Goal: Task Accomplishment & Management: Use online tool/utility

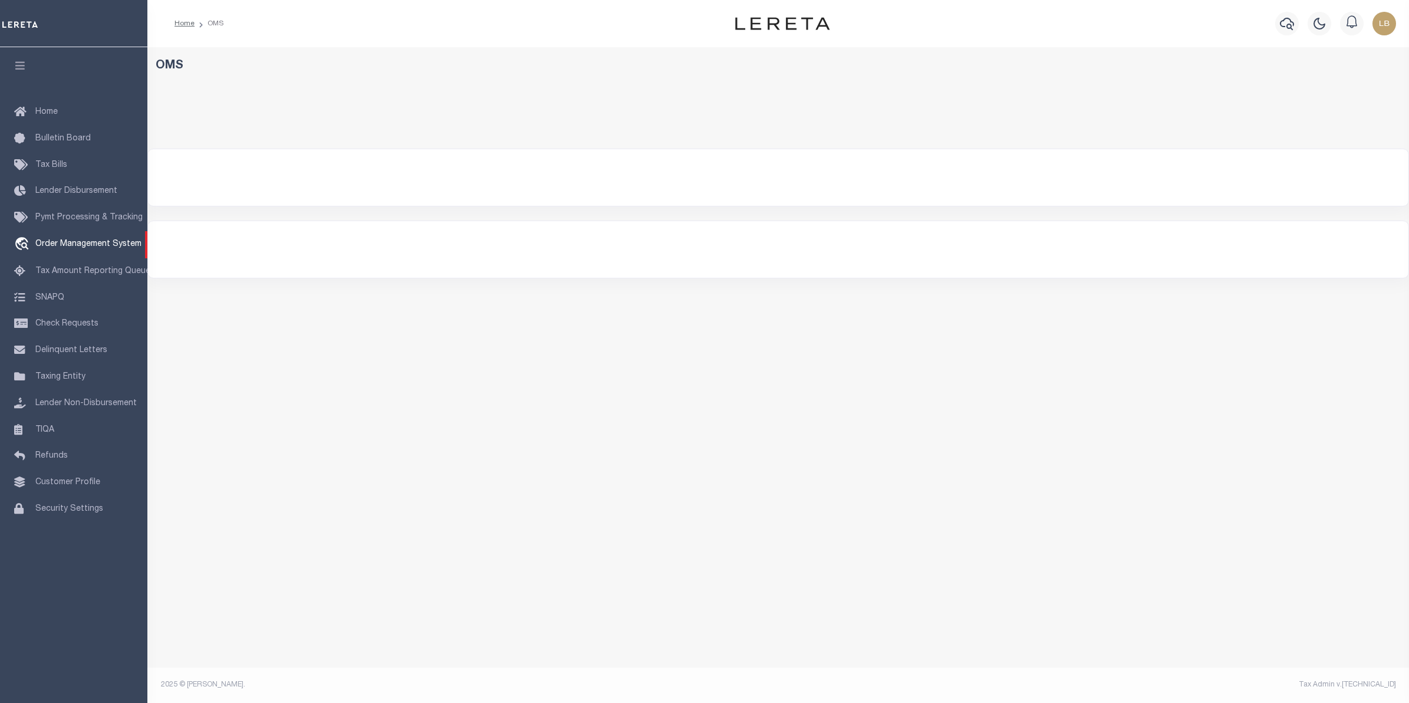
select select "200"
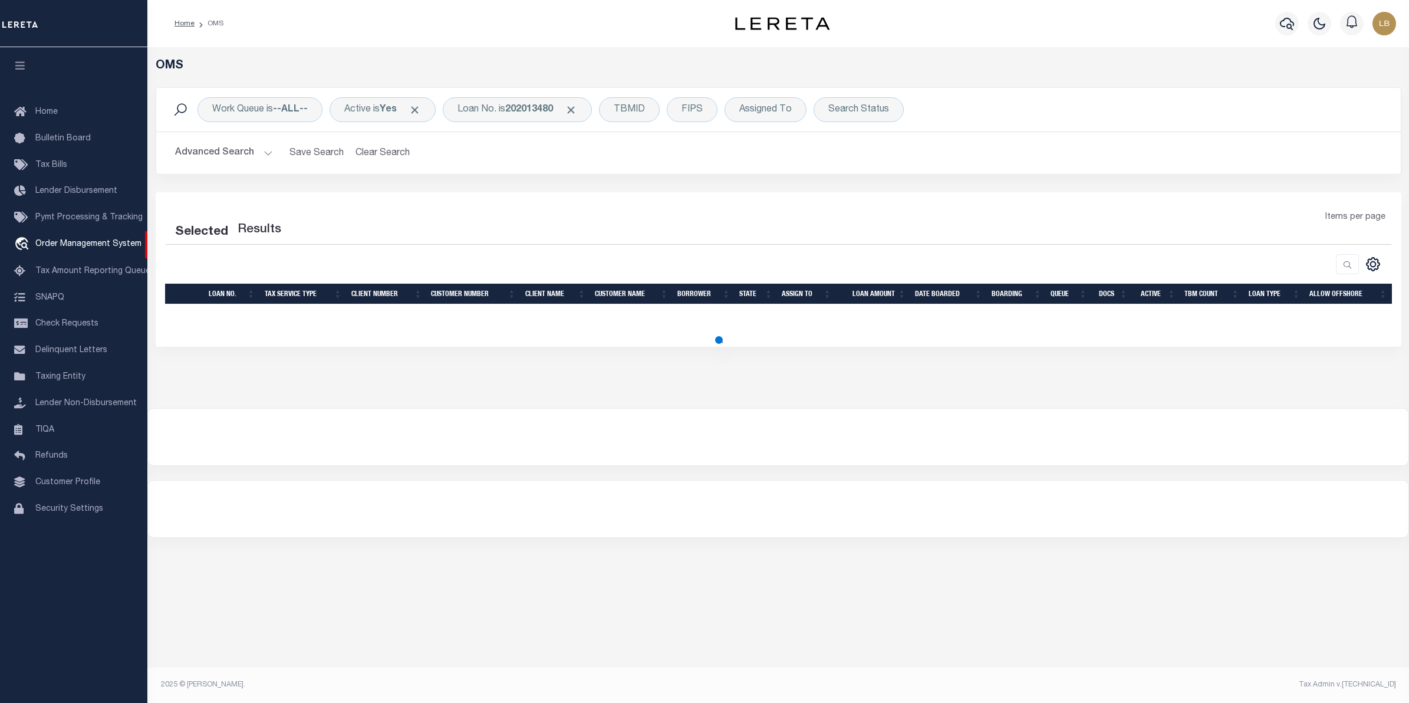
select select "200"
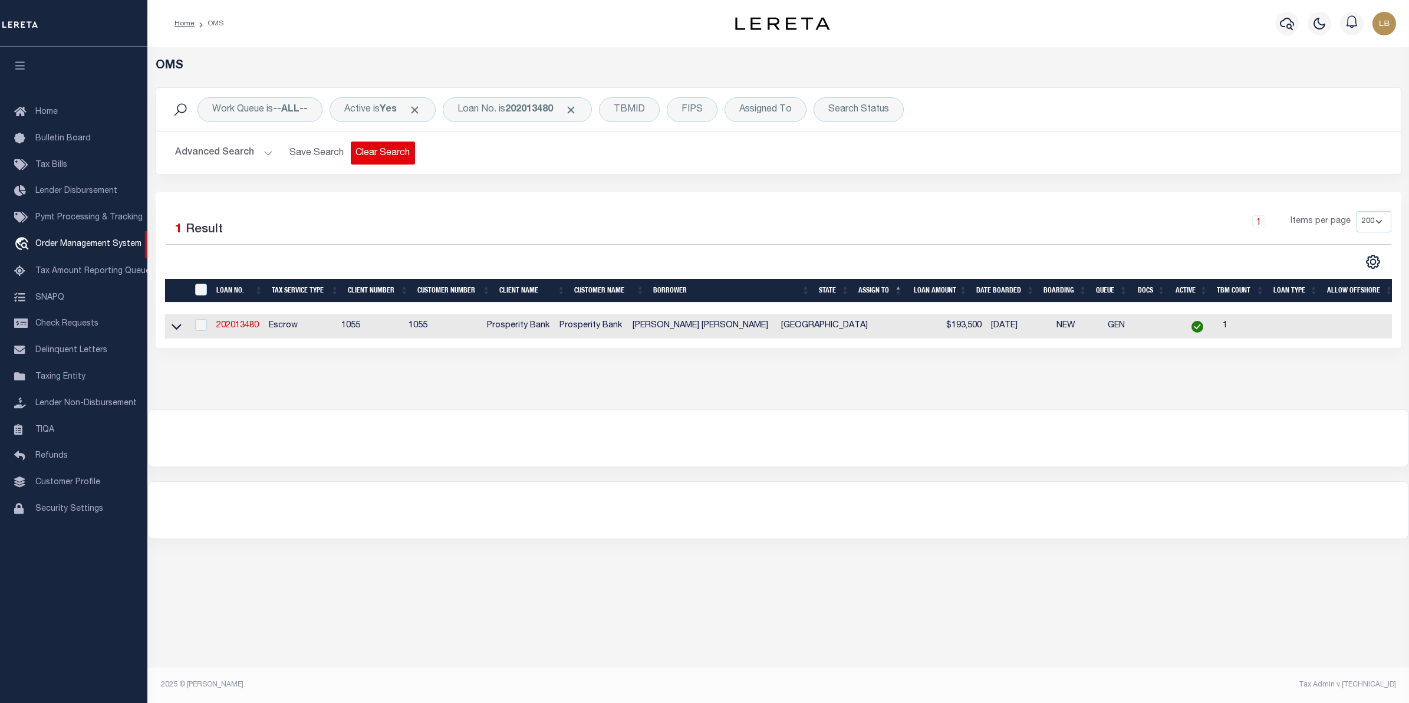
click at [369, 152] on button "Clear Search" at bounding box center [383, 152] width 64 height 23
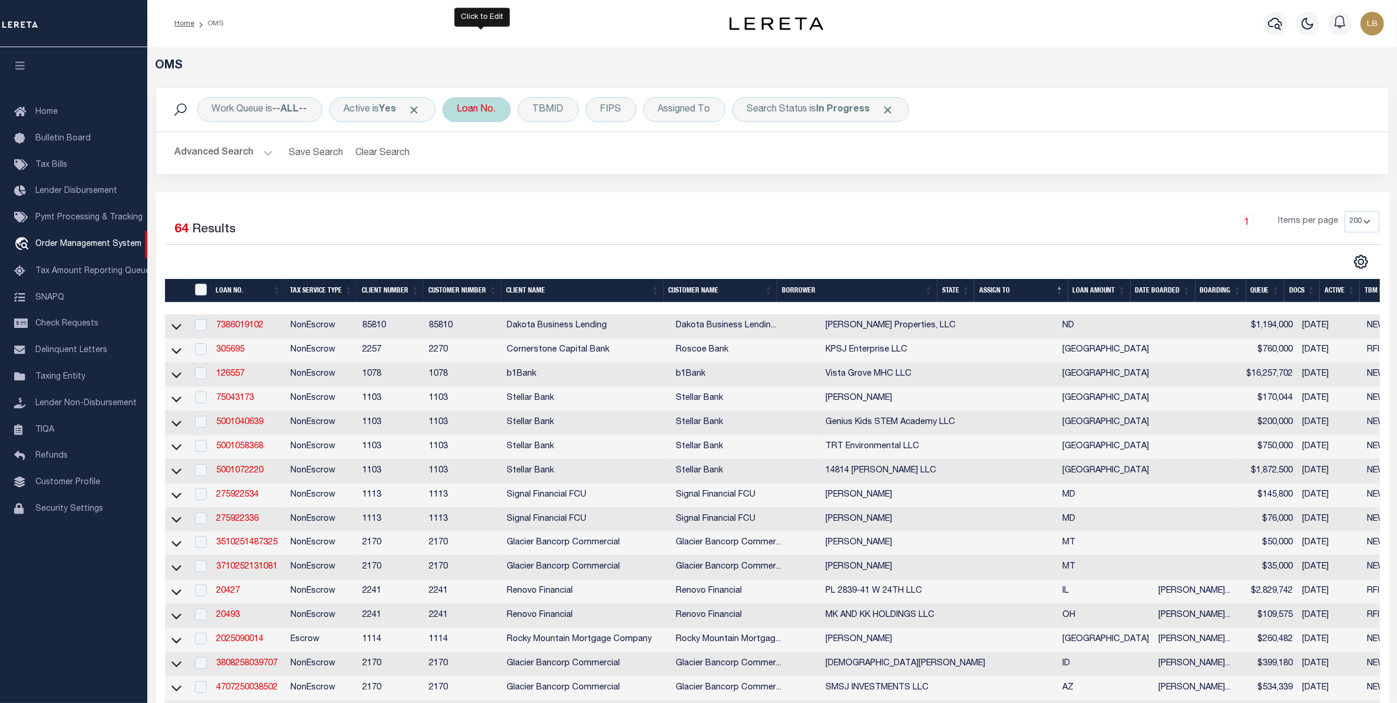
click at [495, 111] on div "Loan No." at bounding box center [477, 109] width 68 height 25
type input "40012094"
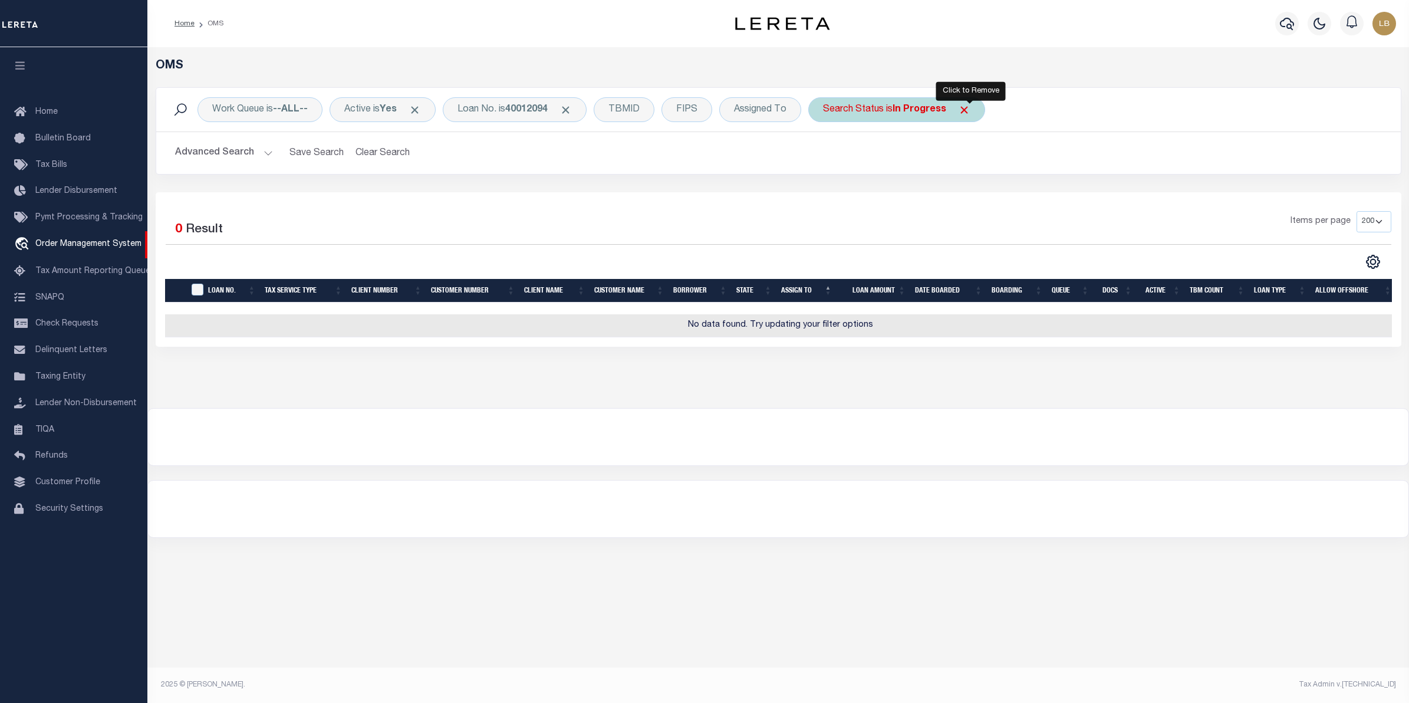
click at [970, 107] on span "Click to Remove" at bounding box center [964, 110] width 12 height 12
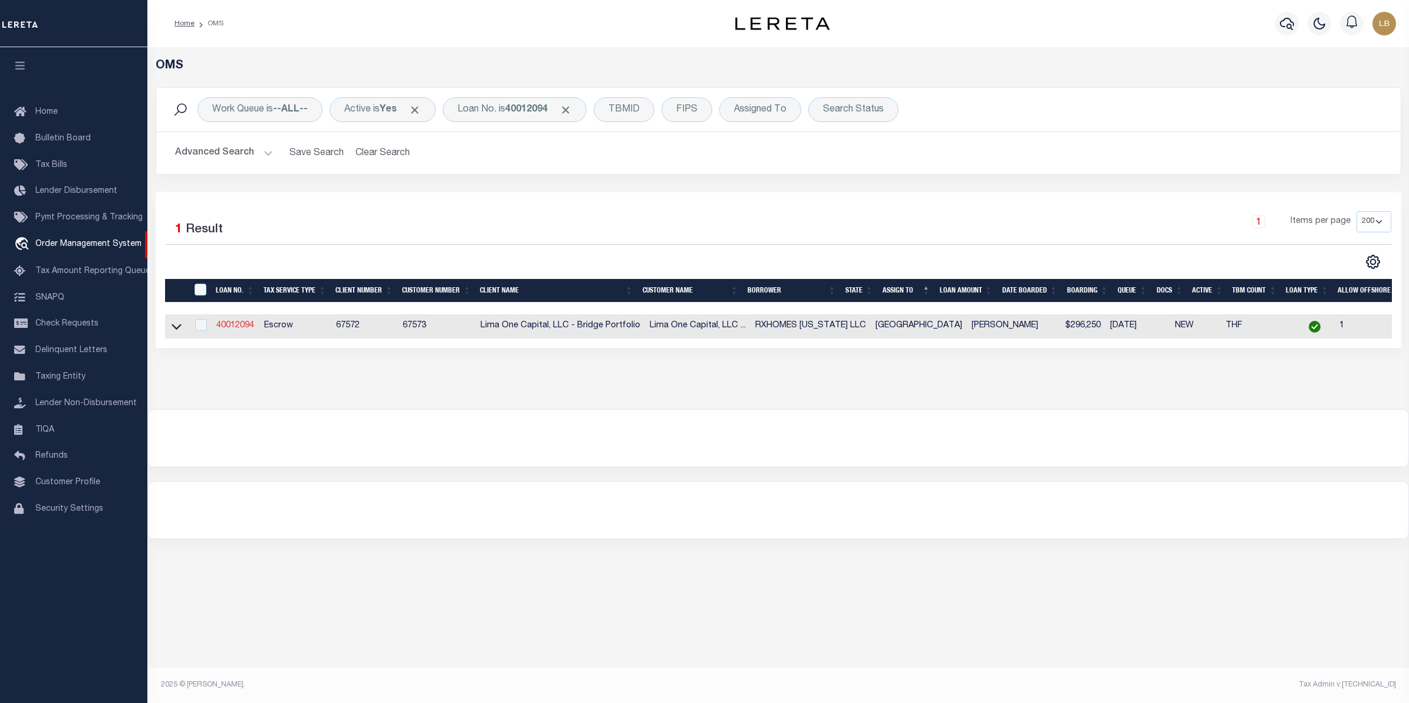
click at [222, 328] on link "40012094" at bounding box center [235, 325] width 38 height 8
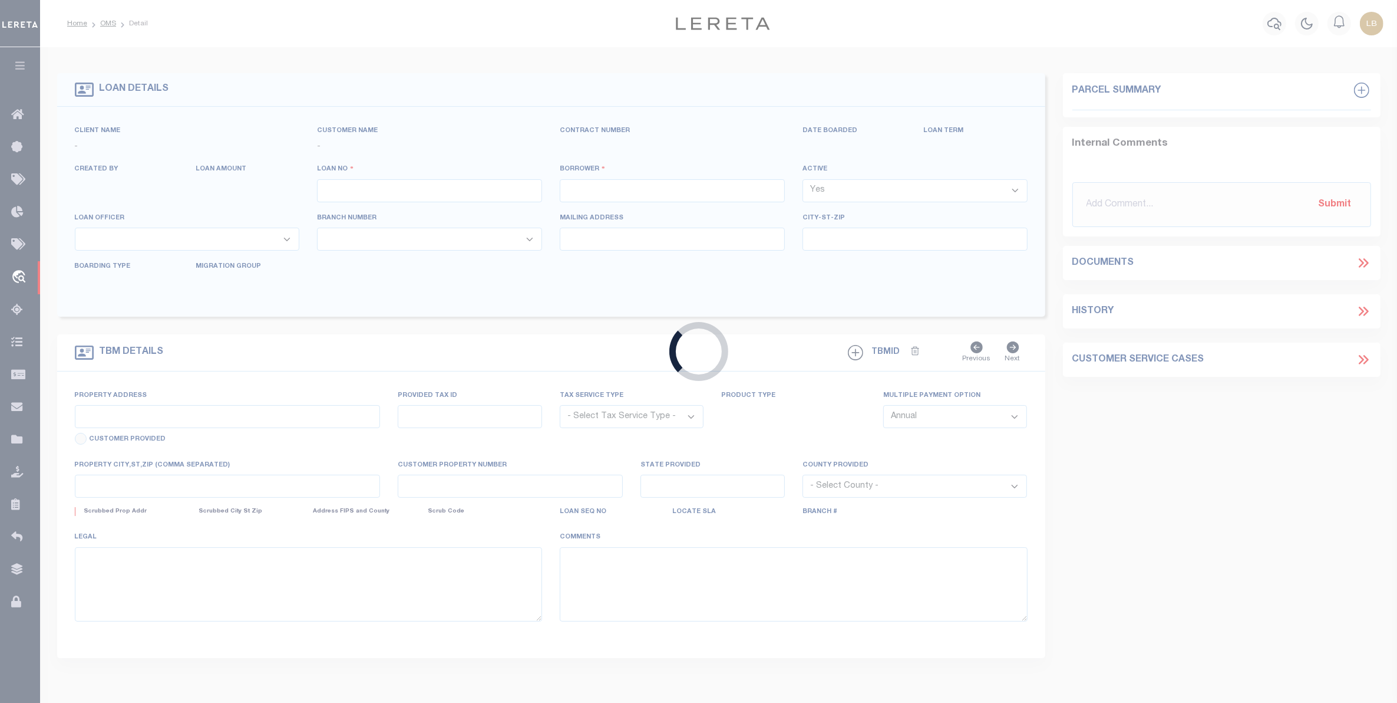
type input "40012094"
type input "RXHOMES [US_STATE] LLC"
select select
type input "[STREET_ADDRESS][PERSON_NAME]"
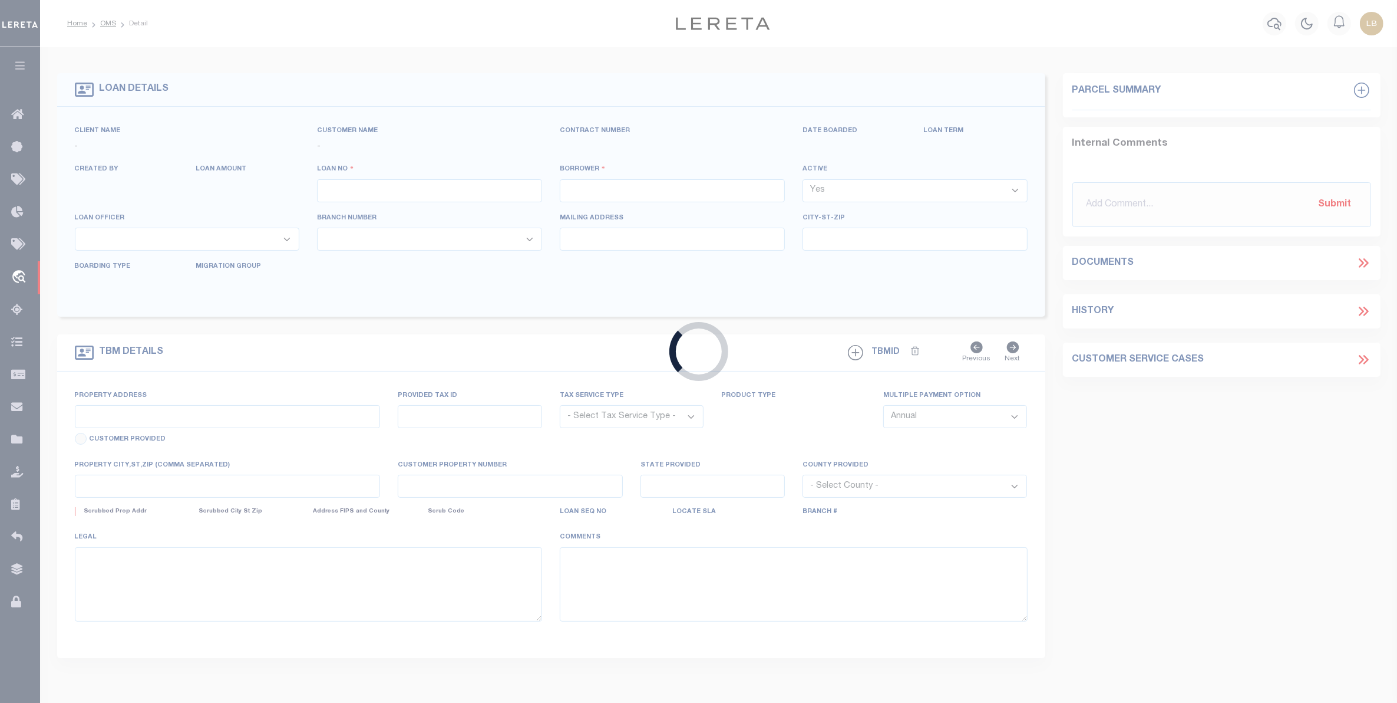
type input "Gretna NE 68028"
select select
select select "Escrow"
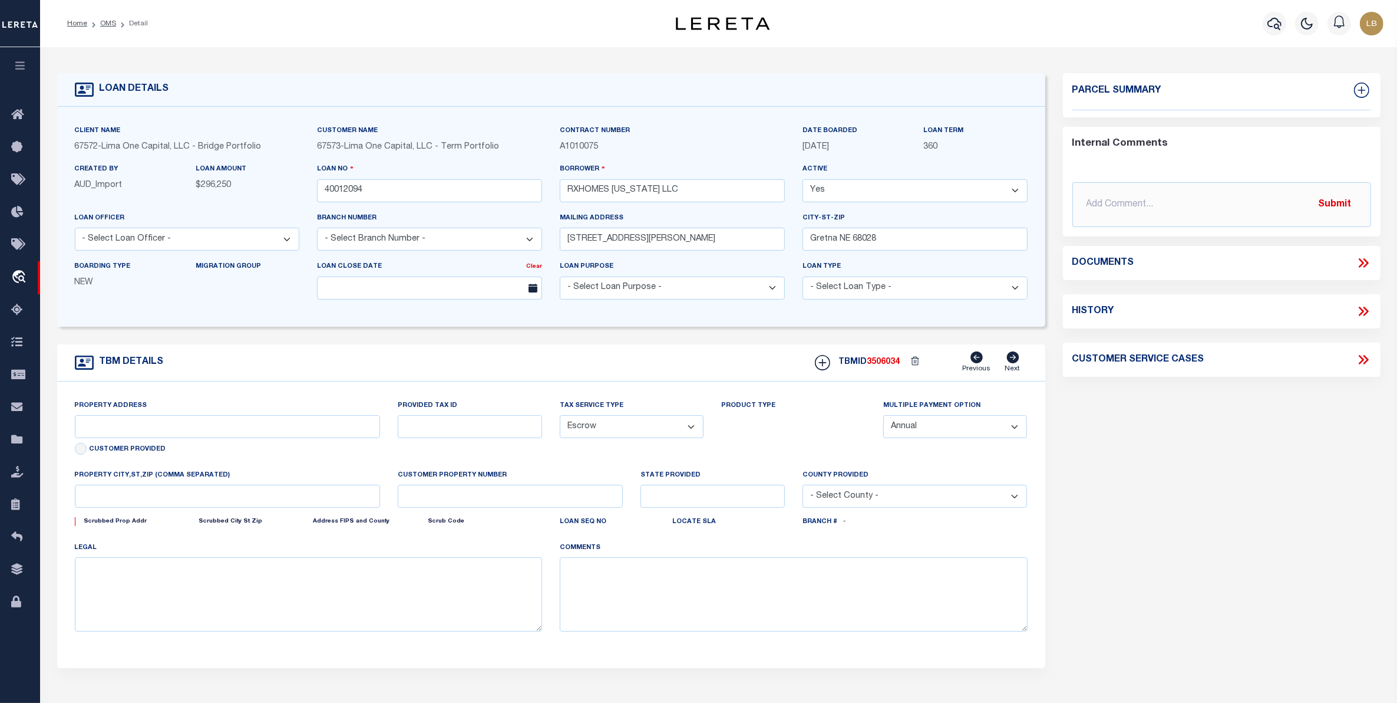
select select "164235"
select select "26297"
type input "[STREET_ADDRESS]"
type input "800007-001-050-000"
select select
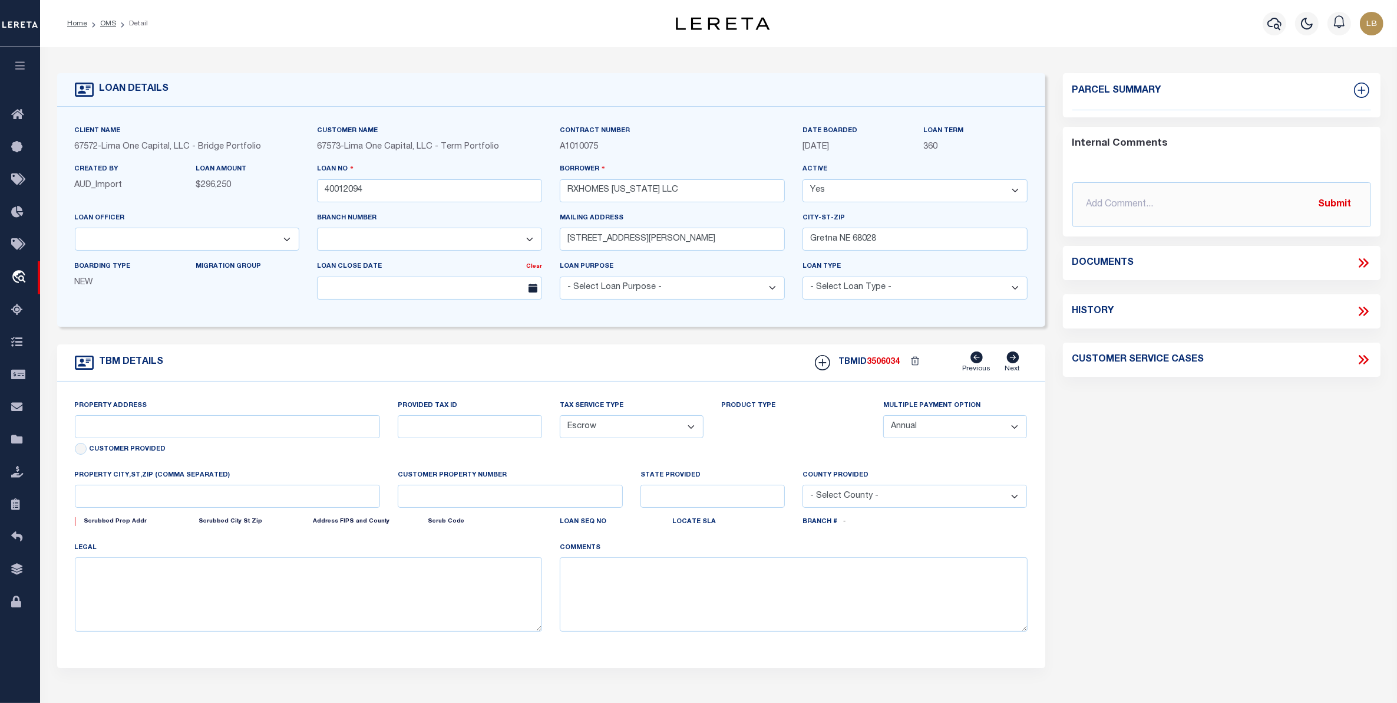
type input "KATY TX 77493"
type input "40012094-1"
type input "[GEOGRAPHIC_DATA]"
select select
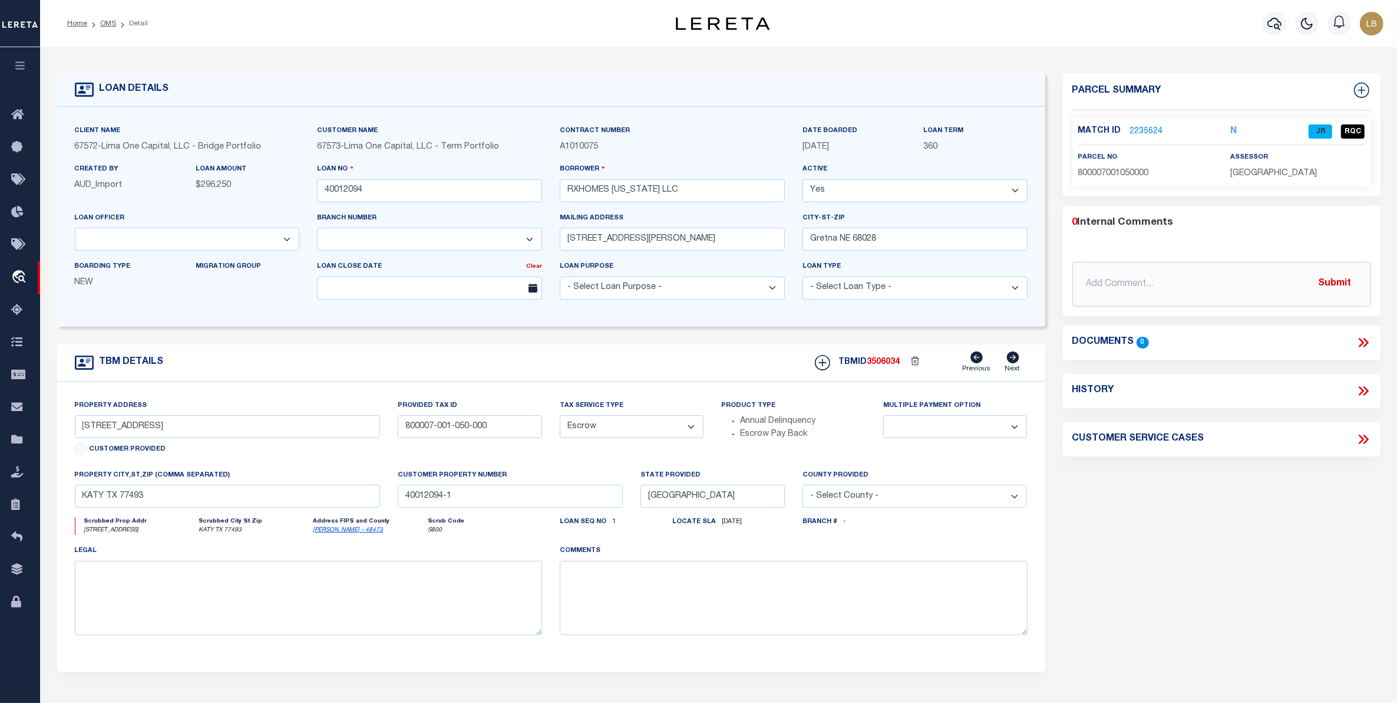
click at [1130, 134] on link "2235624" at bounding box center [1146, 132] width 33 height 12
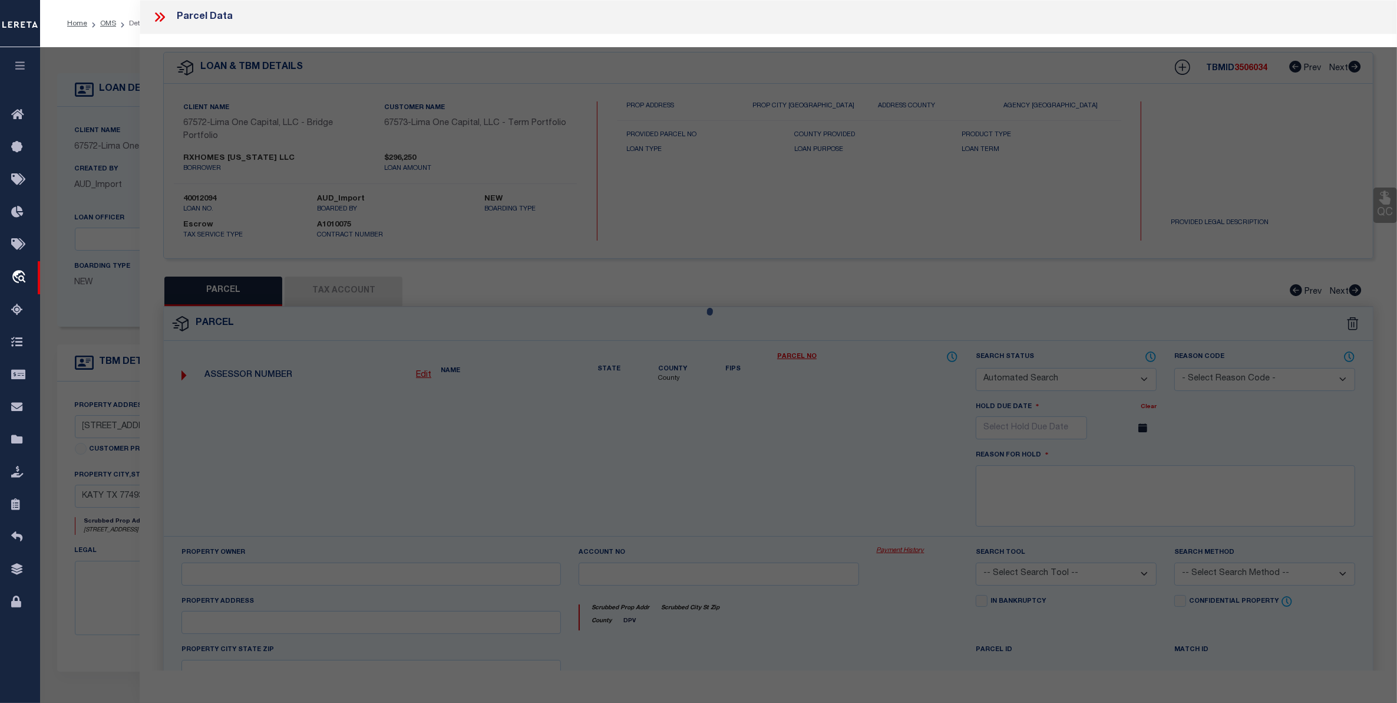
checkbox input "false"
select select "JR"
type input "AV HOMES INVESTMENT LLC"
select select "AGW"
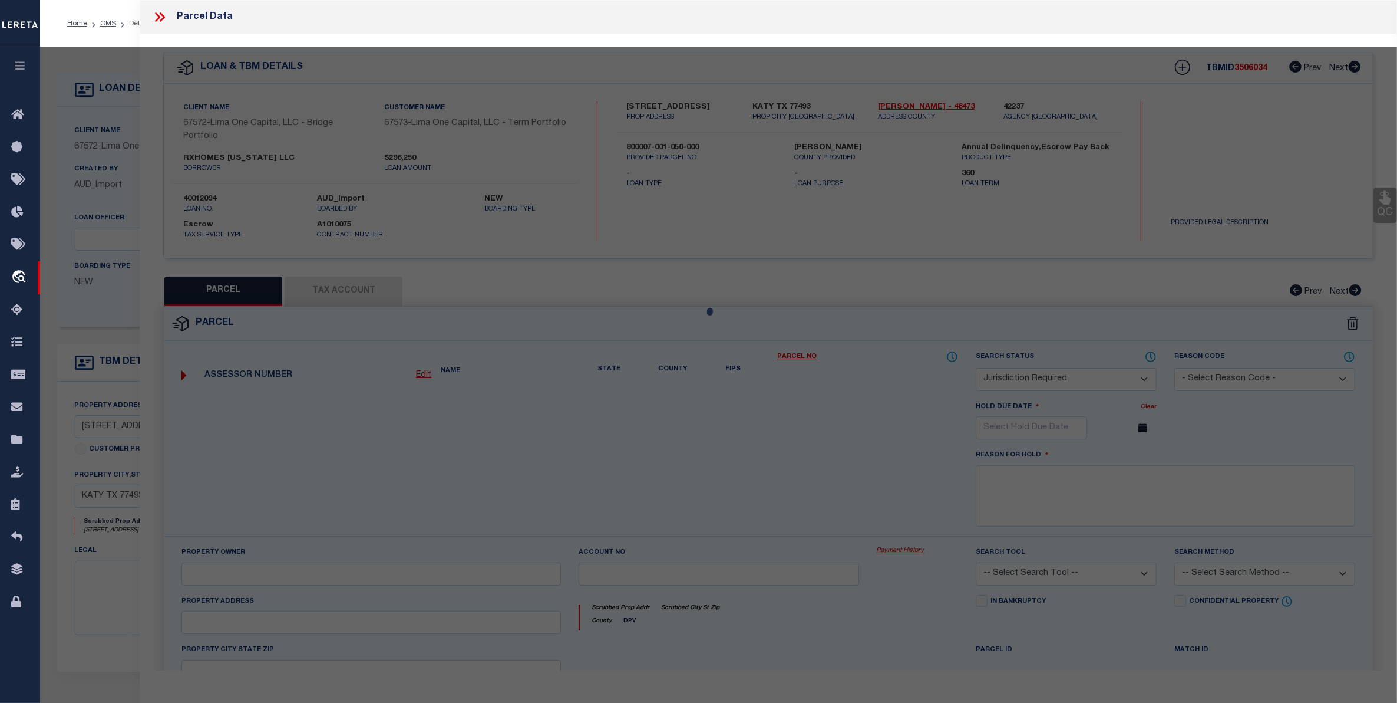
select select "ADD"
type input "[STREET_ADDRESS]"
type input "[GEOGRAPHIC_DATA], [GEOGRAPHIC_DATA] 77493"
type textarea "S800007 SUNTERRA 7 (GATED) BLK 1 LOT 50"
type textarea "Katy isd which is collected by [GEOGRAPHIC_DATA] is missing. Please add [GEOGRA…"
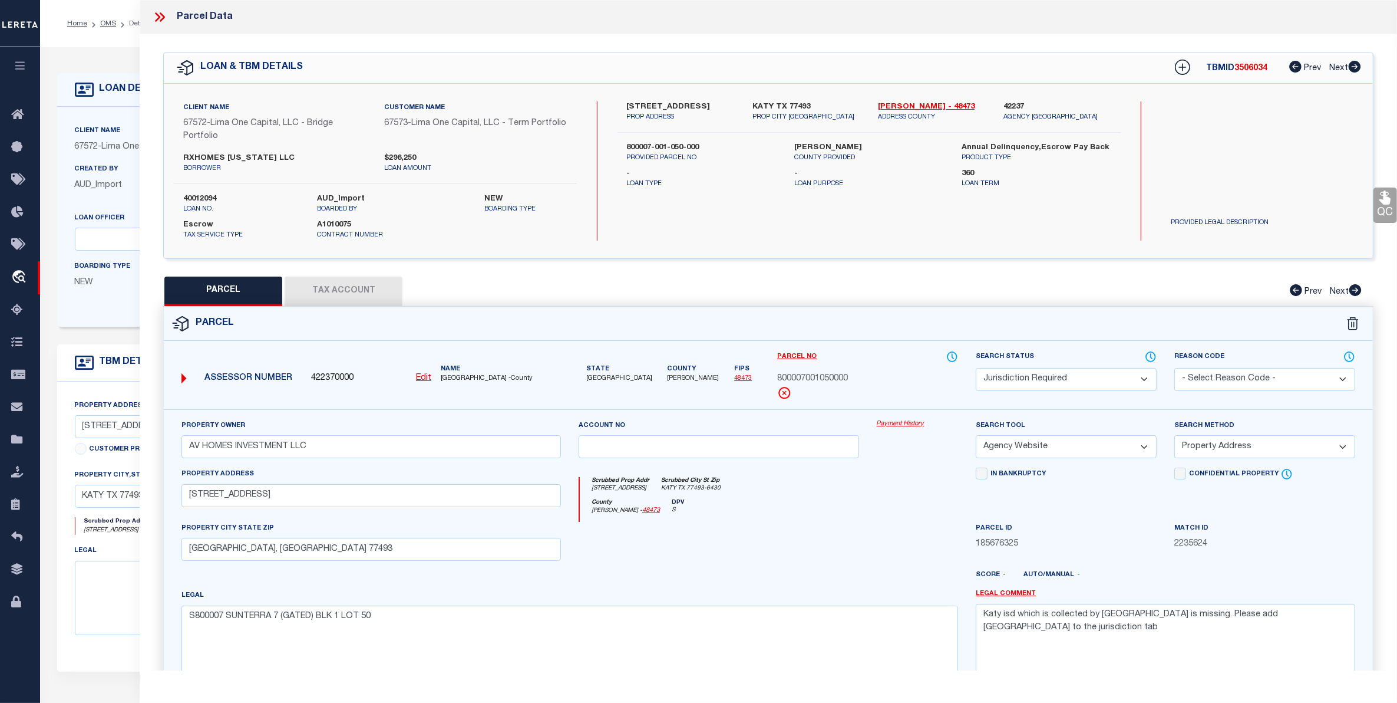
click at [334, 289] on button "Tax Account" at bounding box center [344, 290] width 118 height 29
select select "100"
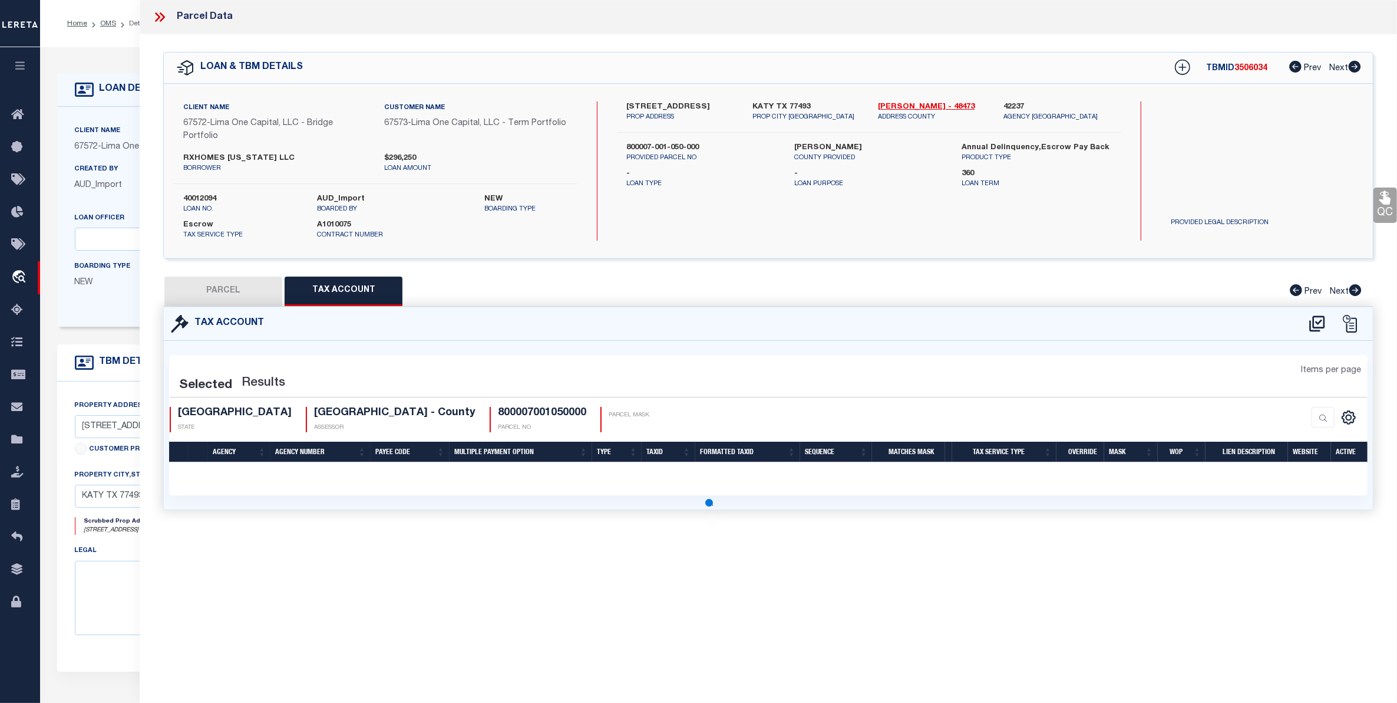
select select "100"
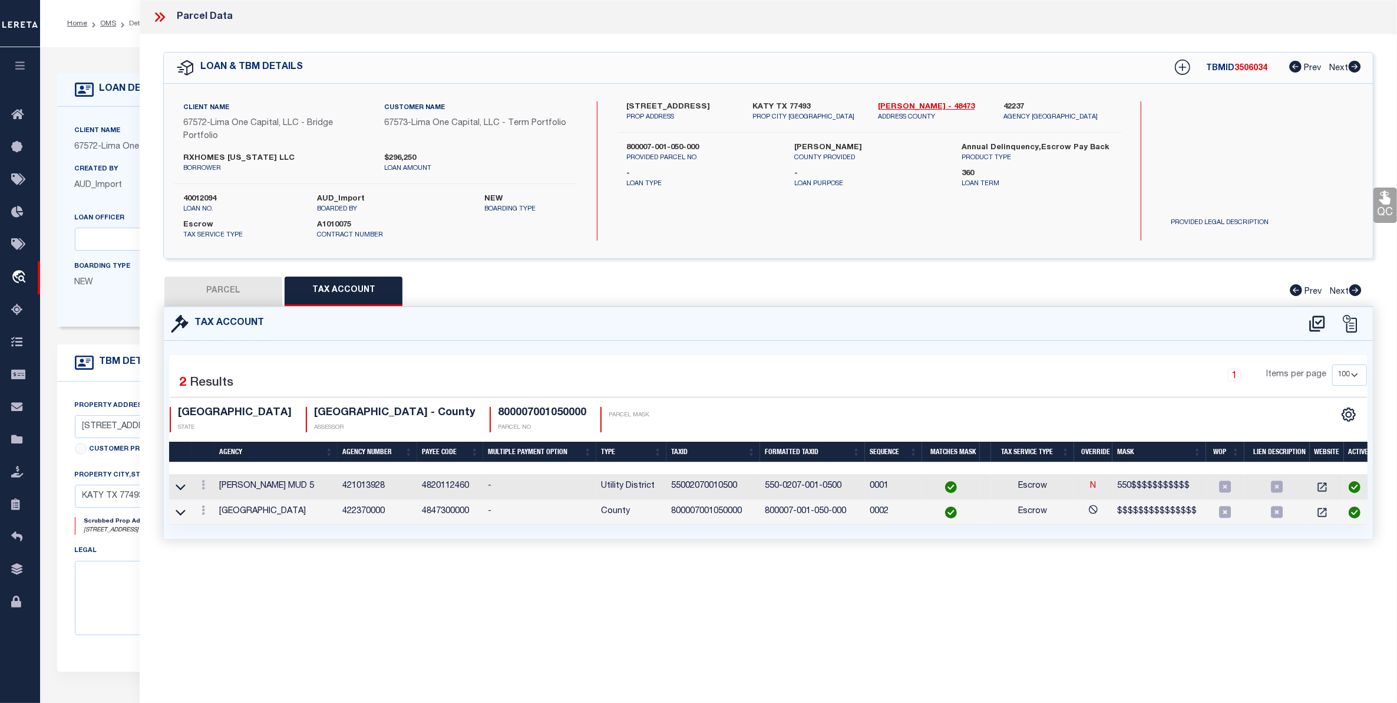
click at [1317, 311] on div "Tax Account" at bounding box center [768, 324] width 1209 height 34
click at [1315, 320] on icon at bounding box center [1317, 323] width 19 height 19
select select "100"
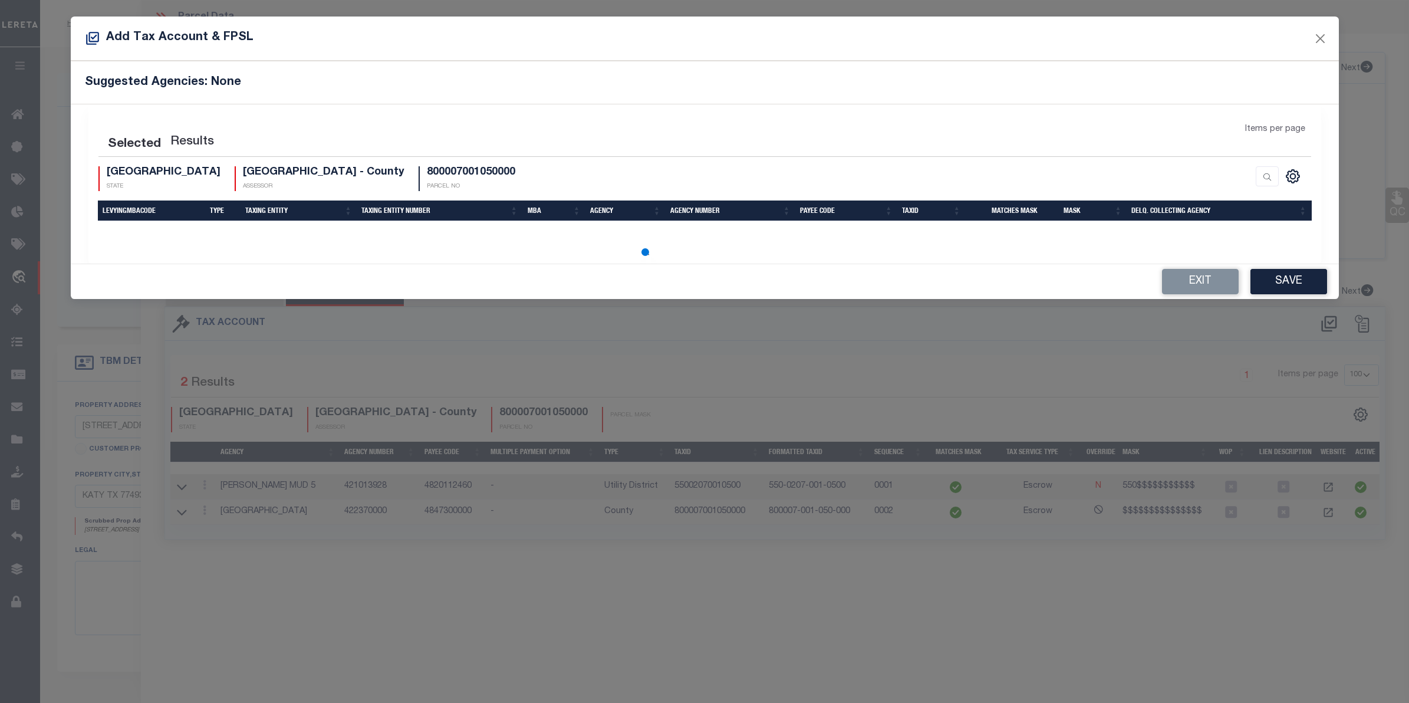
select select "100"
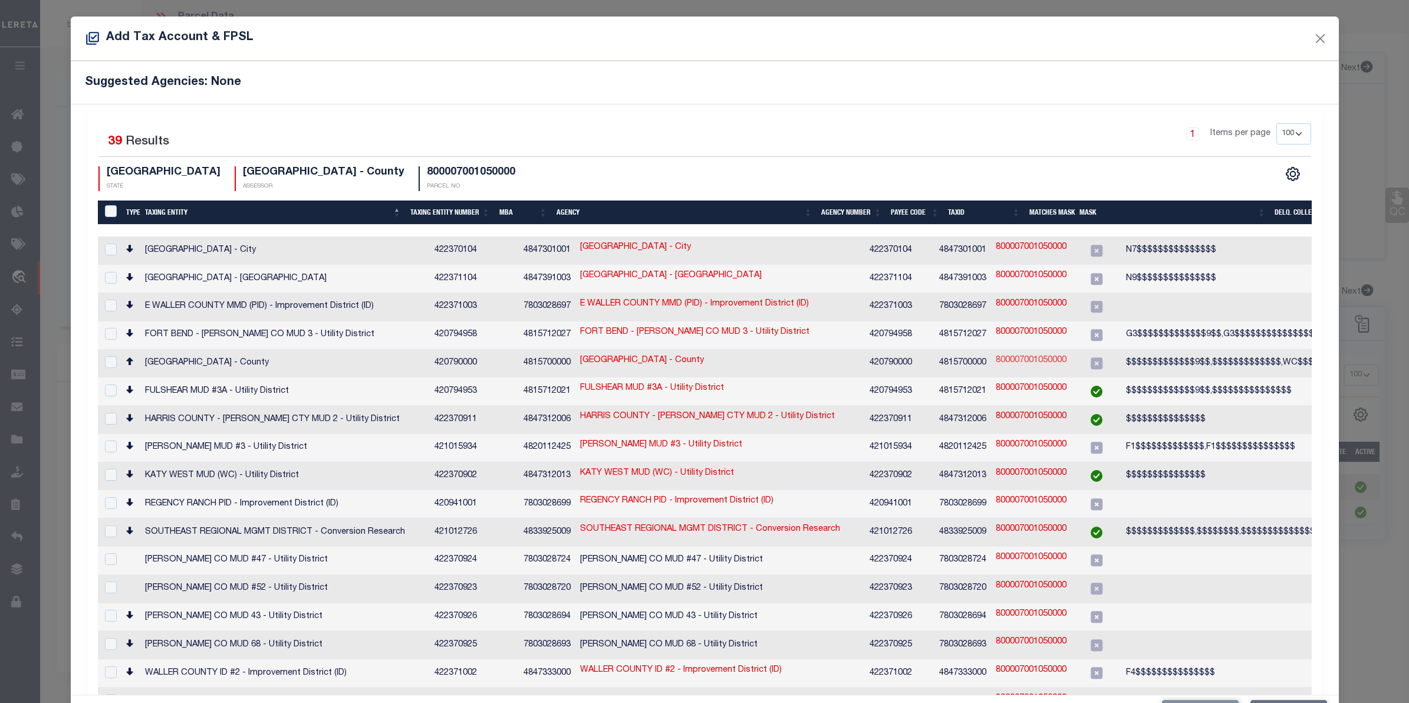
click at [995, 354] on link "800007001050000" at bounding box center [1030, 360] width 71 height 13
checkbox input "true"
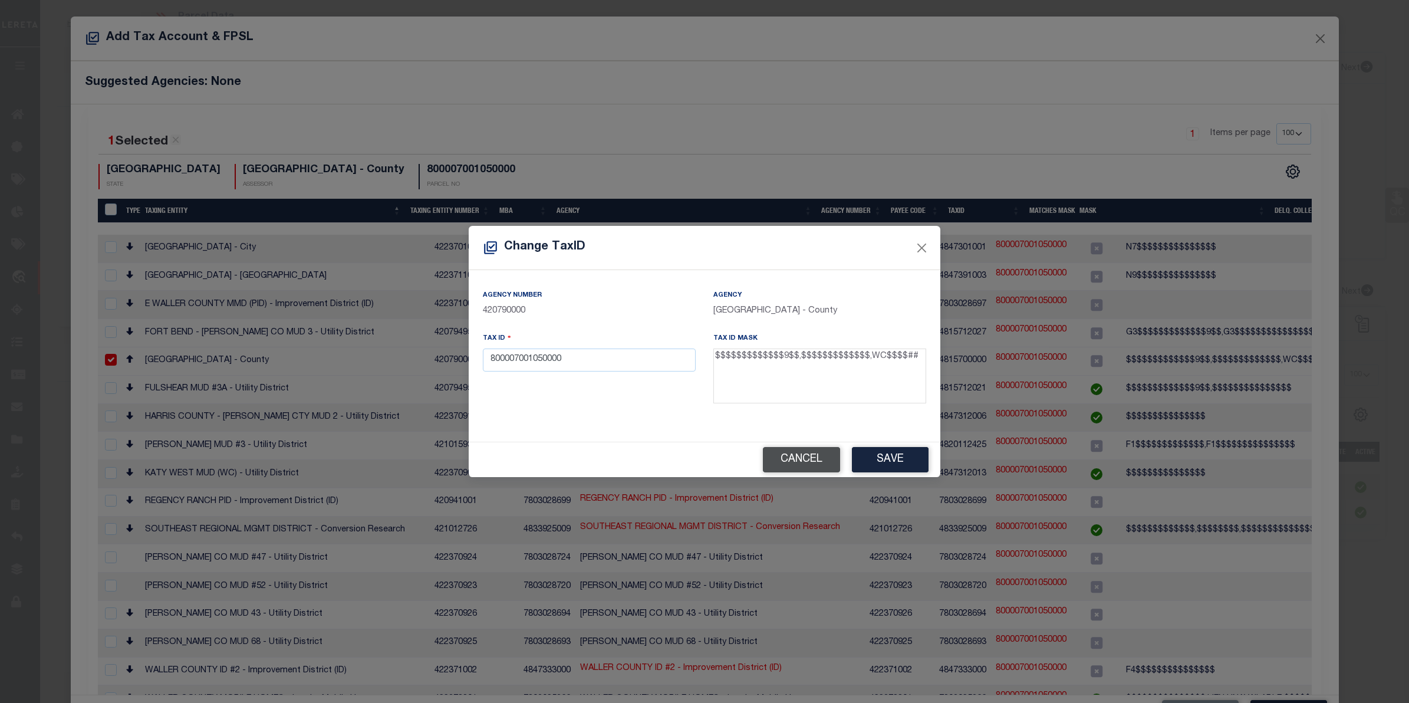
click at [796, 463] on button "Cancel" at bounding box center [801, 459] width 77 height 25
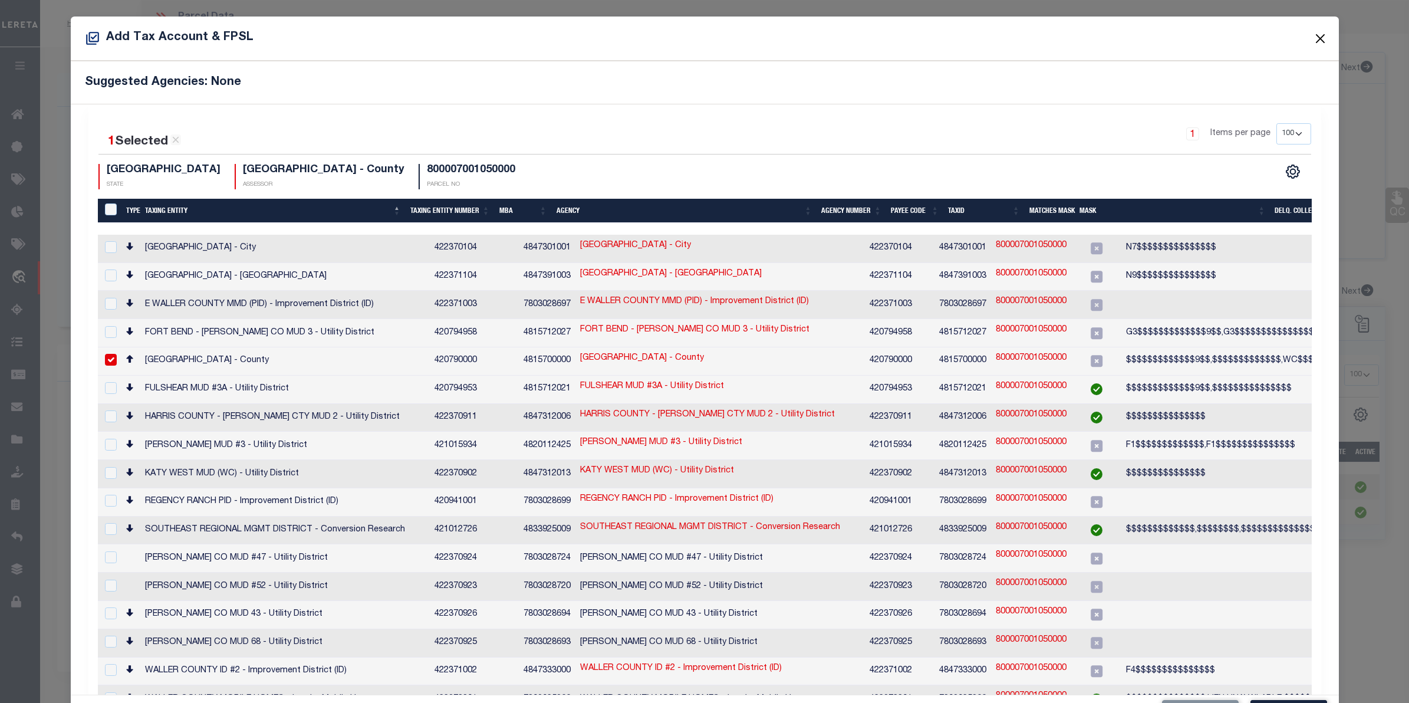
click at [1312, 42] on button "Close" at bounding box center [1319, 38] width 15 height 15
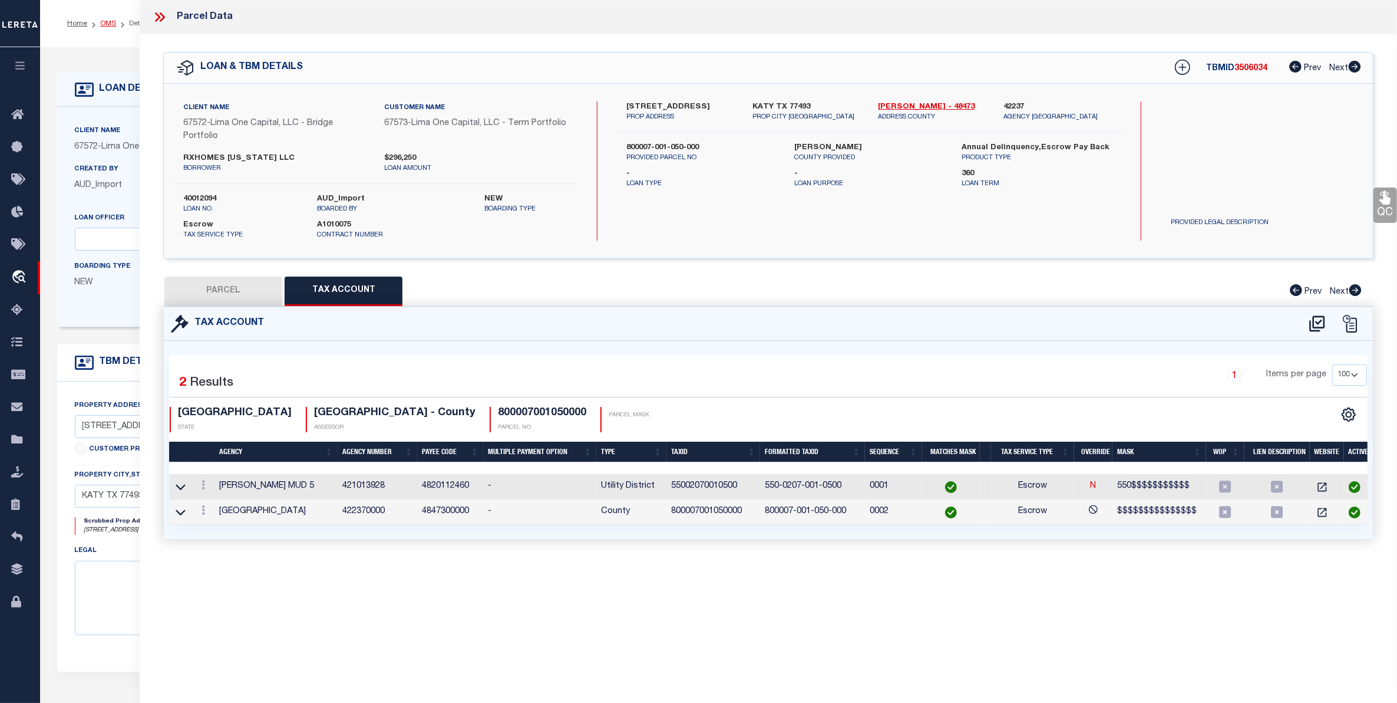
click at [112, 22] on link "OMS" at bounding box center [108, 23] width 16 height 7
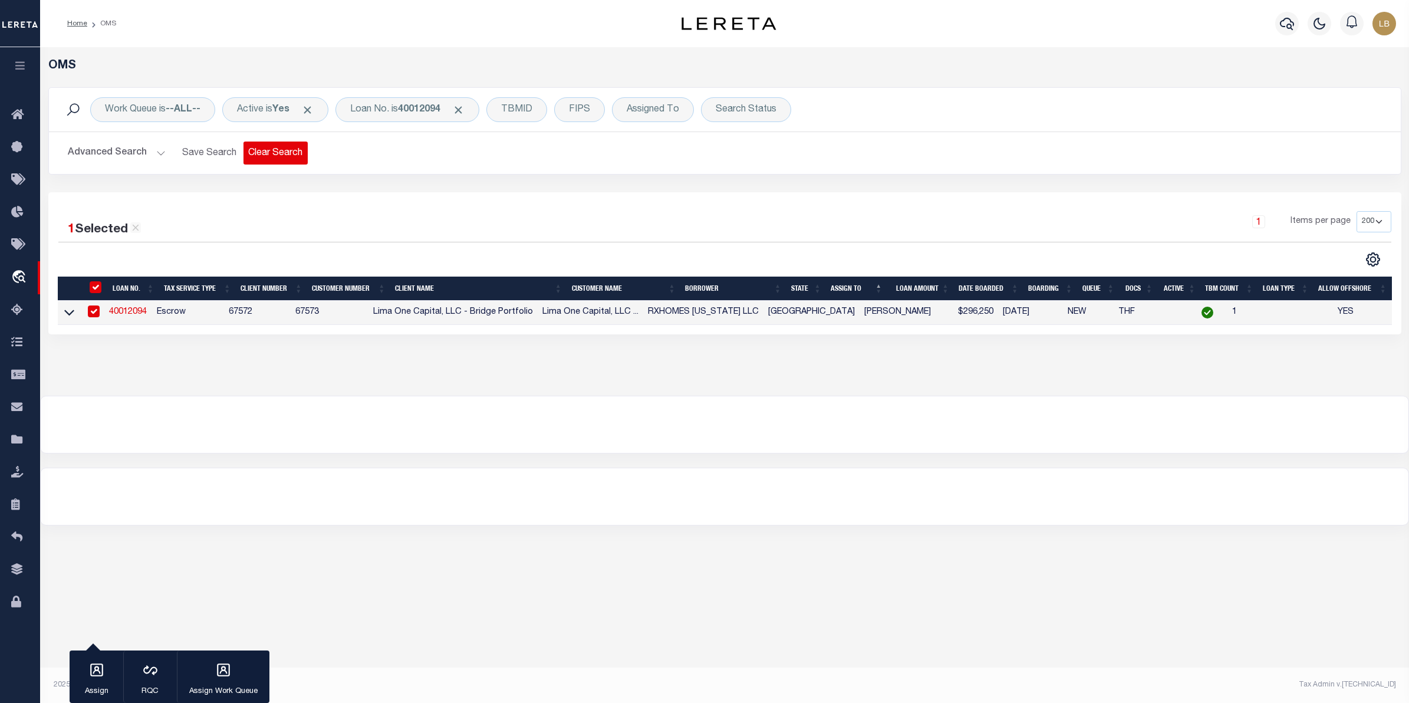
click at [267, 159] on button "Clear Search" at bounding box center [275, 152] width 64 height 23
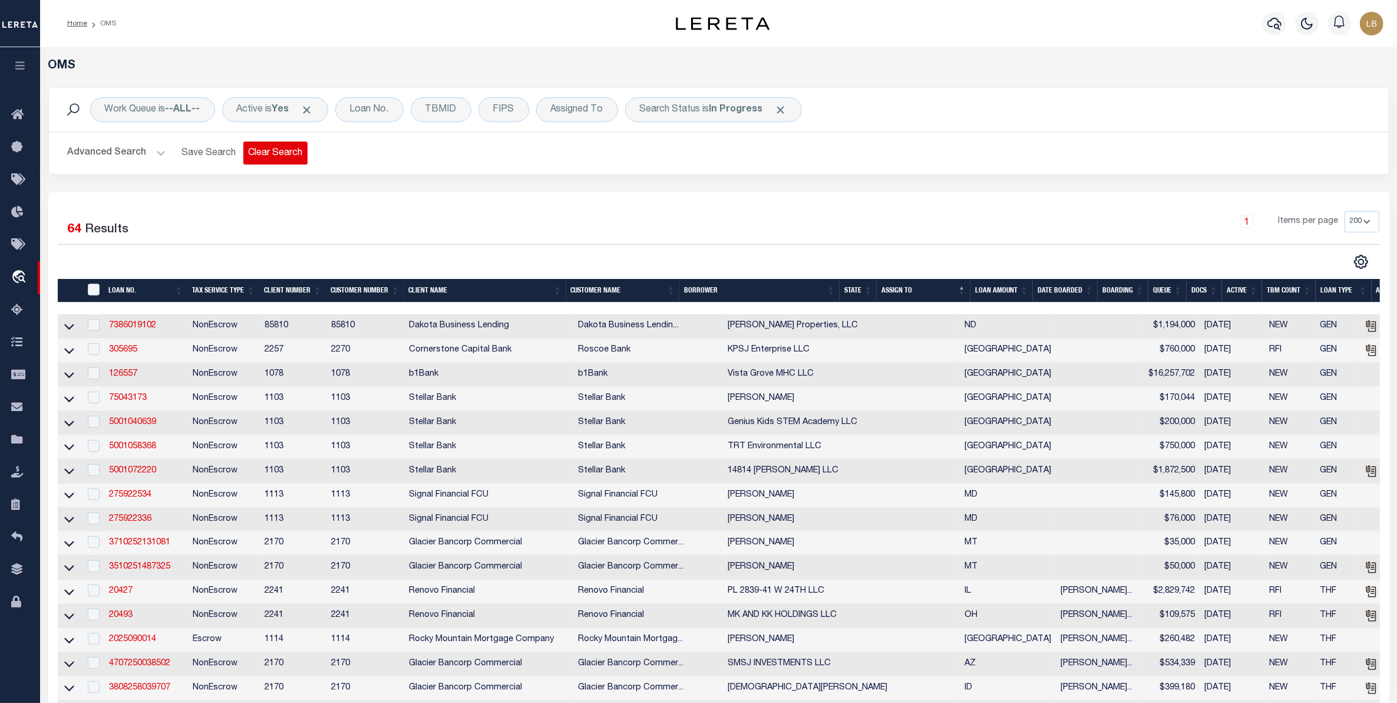
click at [263, 153] on button "Clear Search" at bounding box center [275, 152] width 64 height 23
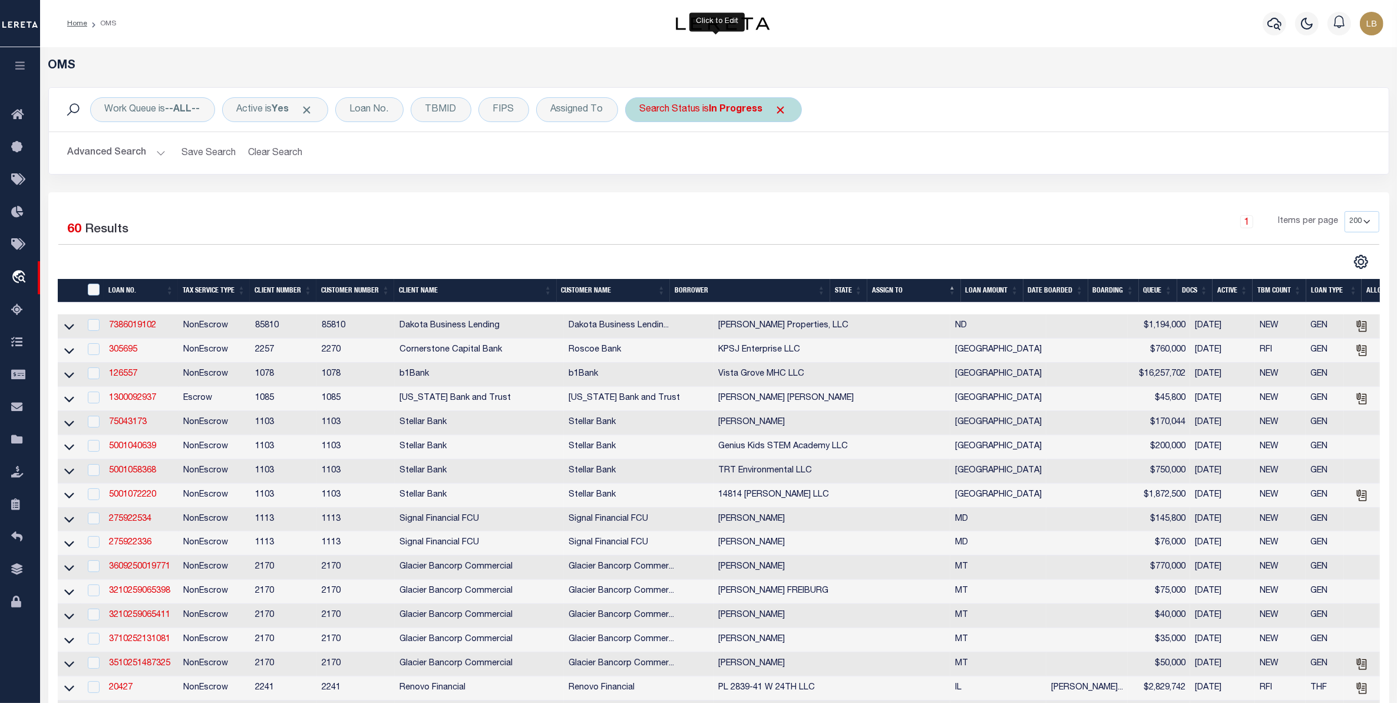
click at [738, 105] on b "In Progress" at bounding box center [737, 109] width 54 height 9
click at [700, 164] on select "Automated Search Bad Parcel Complete Duplicate Parcel High Dollar Reporting In …" at bounding box center [727, 167] width 173 height 22
select select "CP"
click at [643, 157] on select "Automated Search Bad Parcel Complete Duplicate Parcel High Dollar Reporting In …" at bounding box center [727, 167] width 173 height 22
click at [794, 197] on input "Apply" at bounding box center [796, 192] width 35 height 19
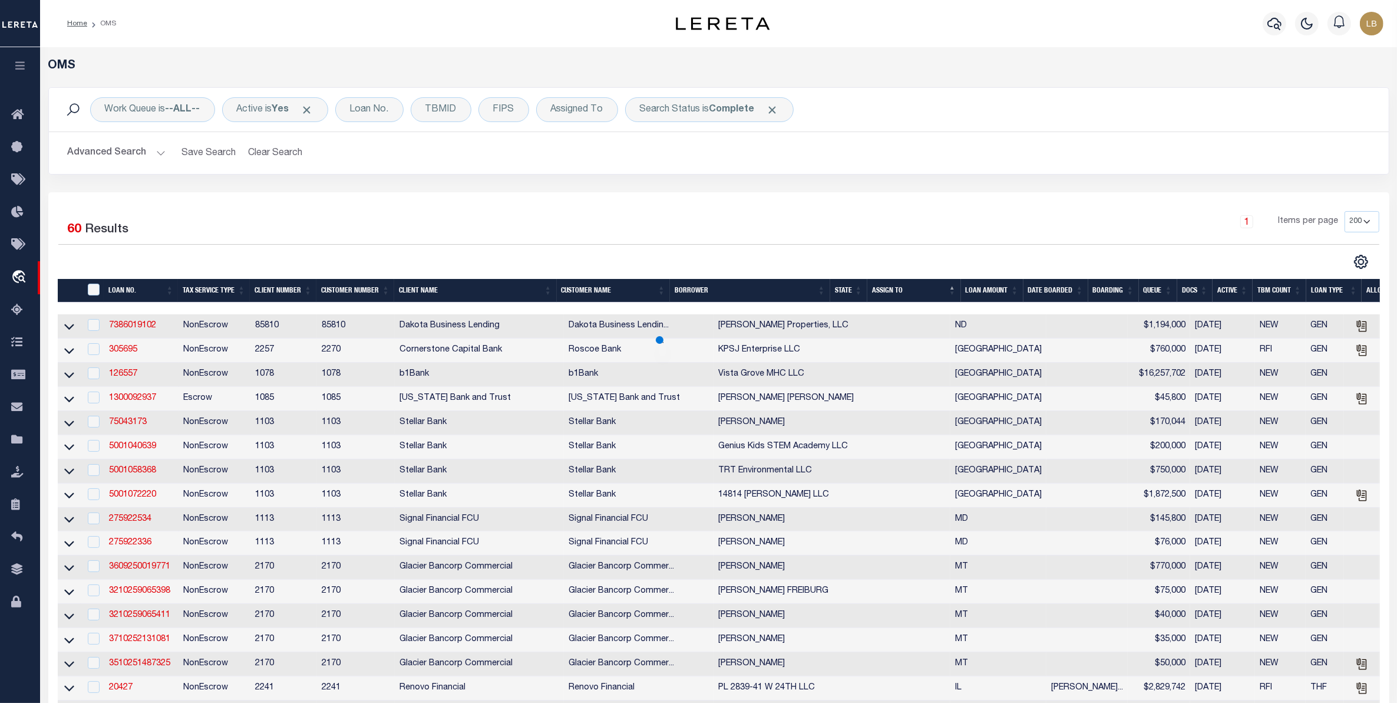
click at [126, 153] on button "Advanced Search" at bounding box center [117, 152] width 98 height 23
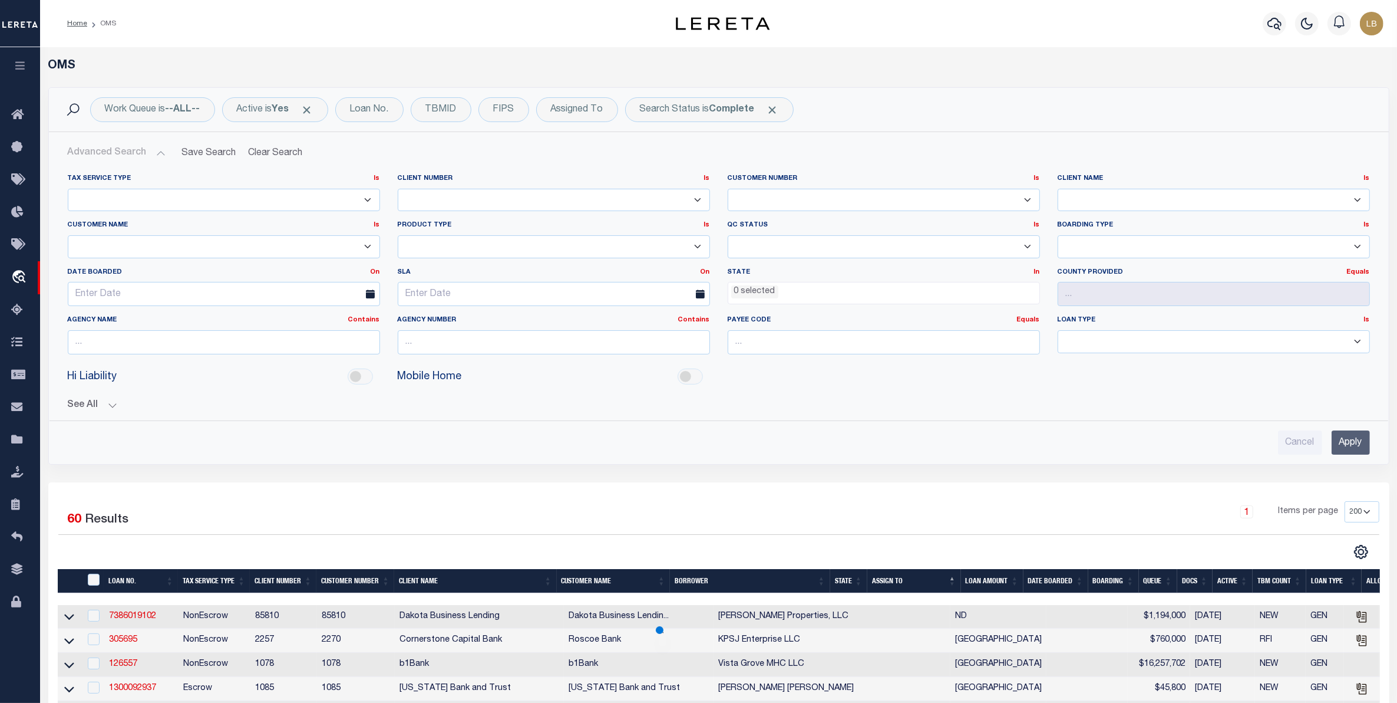
click at [794, 304] on div "State In In AK AL AR AZ CA CO CT DC DE FL GA GU HI IA ID IL IN KS [GEOGRAPHIC_D…" at bounding box center [884, 292] width 330 height 48
click at [779, 294] on ul "0 selected" at bounding box center [883, 290] width 311 height 16
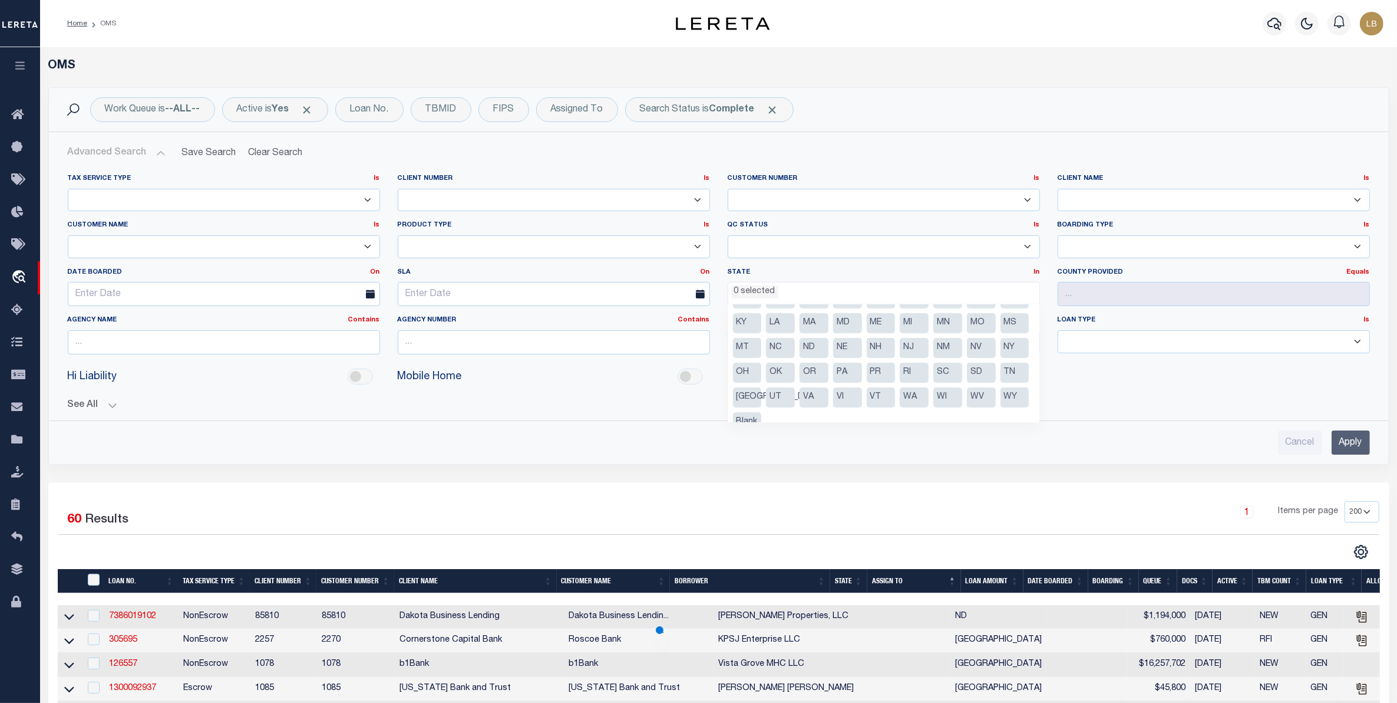
scroll to position [60, 0]
click at [762, 387] on li "[GEOGRAPHIC_DATA]" at bounding box center [747, 383] width 29 height 20
select select "[GEOGRAPHIC_DATA]"
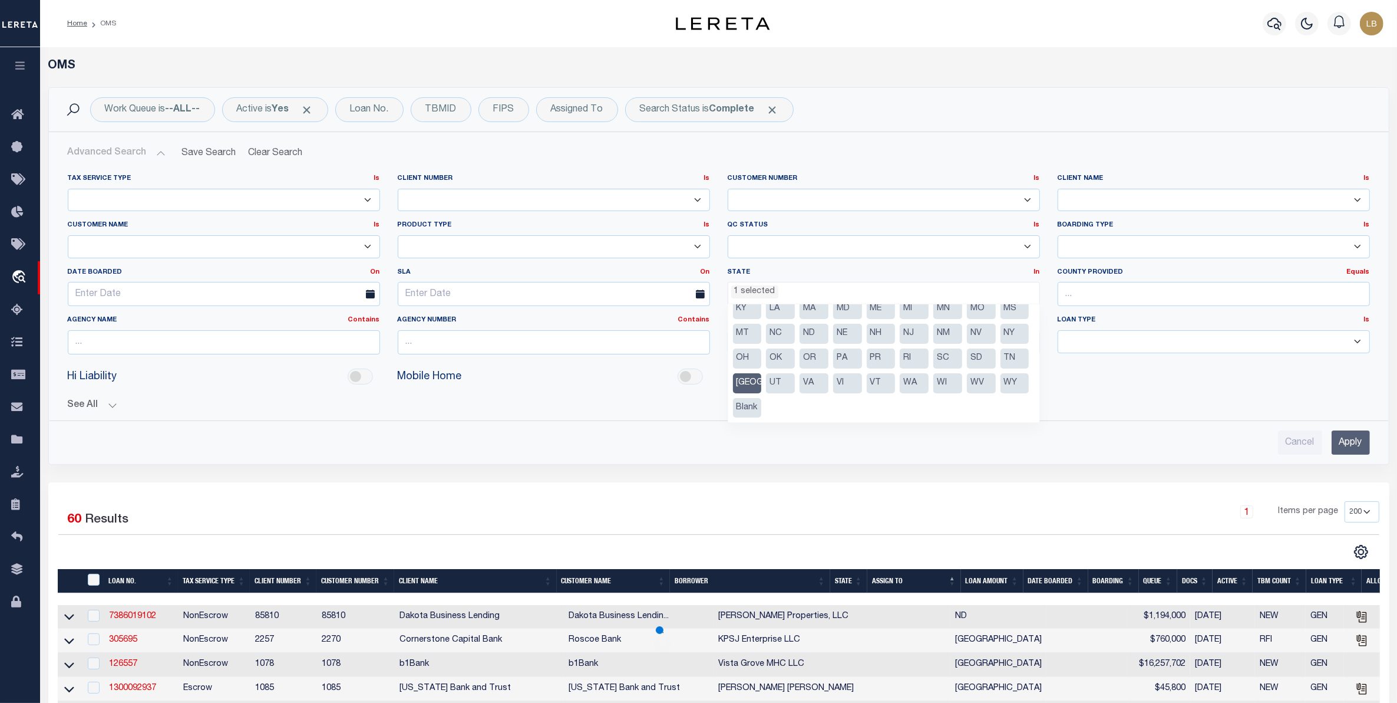
scroll to position [464, 0]
click at [1112, 292] on input "text" at bounding box center [1214, 294] width 312 height 24
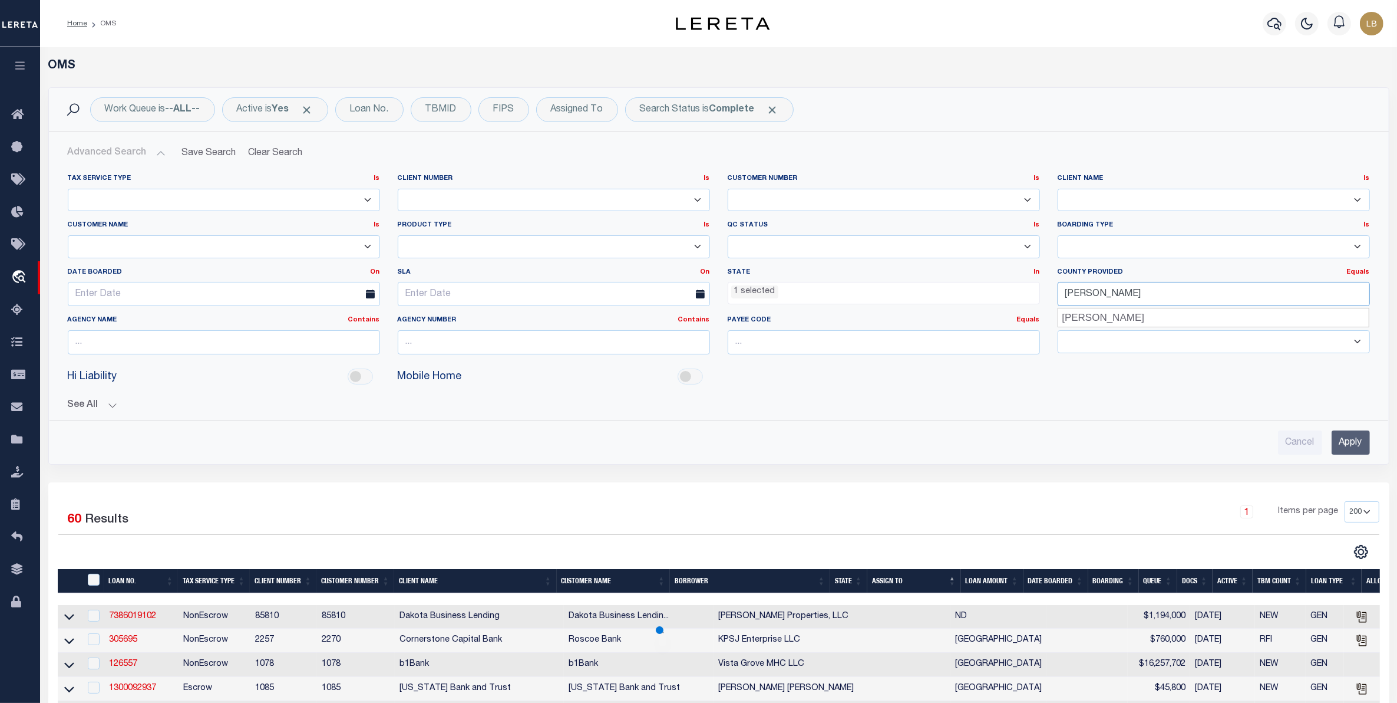
type input "[PERSON_NAME]"
click at [1074, 322] on div "[PERSON_NAME]" at bounding box center [1213, 317] width 311 height 19
click at [1344, 447] on input "Apply" at bounding box center [1351, 442] width 38 height 24
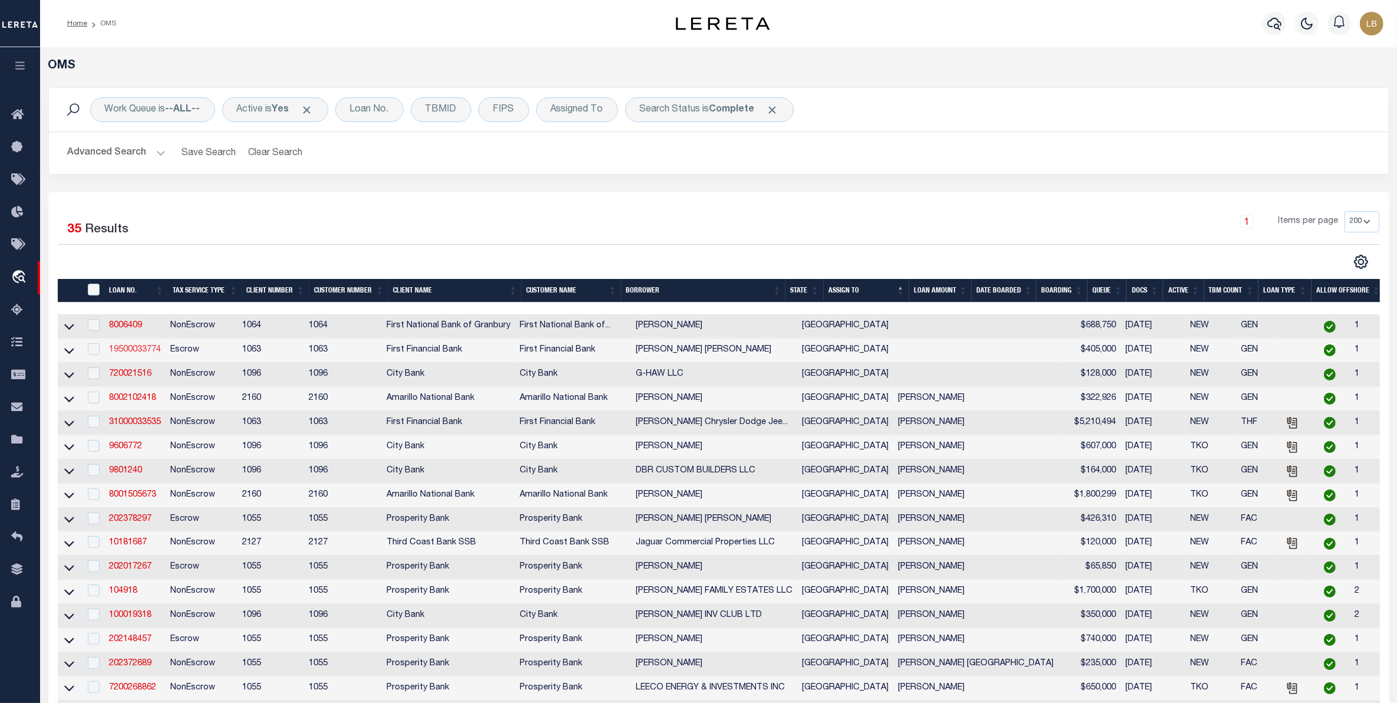
click at [124, 351] on link "19500033774" at bounding box center [135, 349] width 52 height 8
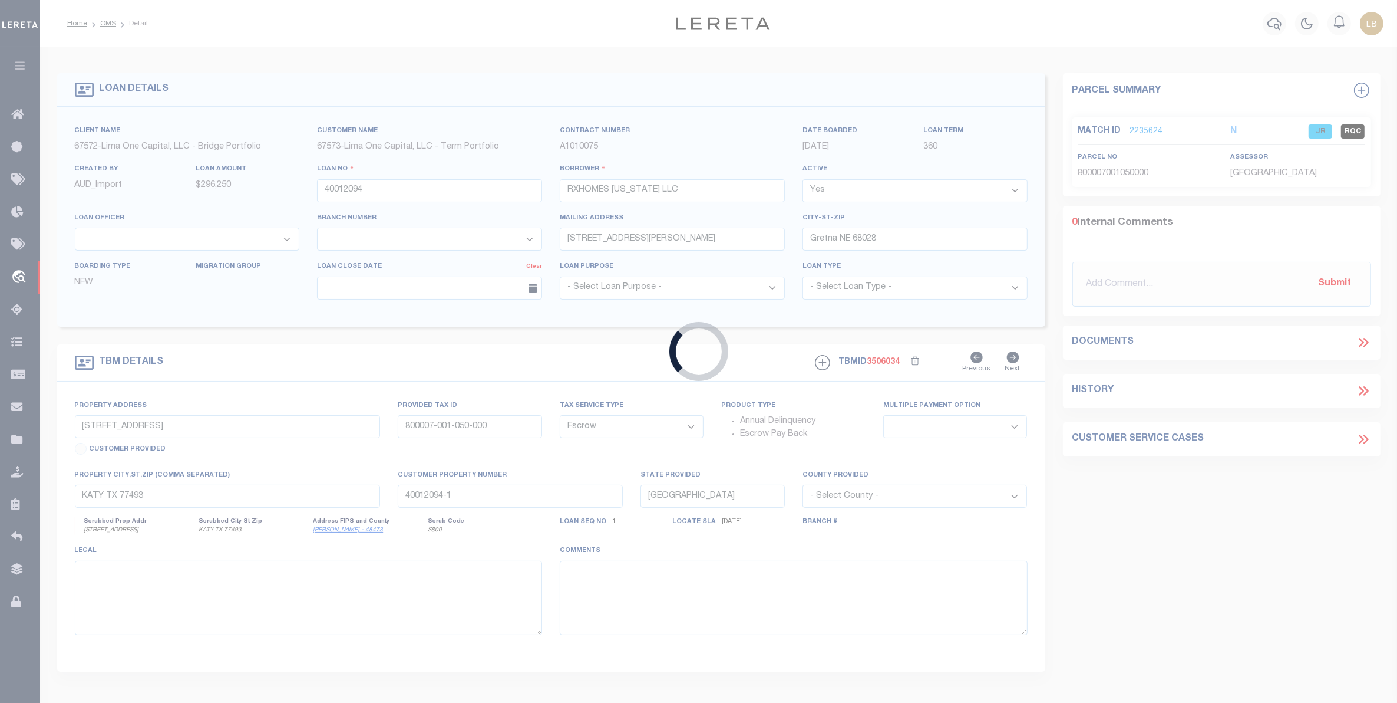
type input "19500033774"
type input "[PERSON_NAME] [PERSON_NAME]"
select select
select select "100"
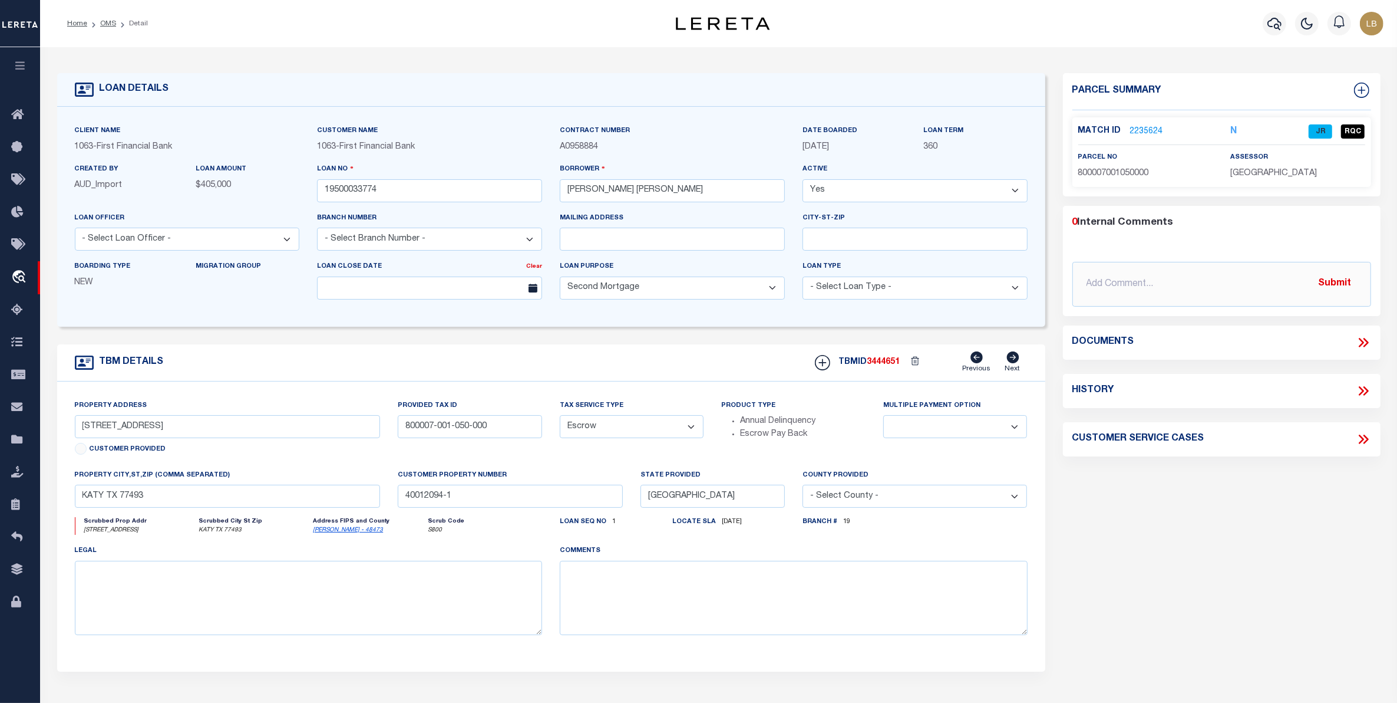
type input "2880 SE 200"
select select
type input "[PERSON_NAME] TX 797149413"
select select
select select "22471"
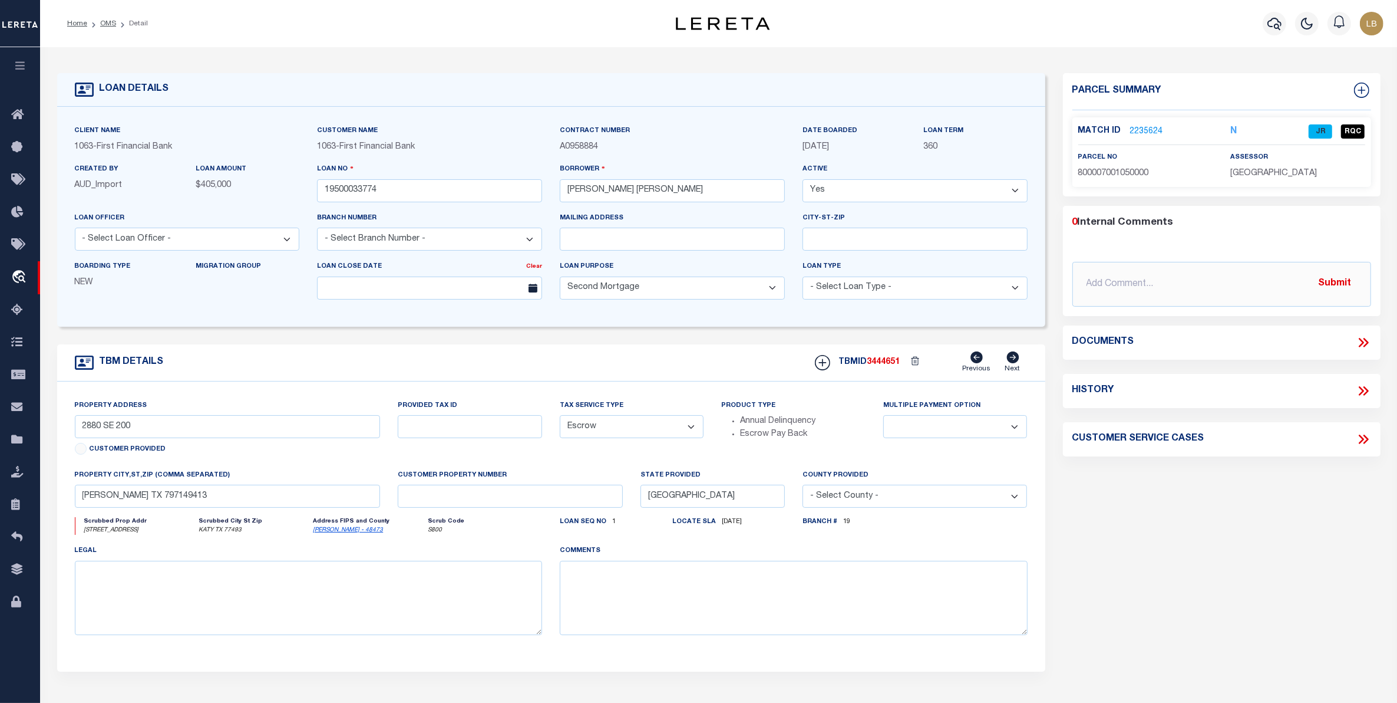
select select "505"
click at [1135, 134] on link "2155027" at bounding box center [1146, 132] width 33 height 12
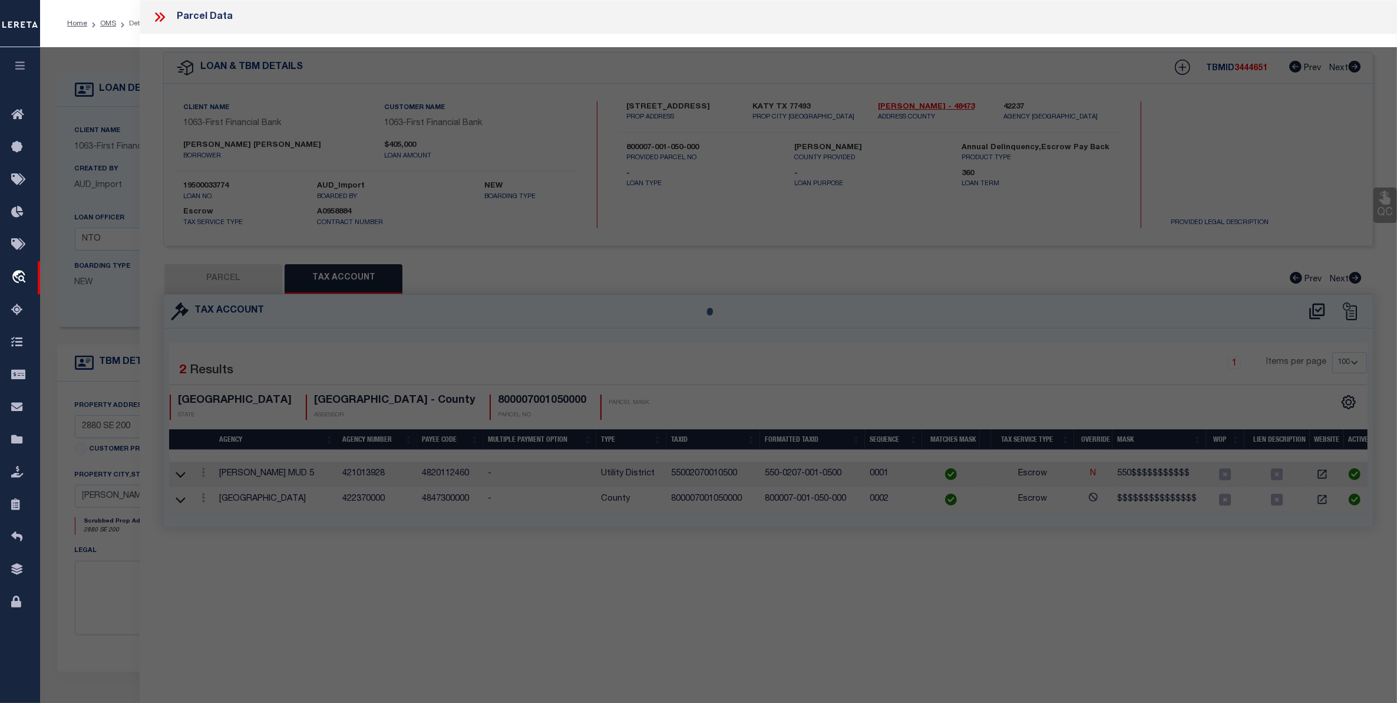
select select "AS"
select select
checkbox input "false"
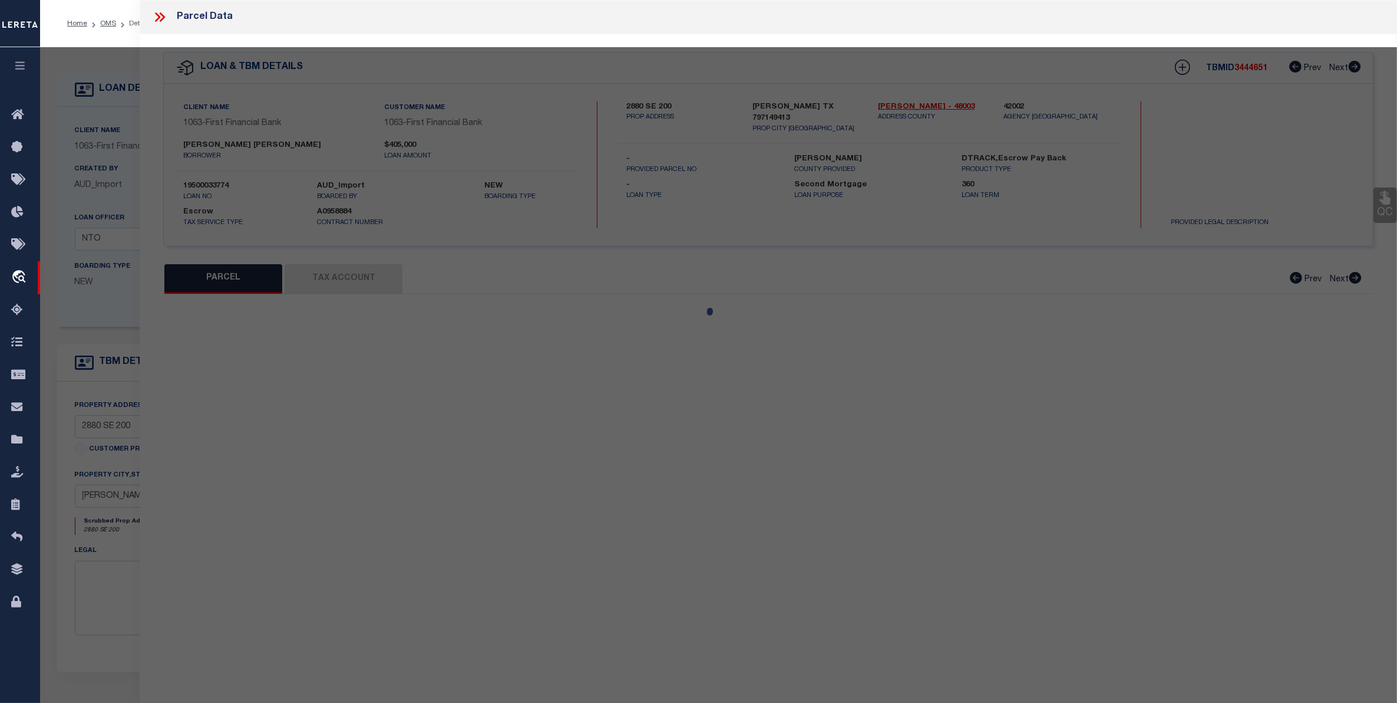
select select "CP"
type input "[PERSON_NAME] DEL [PERSON_NAME]"
select select "ATL"
select select "ADD"
type input "2880 SE 200"
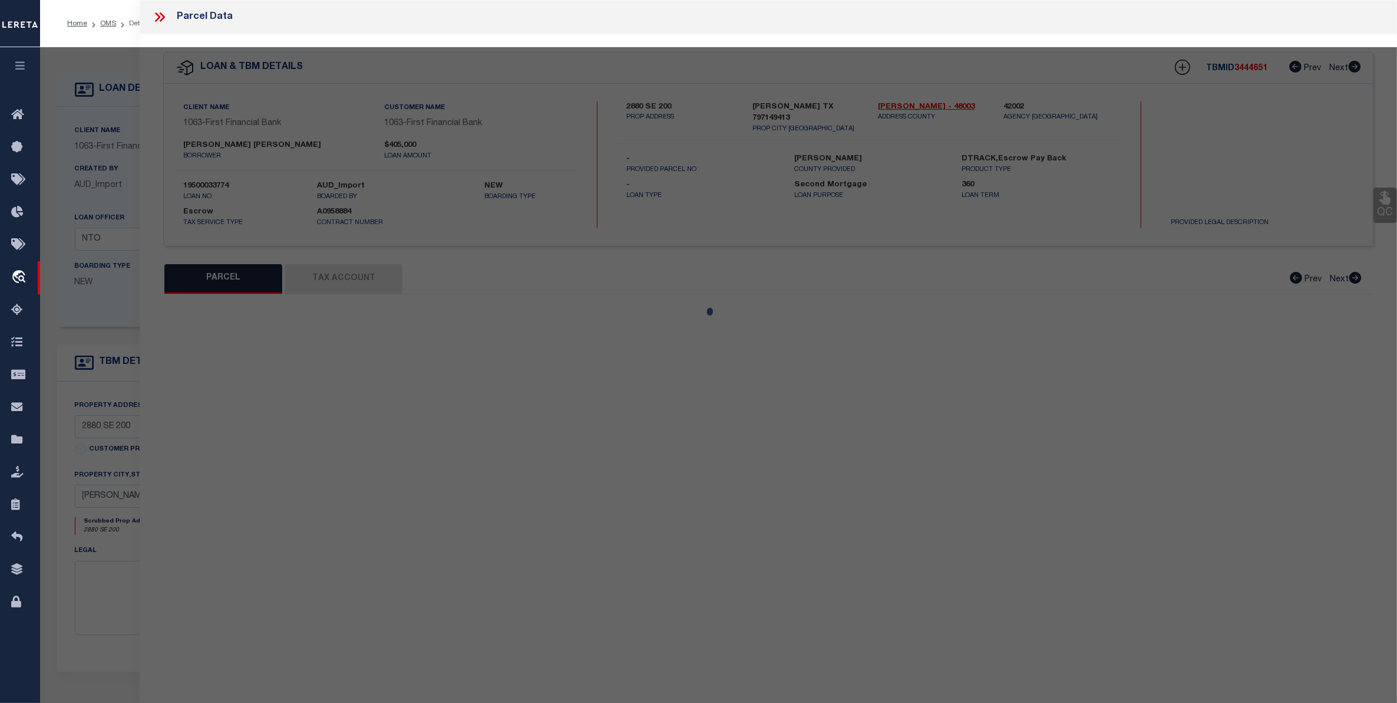
checkbox input "false"
type input "[PERSON_NAME][GEOGRAPHIC_DATA]"
type textarea "BLK A-19 SEC 4 AB 1516 1.0 AC OUT OF 10.58 AC OUT S262.78 AC PSL"
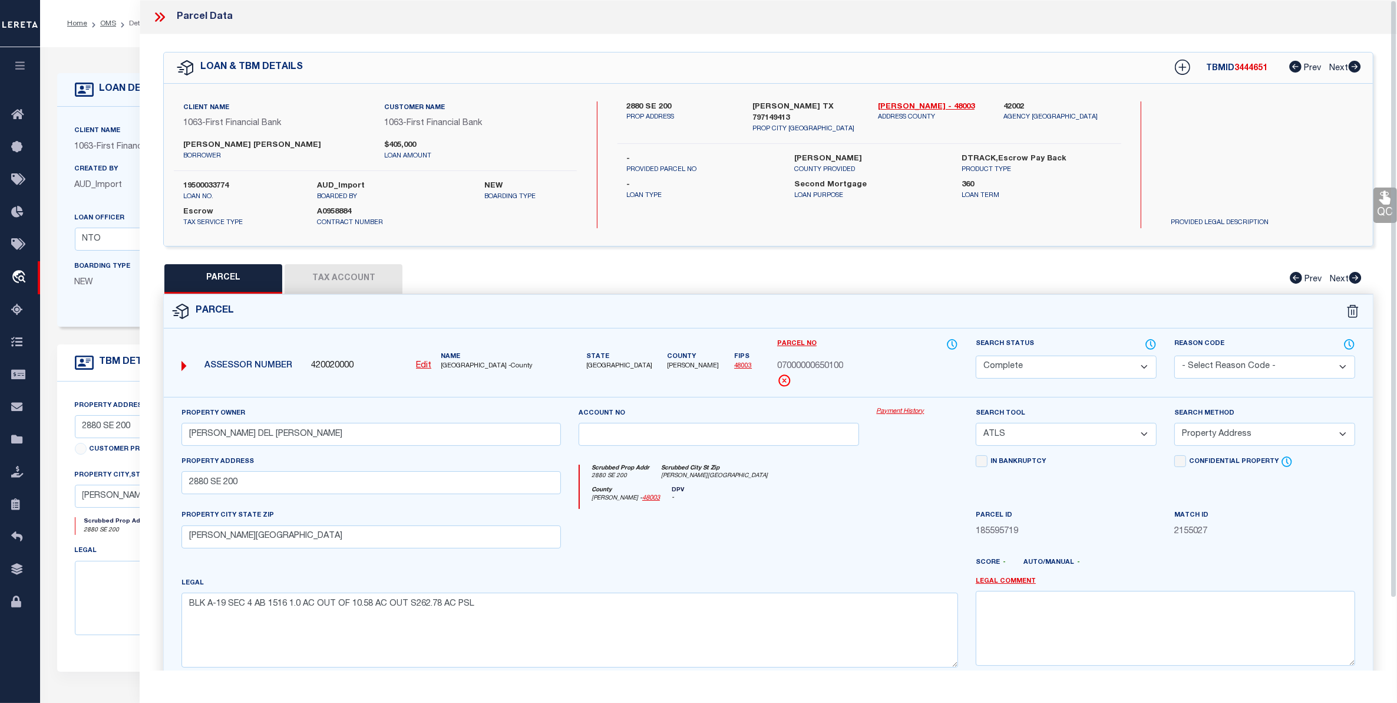
click at [352, 276] on button "Tax Account" at bounding box center [344, 278] width 118 height 29
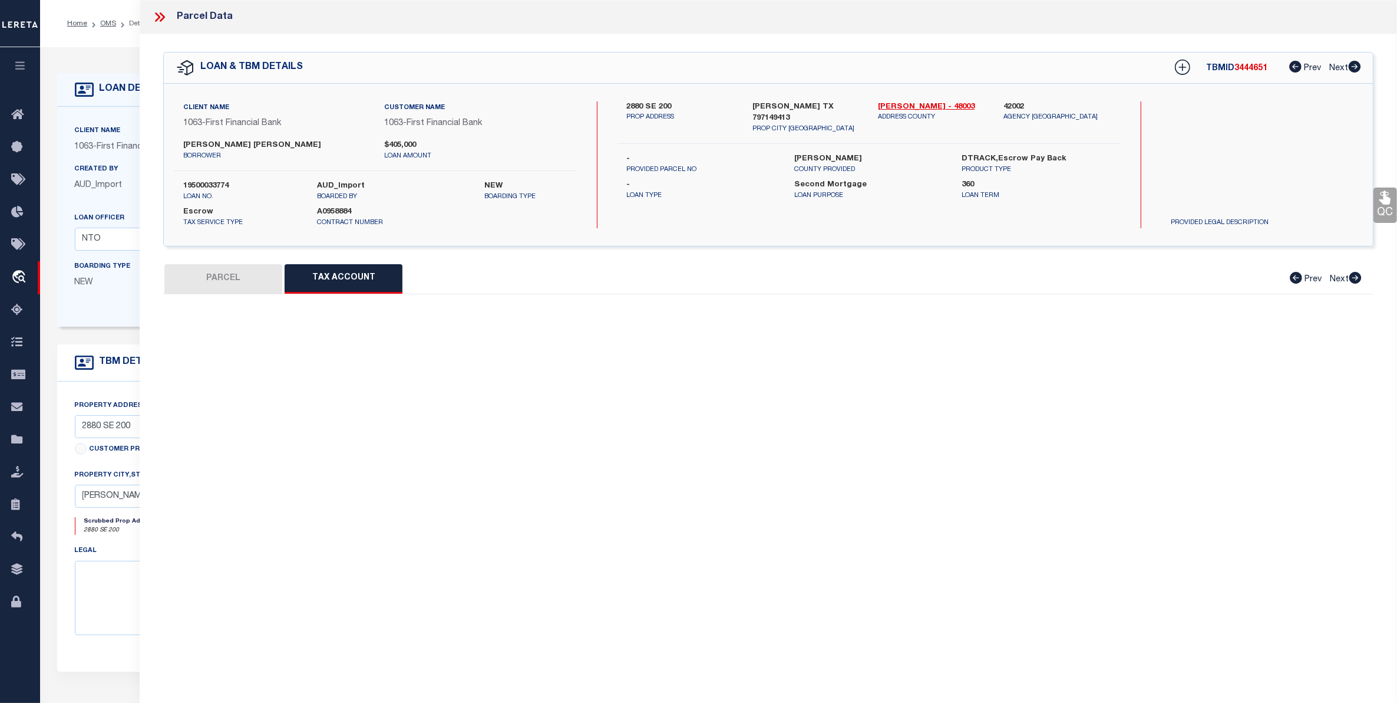
select select "100"
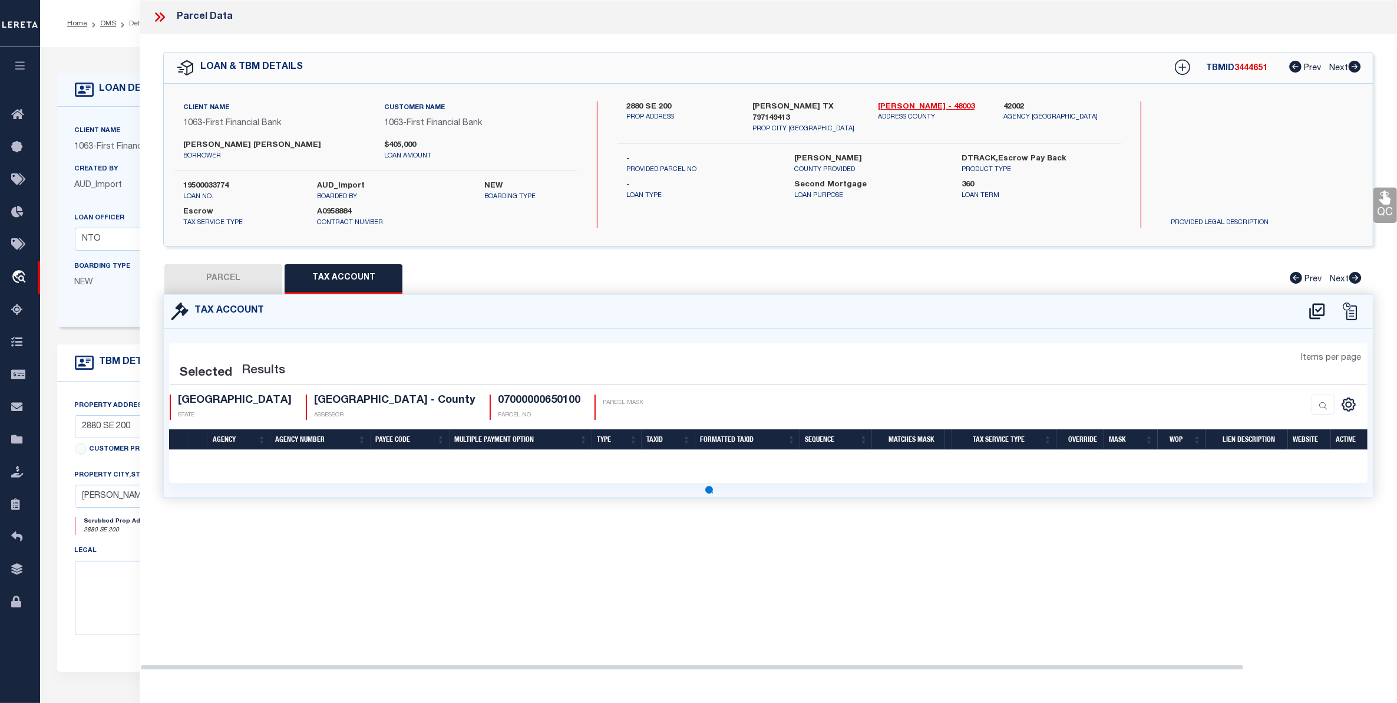
select select "100"
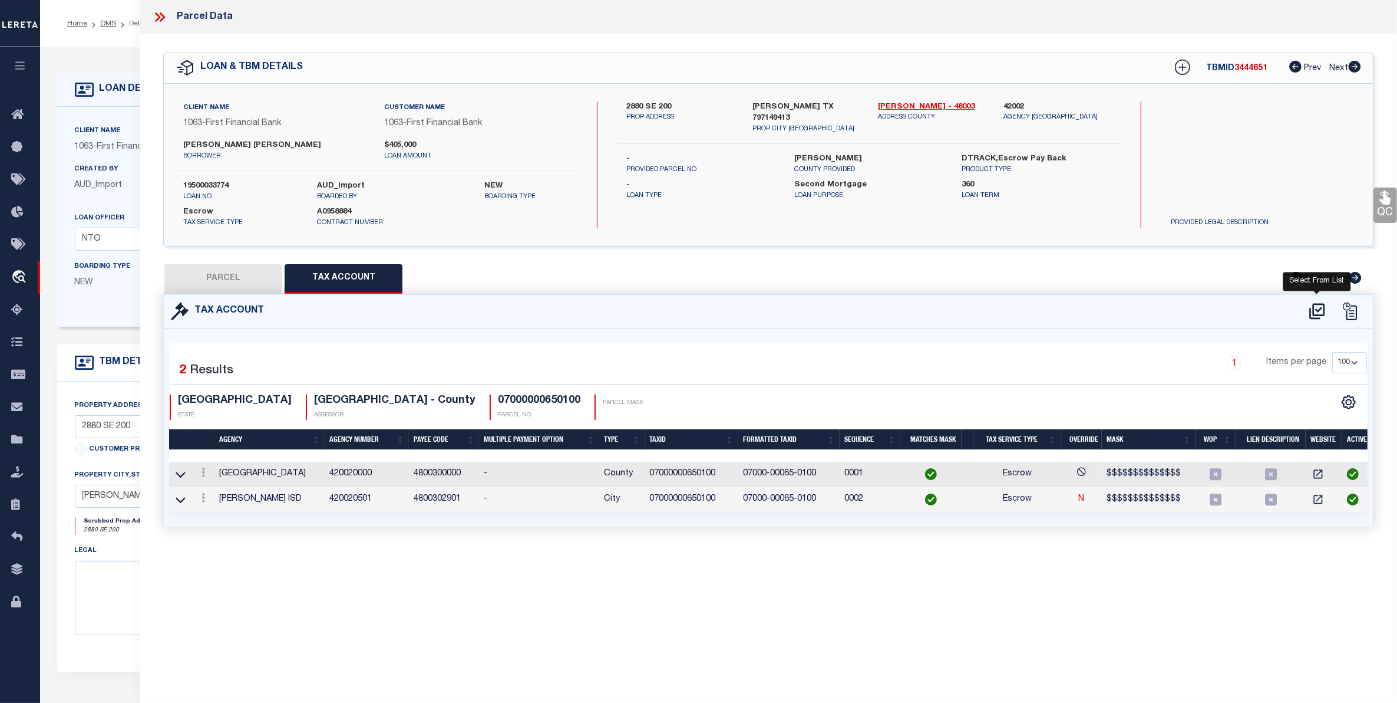
click at [1323, 310] on icon at bounding box center [1317, 311] width 19 height 19
select select "100"
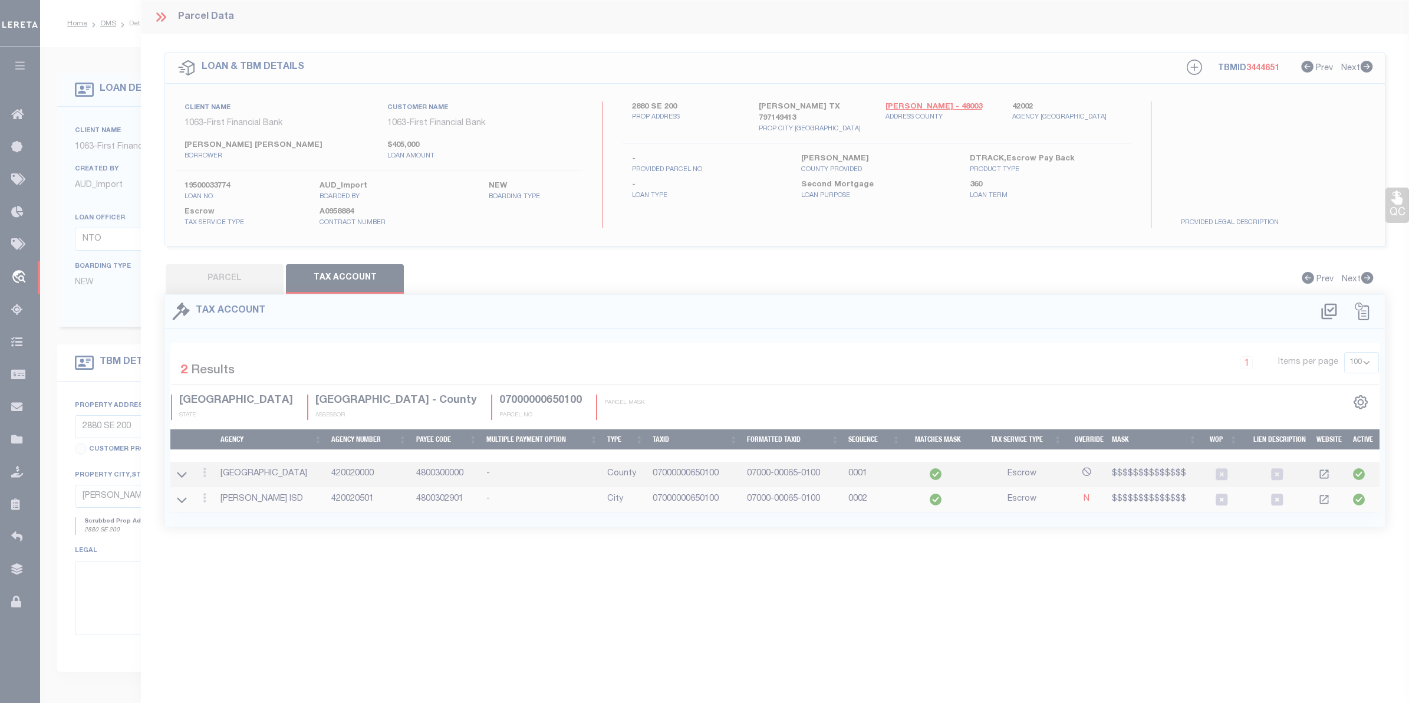
select select "100"
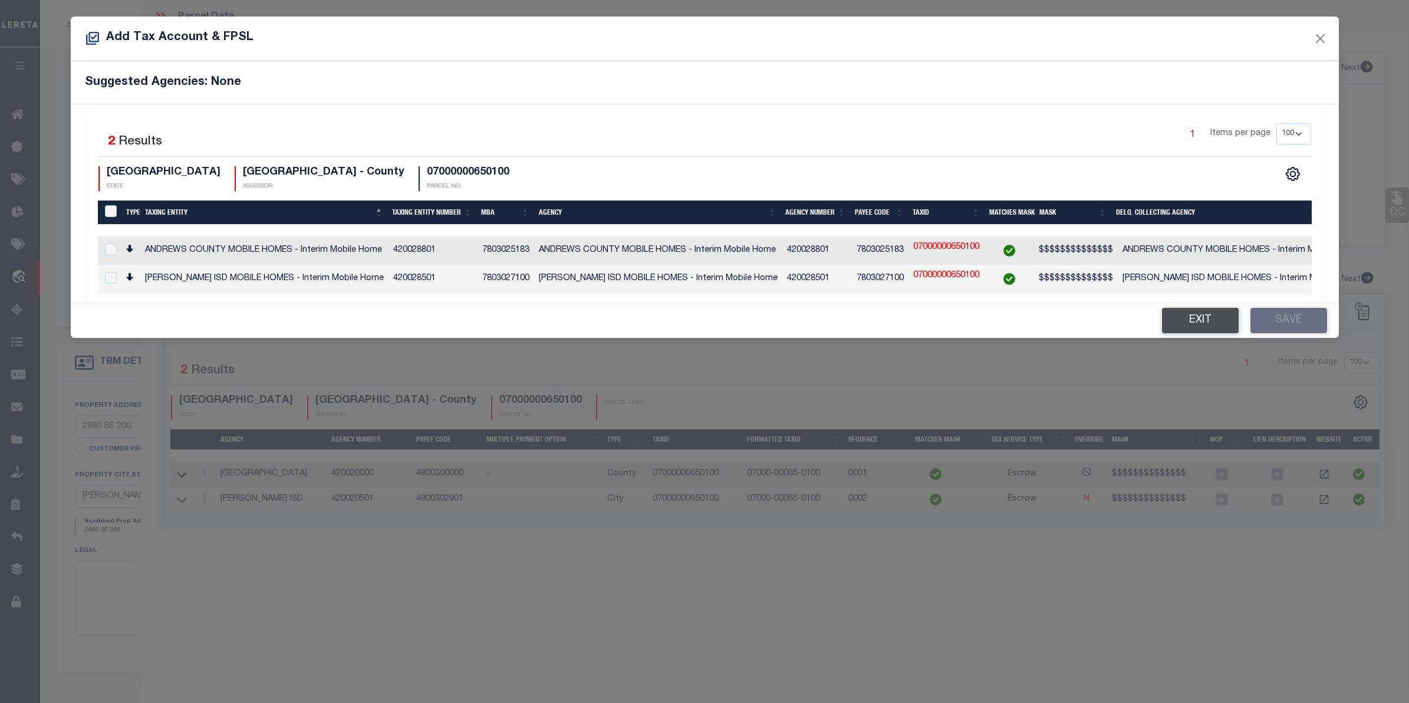
click at [1201, 322] on button "Exit" at bounding box center [1200, 320] width 77 height 25
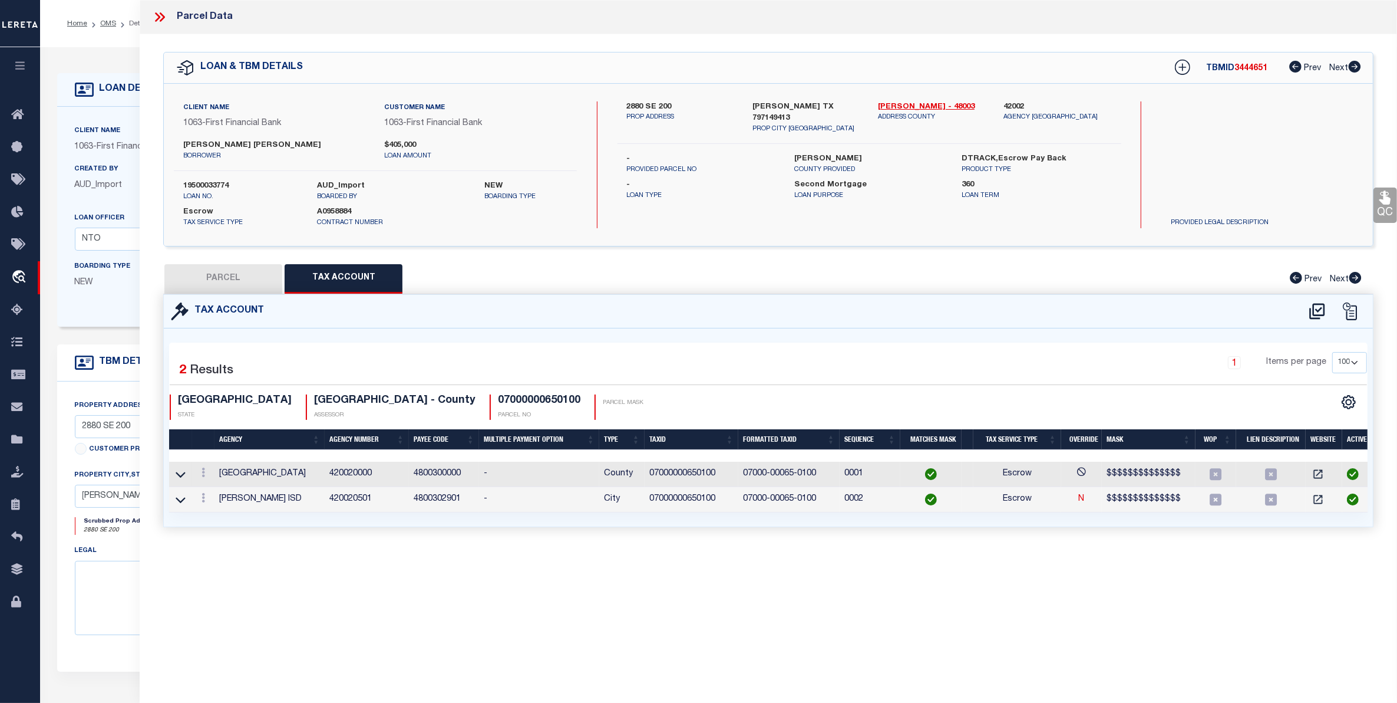
click at [216, 280] on button "PARCEL" at bounding box center [223, 278] width 118 height 29
select select "AS"
select select
checkbox input "false"
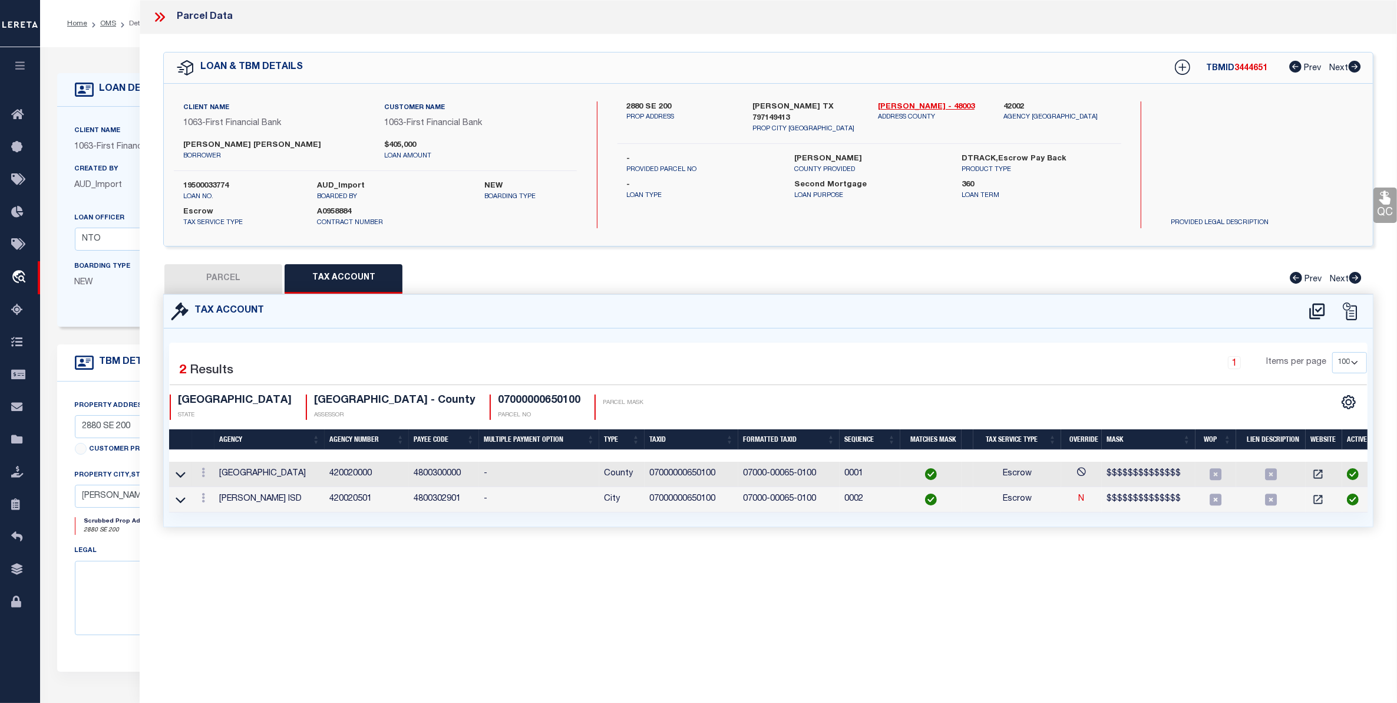
checkbox input "false"
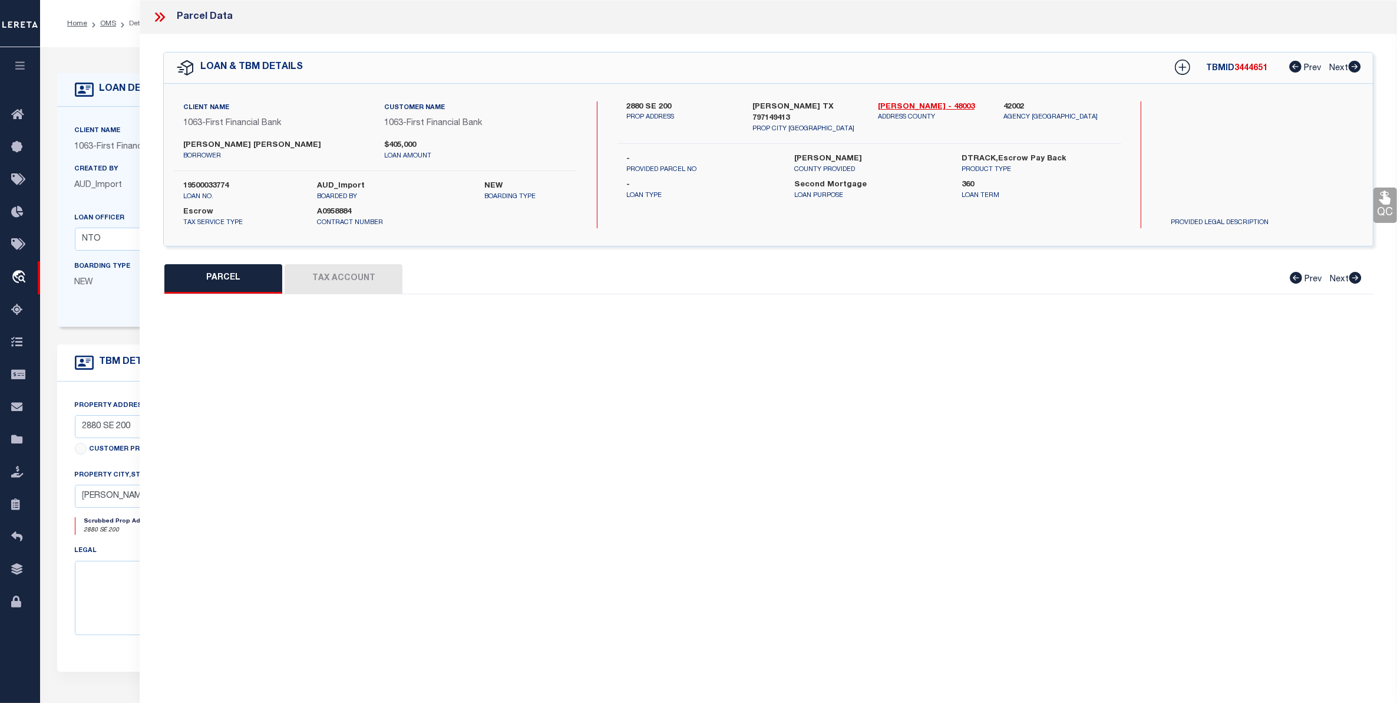
select select "CP"
type input "[PERSON_NAME] DEL [PERSON_NAME]"
select select "ATL"
select select "ADD"
type input "2880 SE 200"
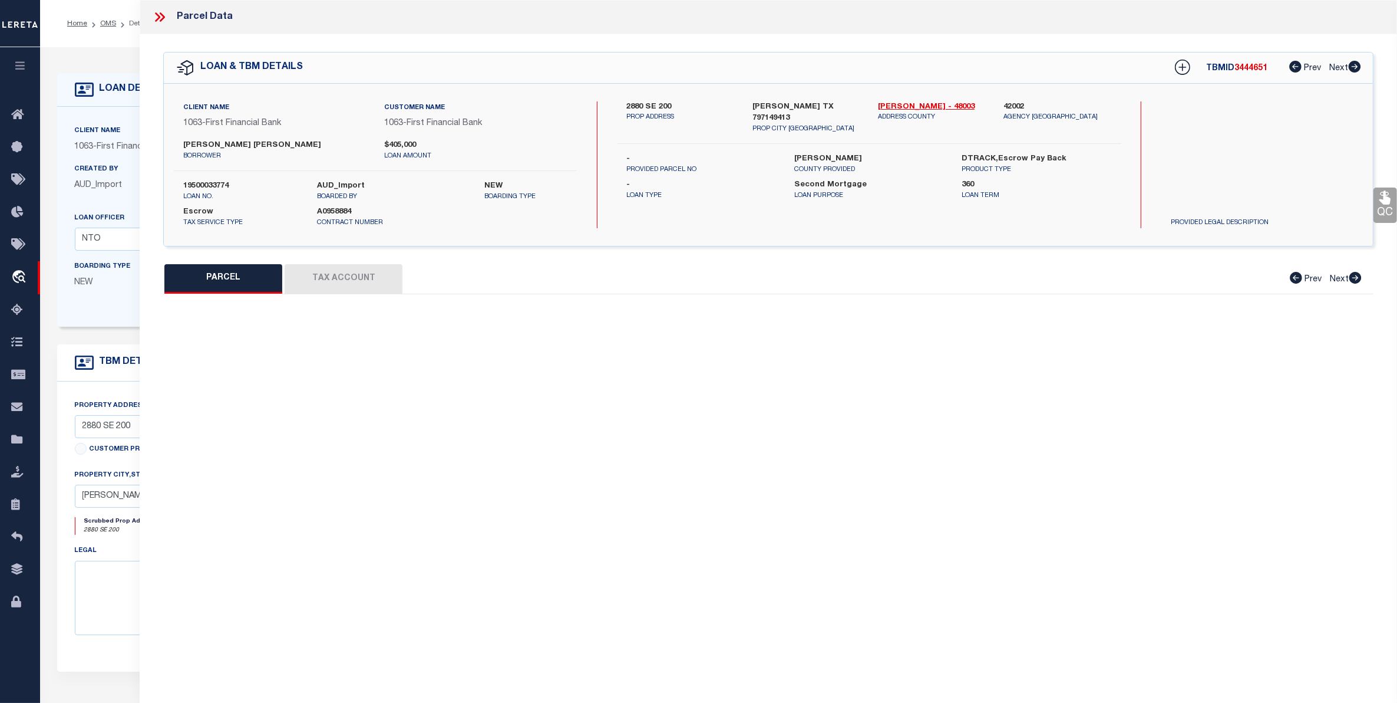
checkbox input "false"
type input "[PERSON_NAME][GEOGRAPHIC_DATA]"
type textarea "BLK A-19 SEC 4 AB 1516 1.0 AC OUT OF 10.58 AC OUT S262.78 AC PSL"
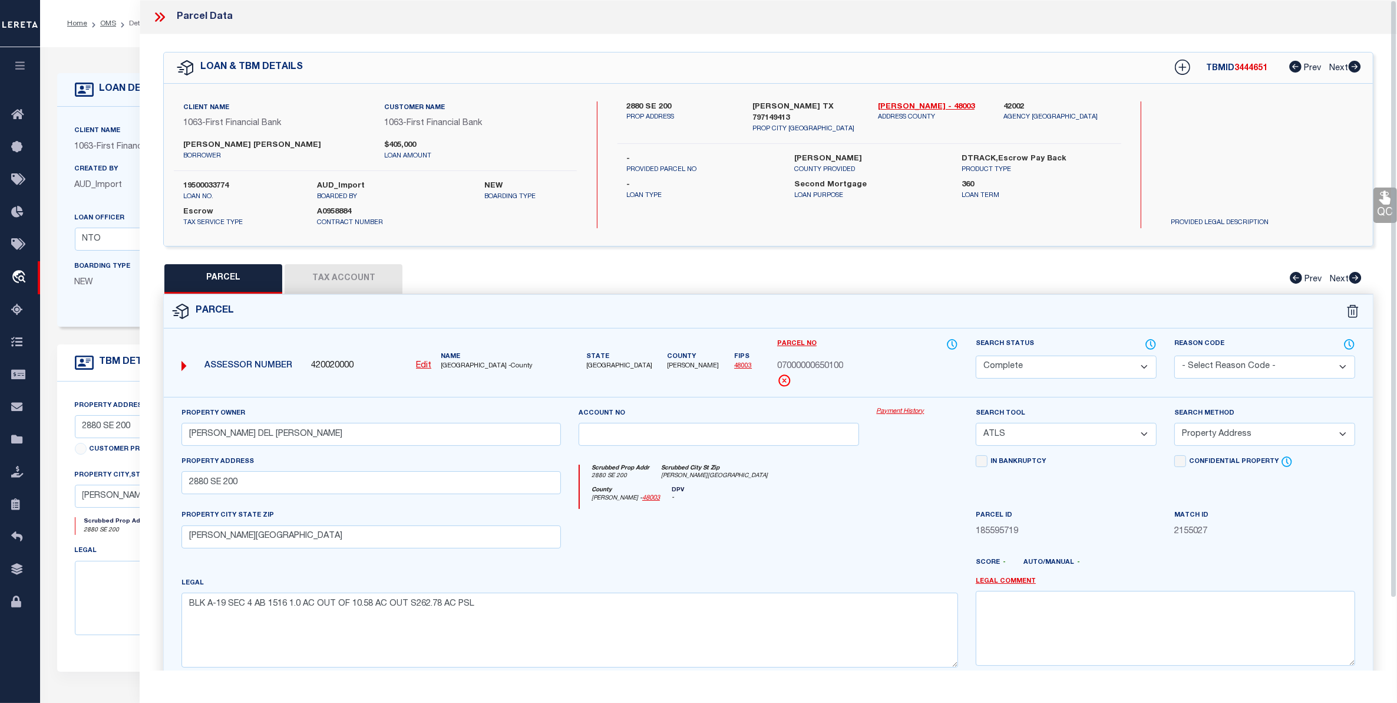
click at [108, 57] on div "LOAN DETAILS Client Name 1063" at bounding box center [718, 399] width 1357 height 705
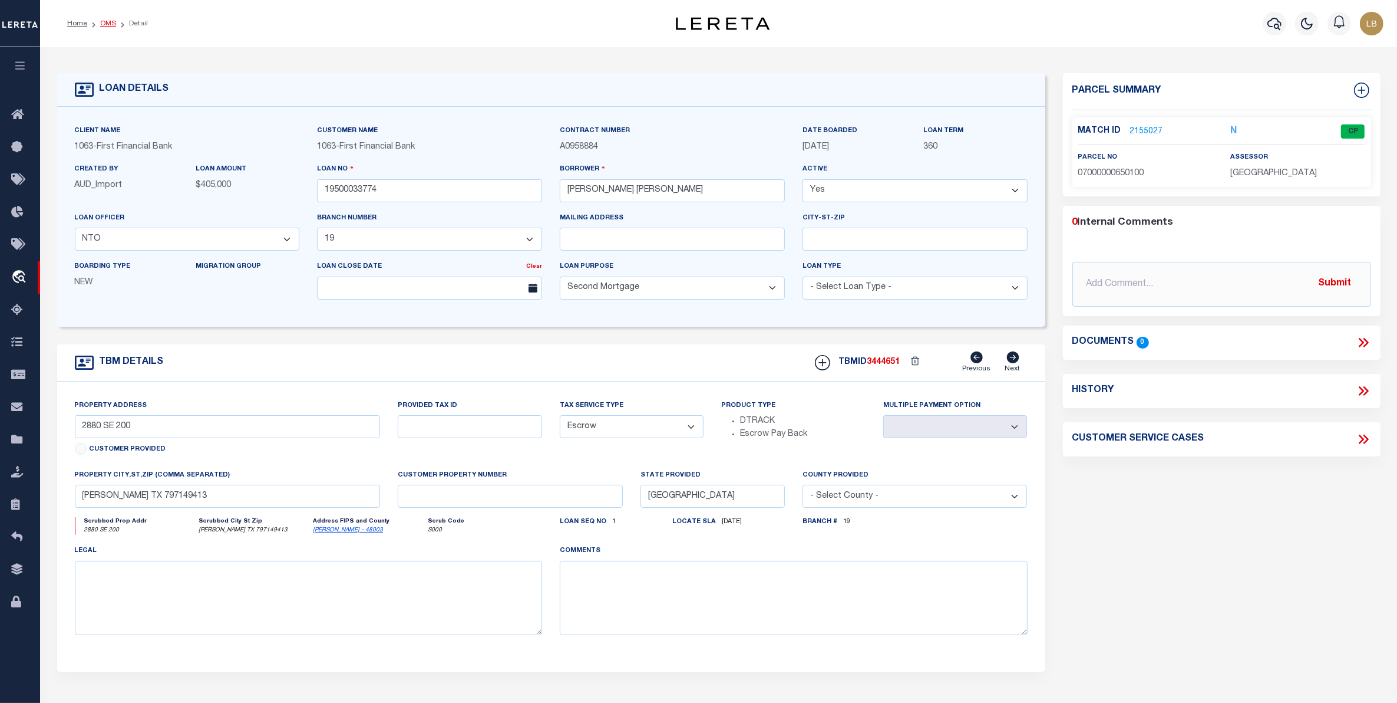
click at [104, 25] on link "OMS" at bounding box center [108, 23] width 16 height 7
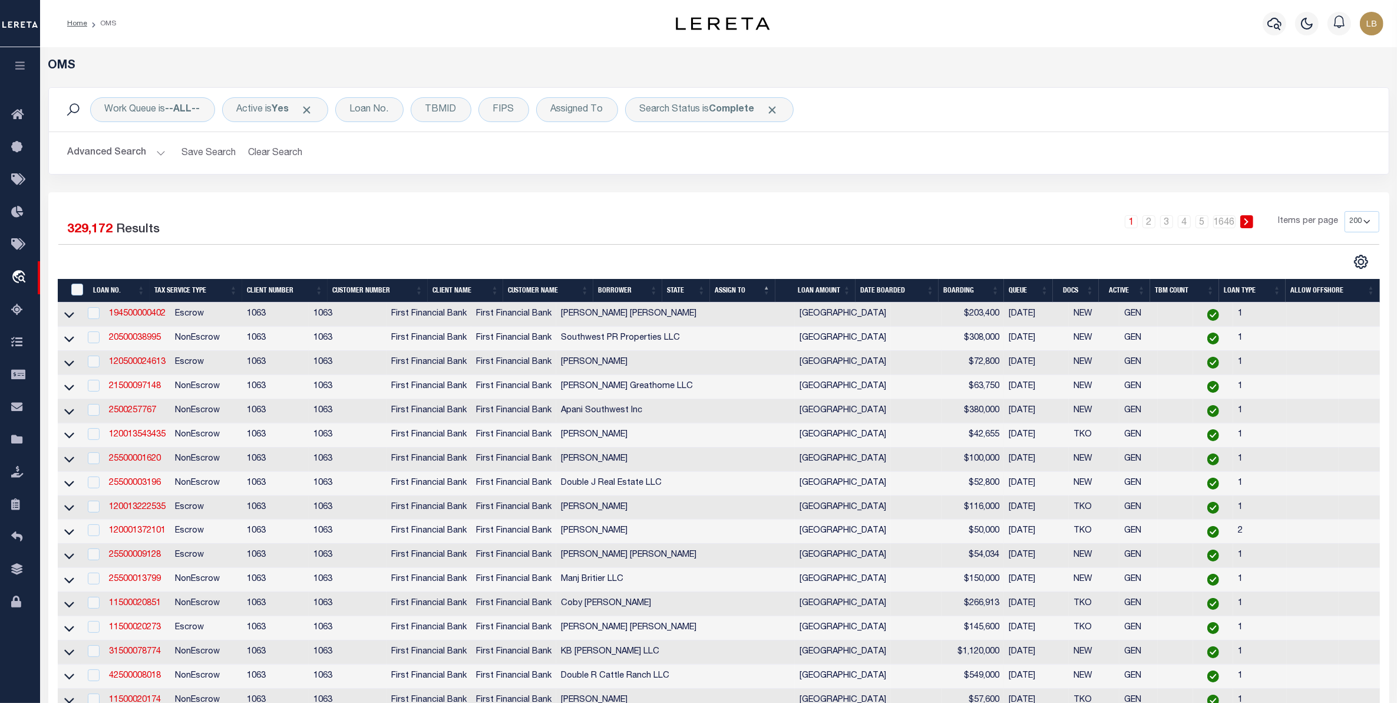
click at [133, 146] on button "Advanced Search" at bounding box center [117, 152] width 98 height 23
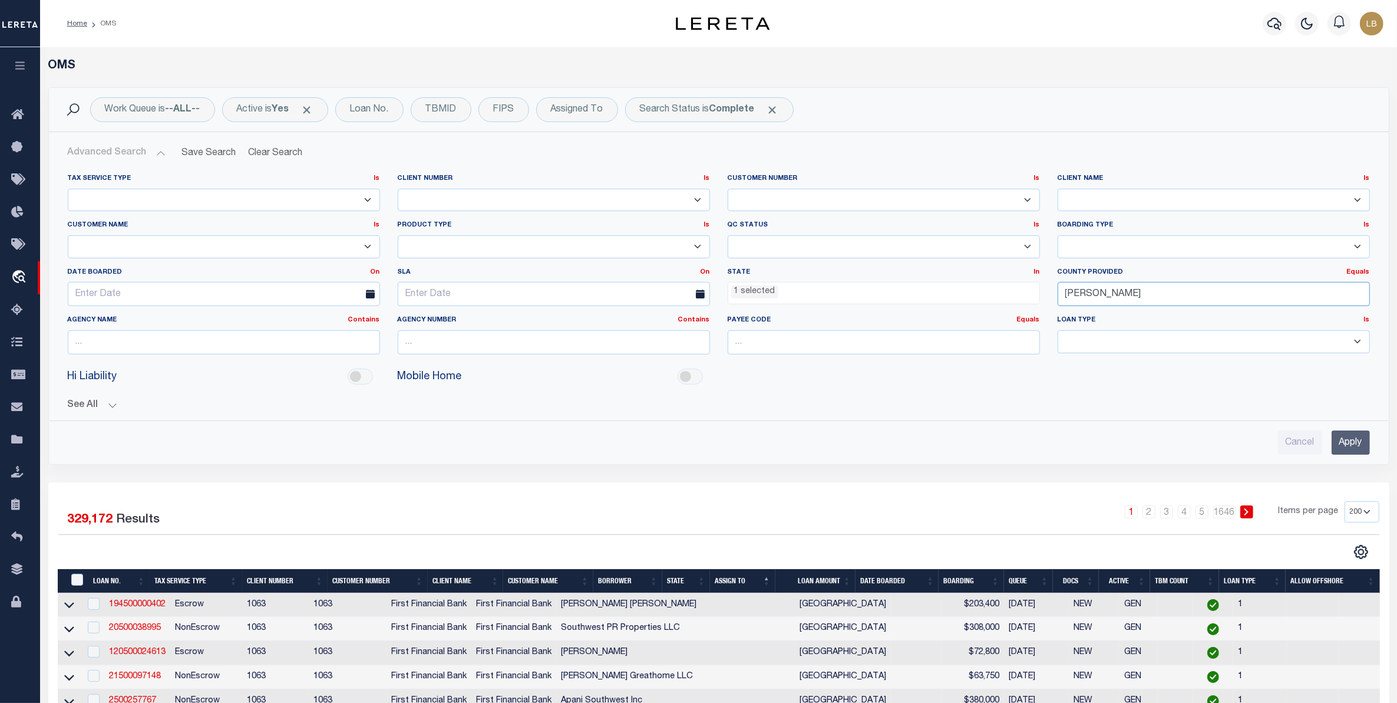
drag, startPoint x: 1099, startPoint y: 291, endPoint x: 974, endPoint y: 299, distance: 125.3
click at [974, 299] on div "Tax Service Type Is Is Contains Escrow NonEscrow Client Number Is Is Contains 1…" at bounding box center [719, 269] width 1320 height 190
click at [1077, 312] on div "[PERSON_NAME]" at bounding box center [1213, 317] width 311 height 19
type input "[PERSON_NAME]"
click at [1343, 446] on input "Apply" at bounding box center [1351, 442] width 38 height 24
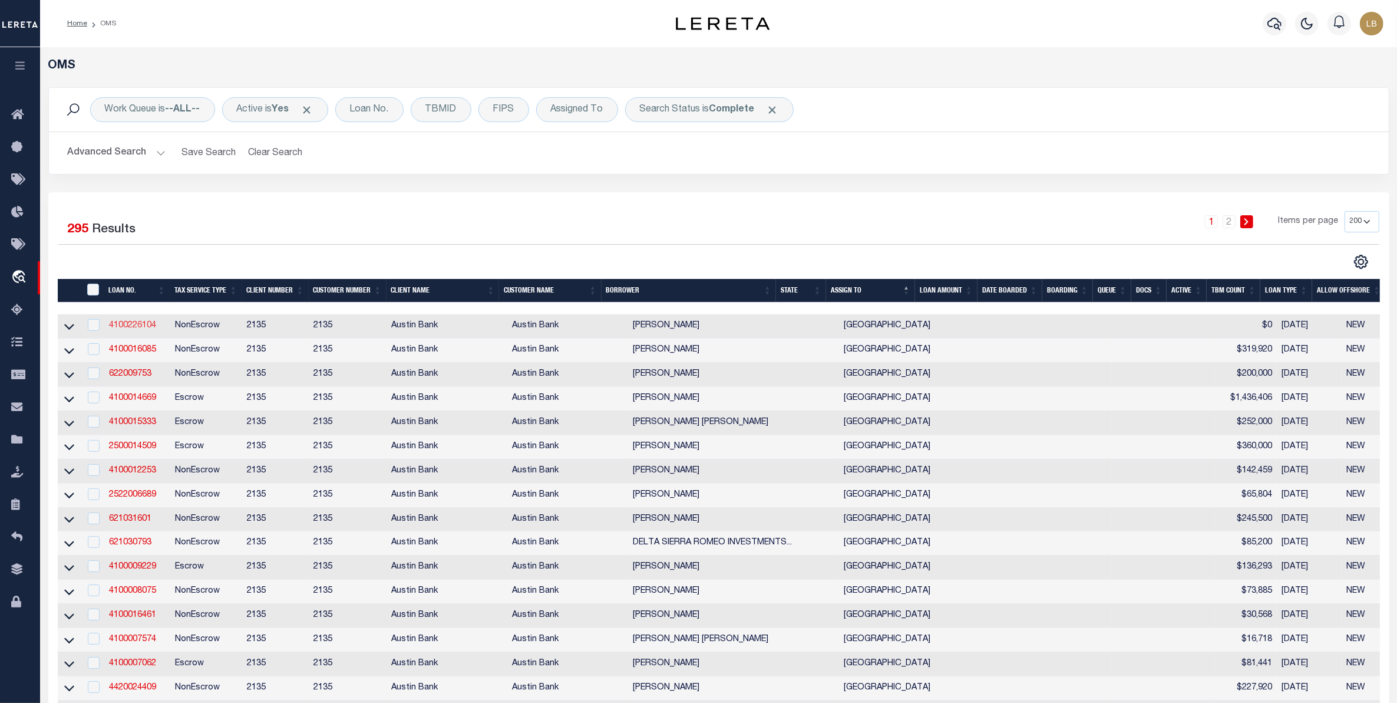
click at [146, 325] on link "4100226104" at bounding box center [132, 325] width 47 height 8
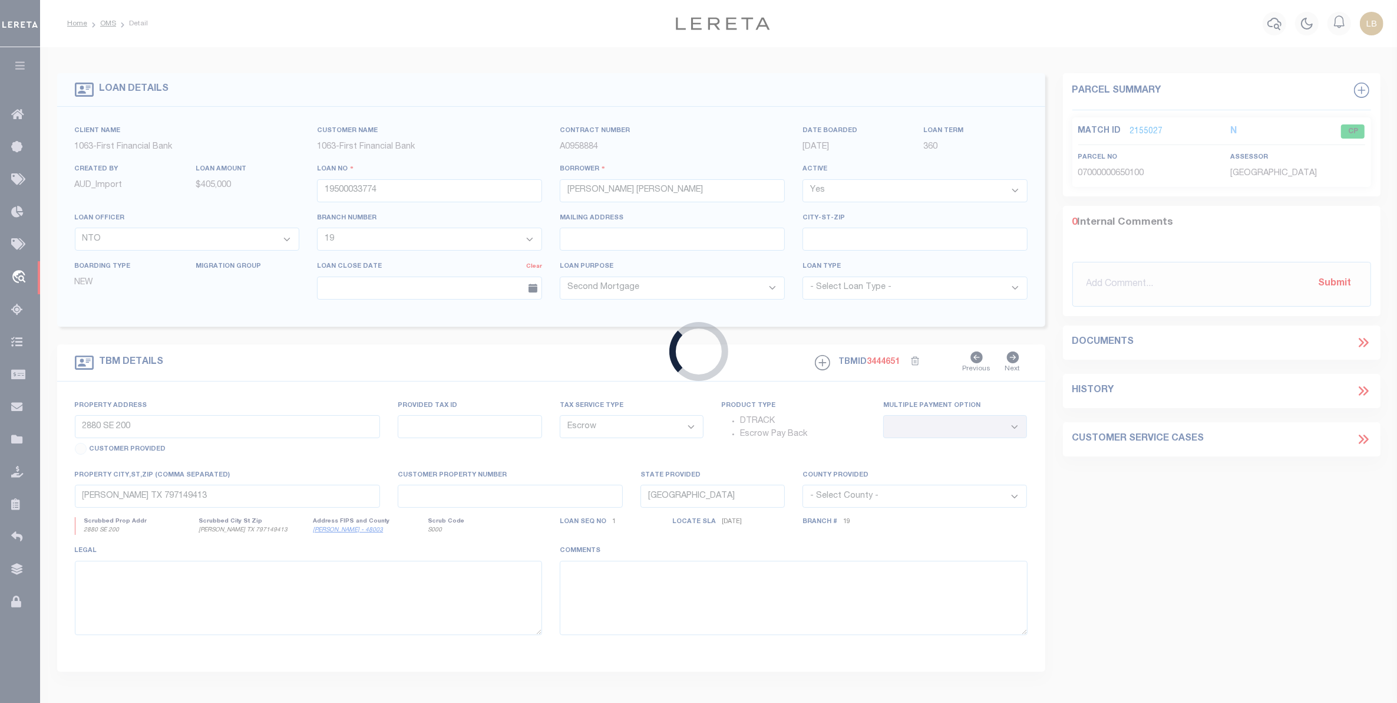
type input "4100226104"
type input "[PERSON_NAME]"
select select
type input "1015 [PERSON_NAME]"
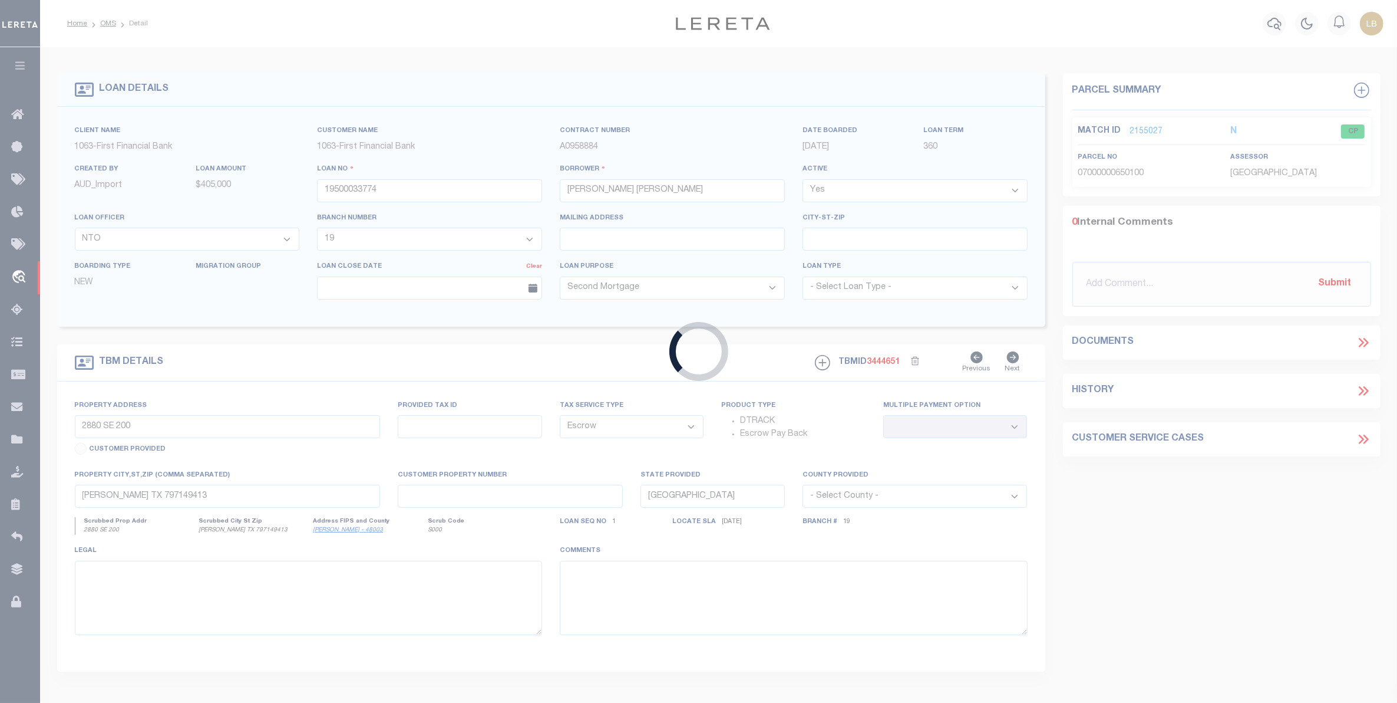
type input "LUFKIN, [GEOGRAPHIC_DATA] 75904"
select select
select select "NonEscrow"
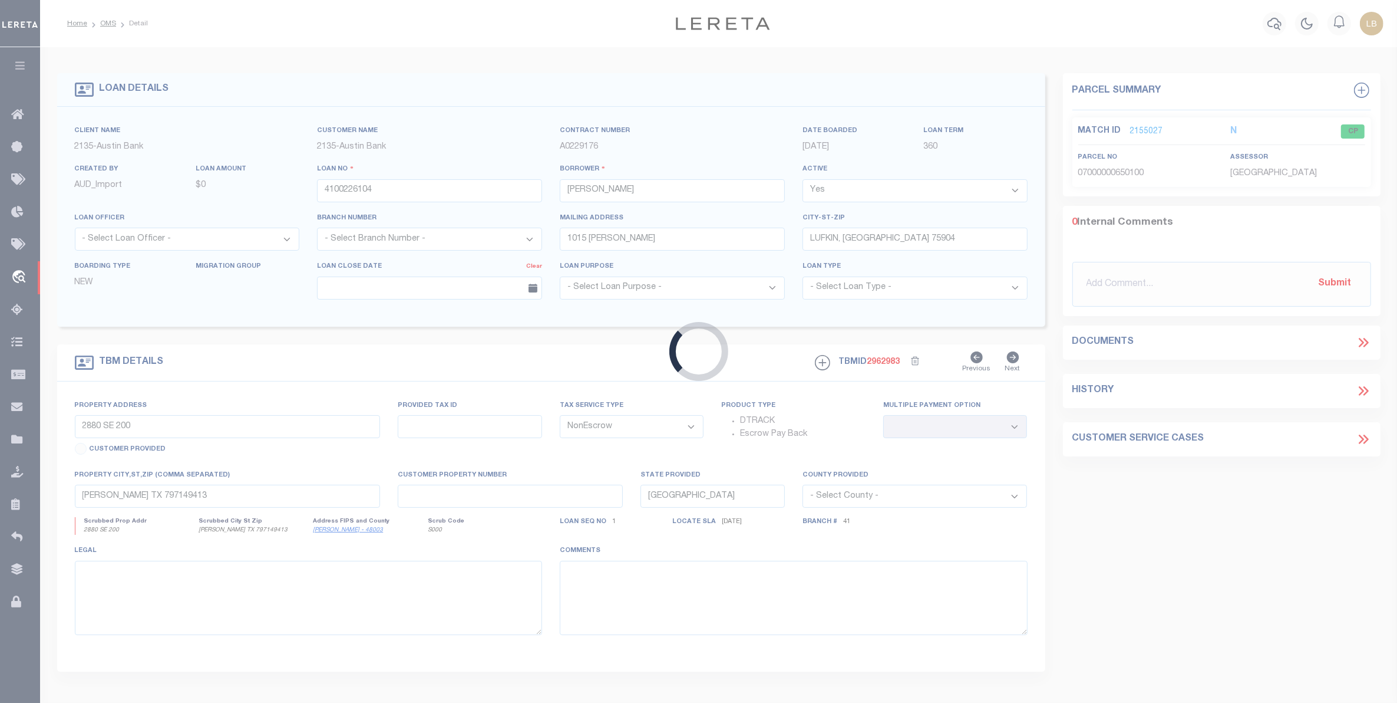
type input "1015 [PERSON_NAME]."
select select
type input "LUFKIN TX 75904"
select select
type textarea "DT 2 [PERSON_NAME] SVY A-56"
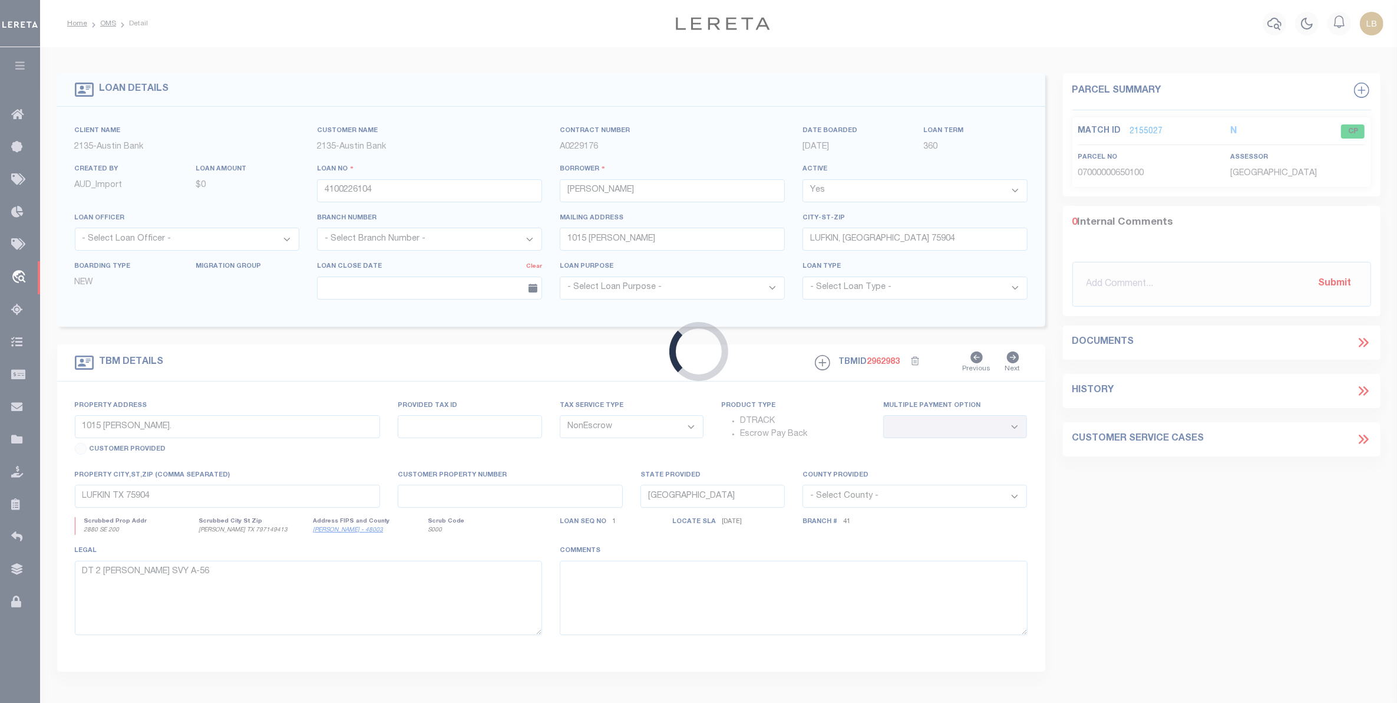
select select "7964"
select select "2584"
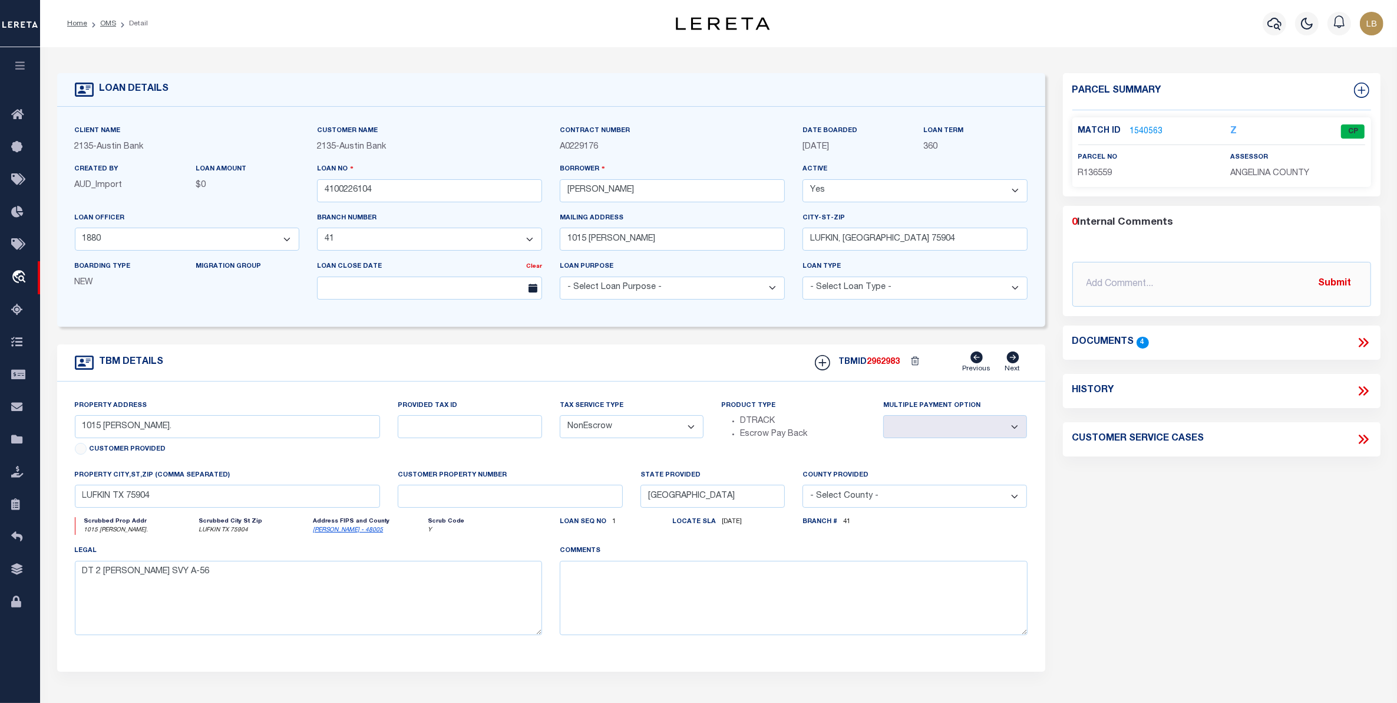
click at [1147, 133] on link "1540563" at bounding box center [1146, 132] width 33 height 12
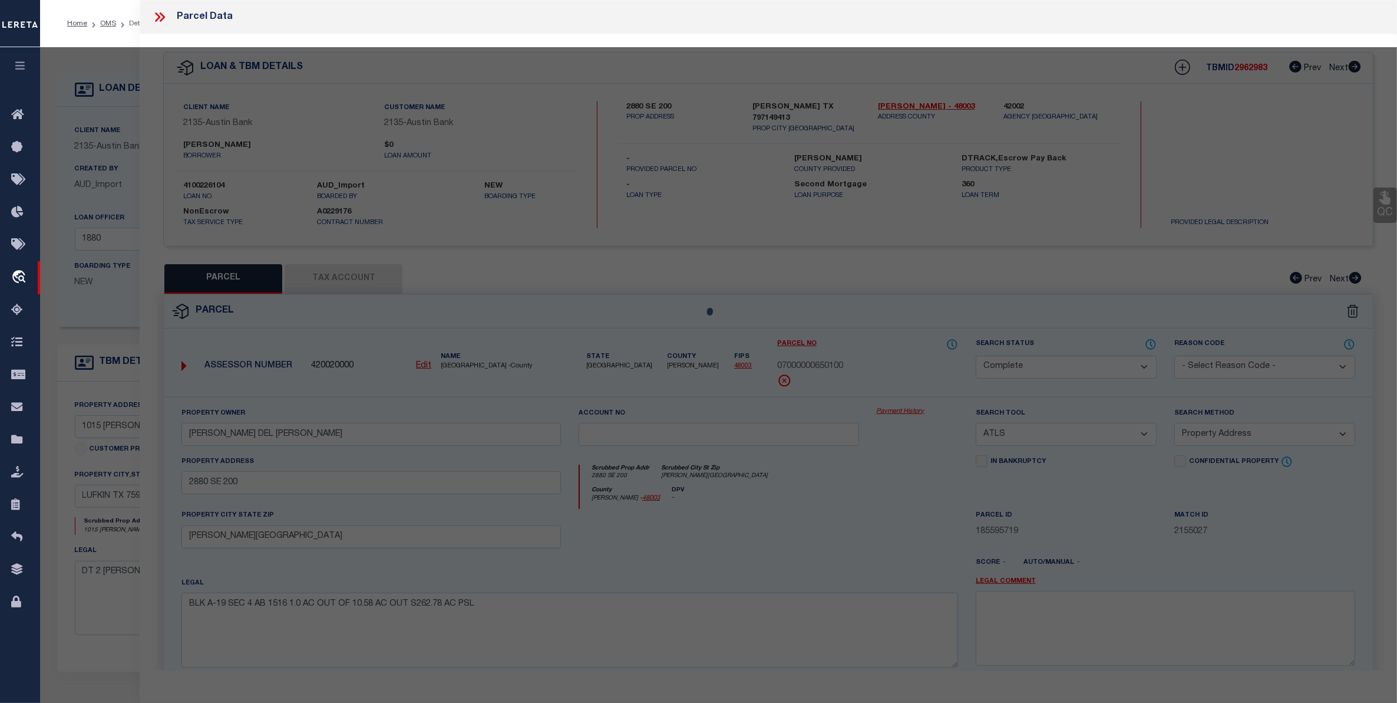
select select "AS"
select select
checkbox input "false"
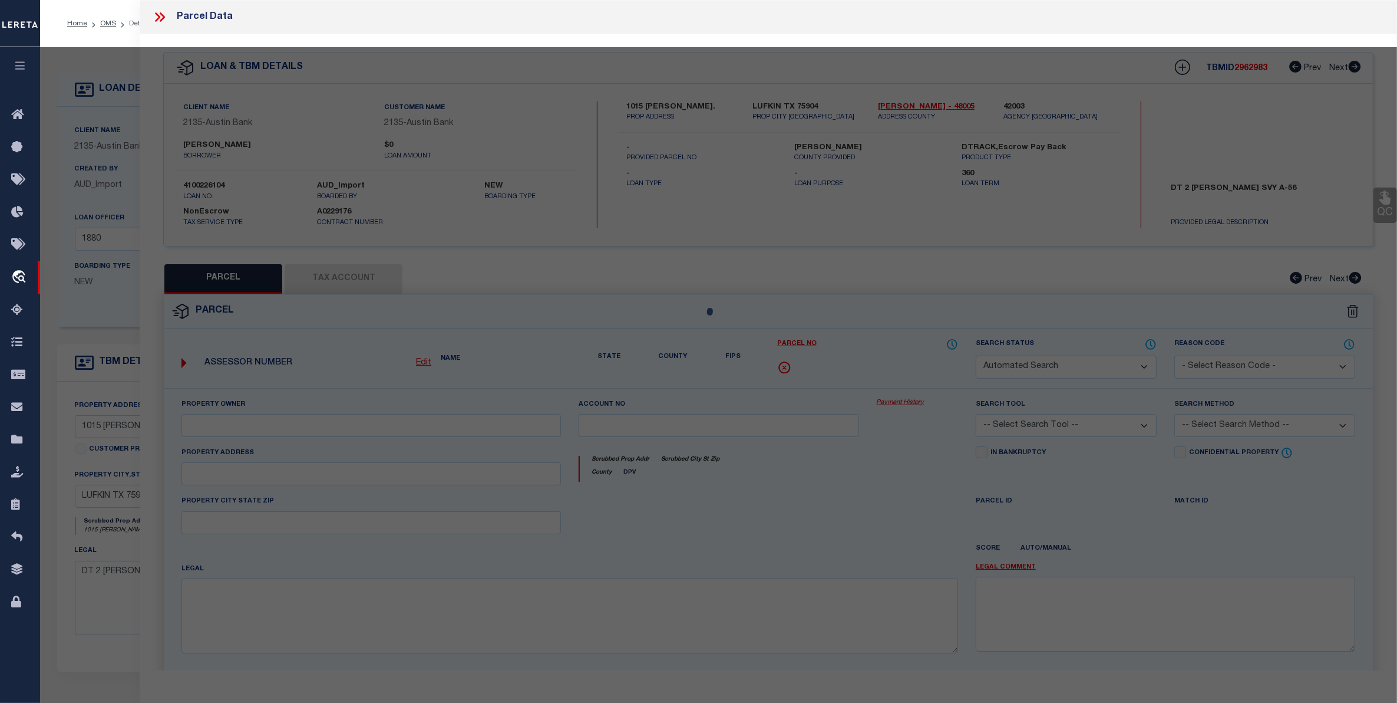
select select "CP"
type input "SPIES [PERSON_NAME] & [PERSON_NAME]"
type input "[GEOGRAPHIC_DATA][PERSON_NAME]"
checkbox input "false"
type input "LUFKIN [GEOGRAPHIC_DATA]"
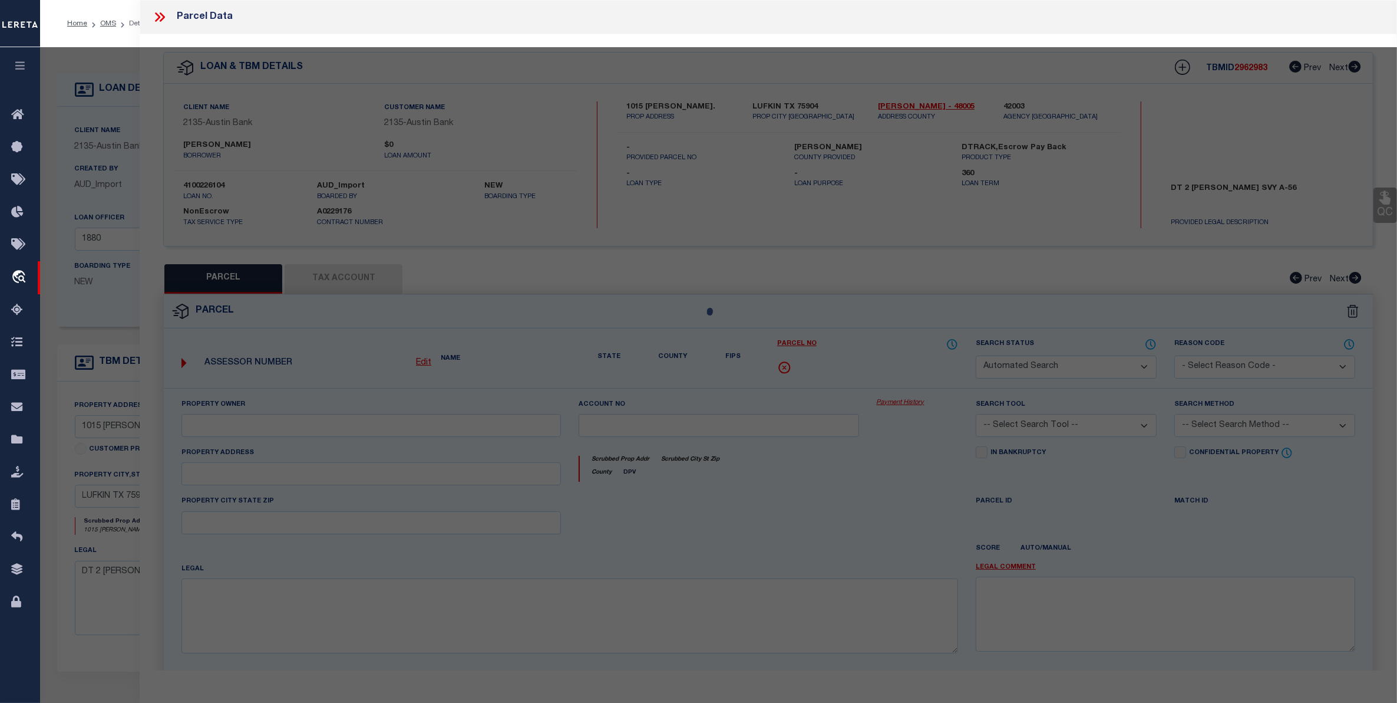
type textarea "ABS 0056 [PERSON_NAME] J.,TRACT 7.4,ACRES 2.0"
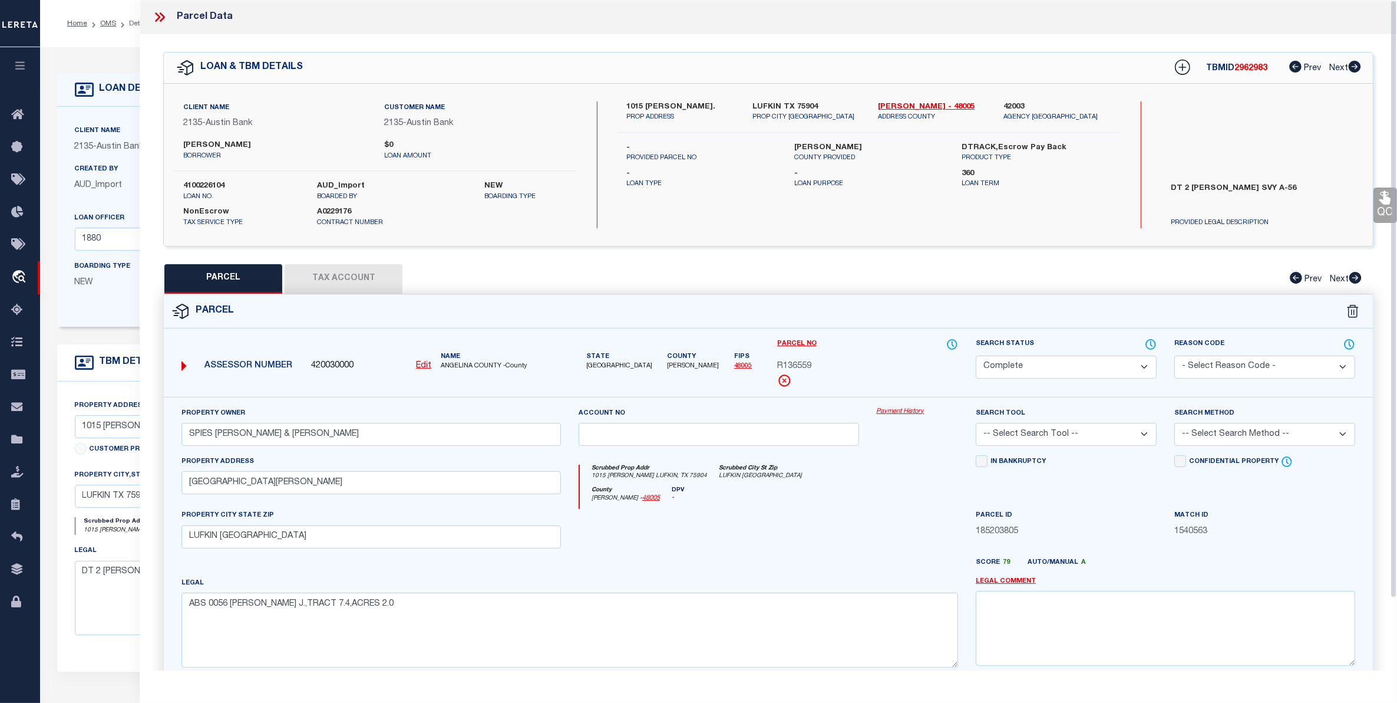
click at [336, 273] on button "Tax Account" at bounding box center [344, 278] width 118 height 29
select select "100"
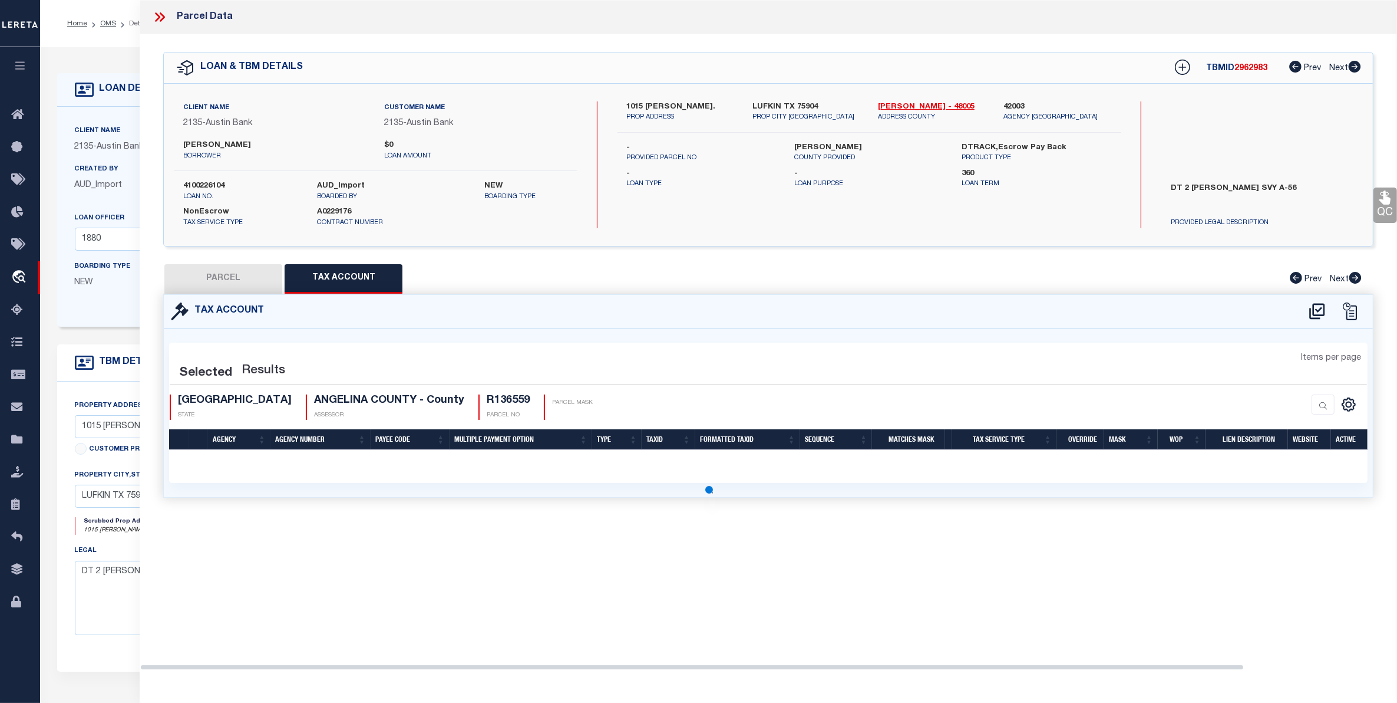
select select "100"
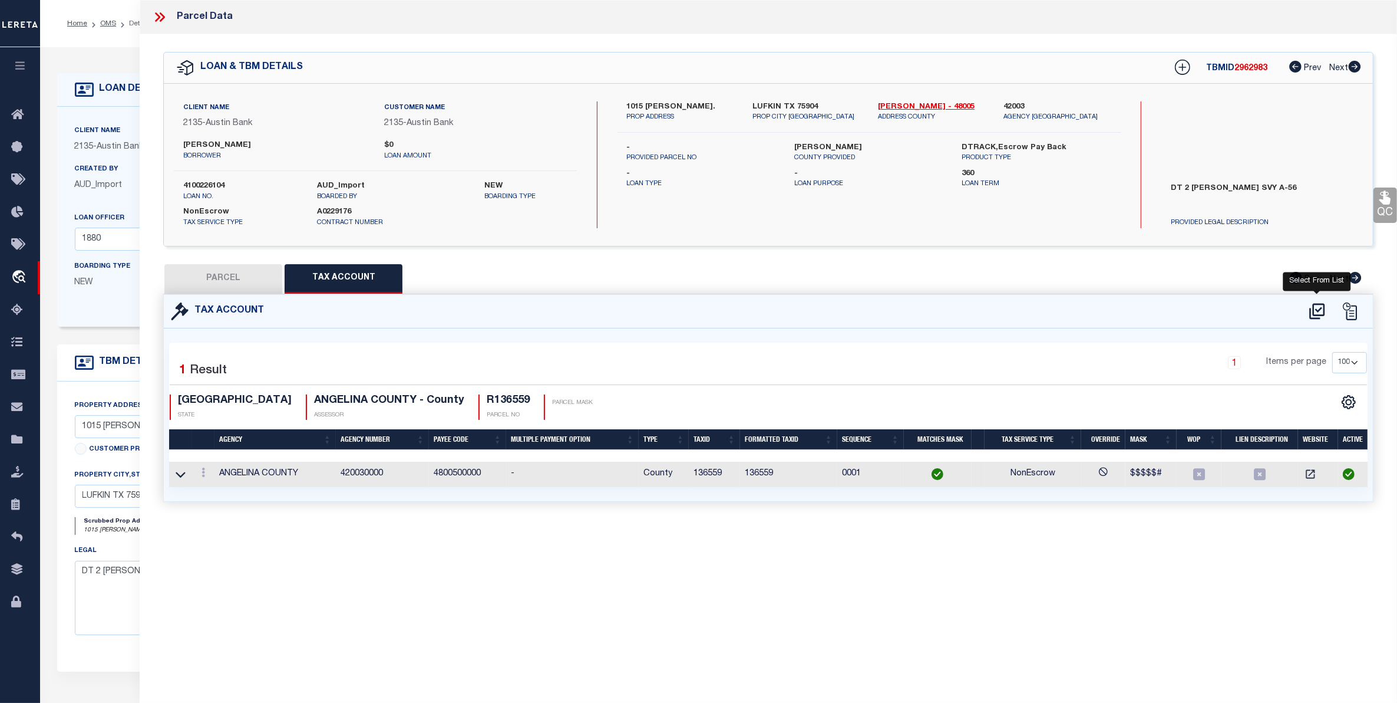
click at [1309, 312] on icon at bounding box center [1317, 311] width 19 height 19
select select "100"
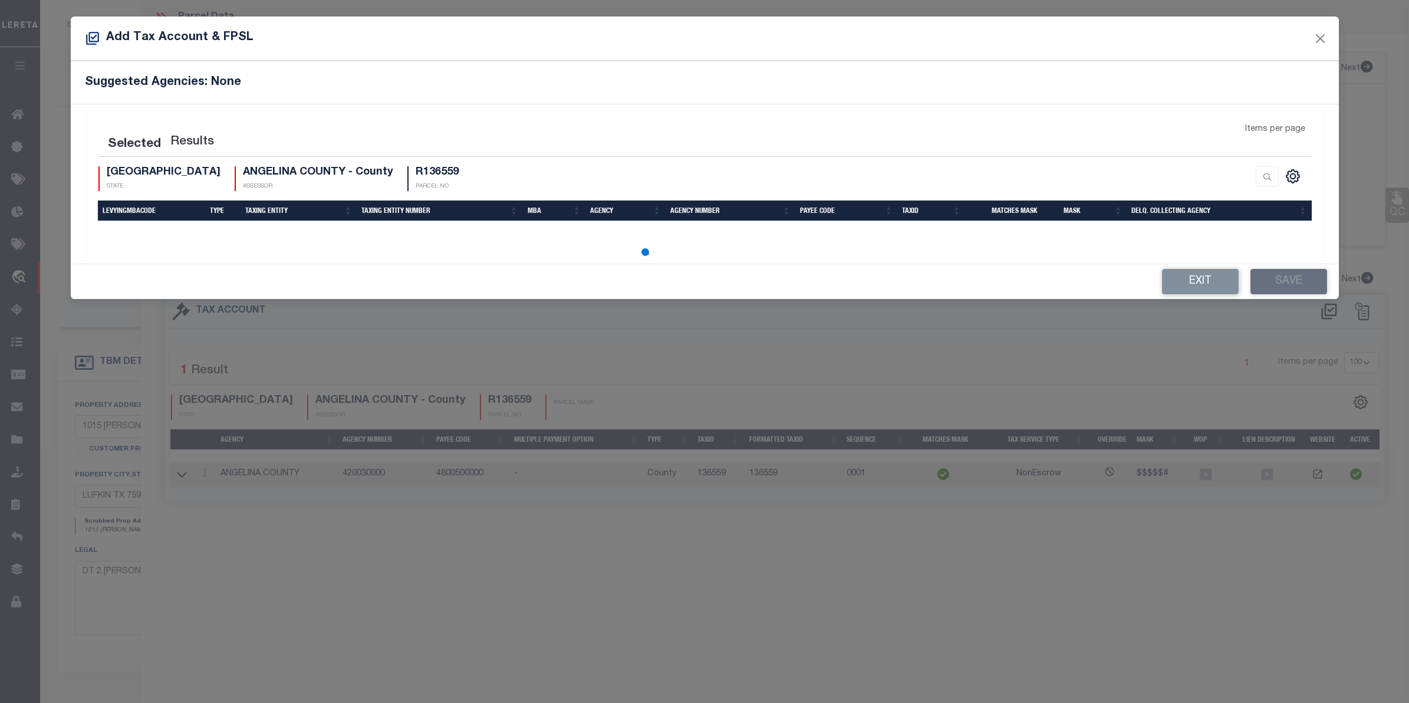
select select "100"
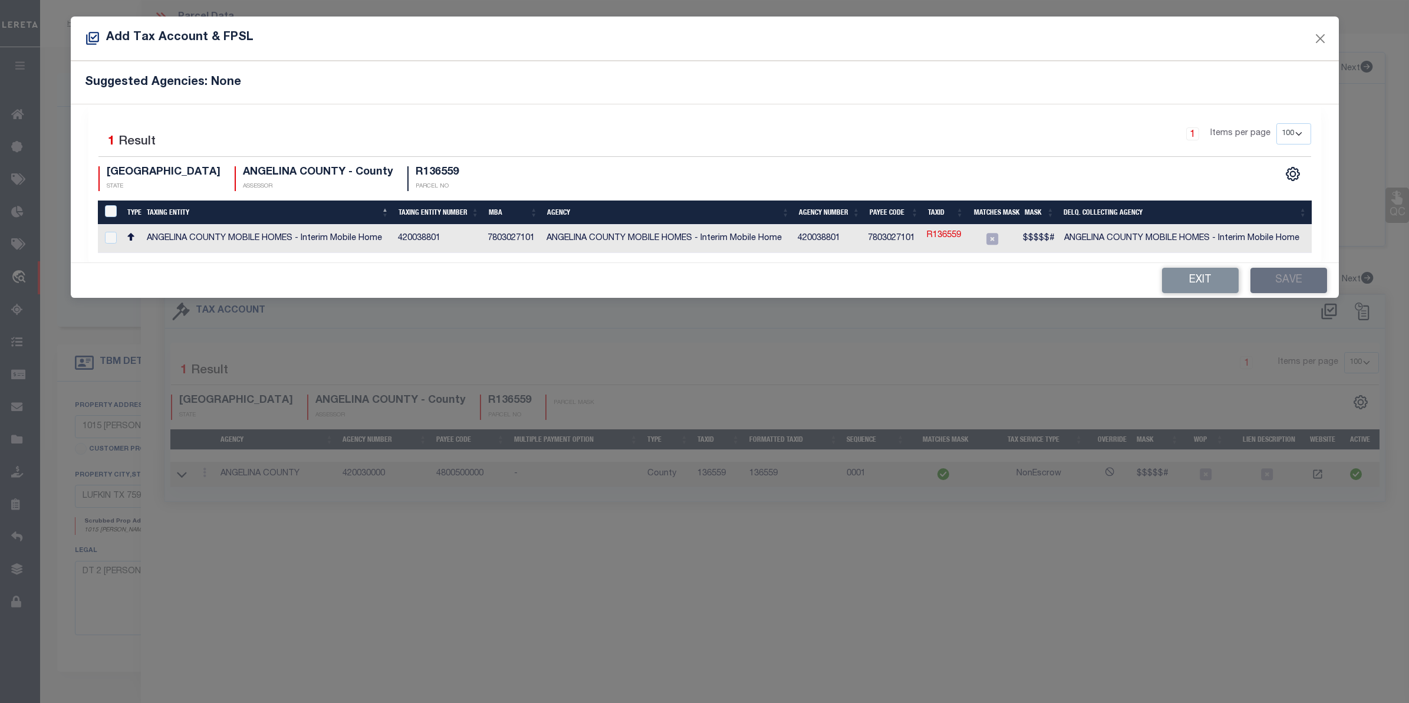
drag, startPoint x: 1198, startPoint y: 281, endPoint x: 1139, endPoint y: 269, distance: 59.4
click at [1198, 281] on button "Exit" at bounding box center [1200, 280] width 77 height 25
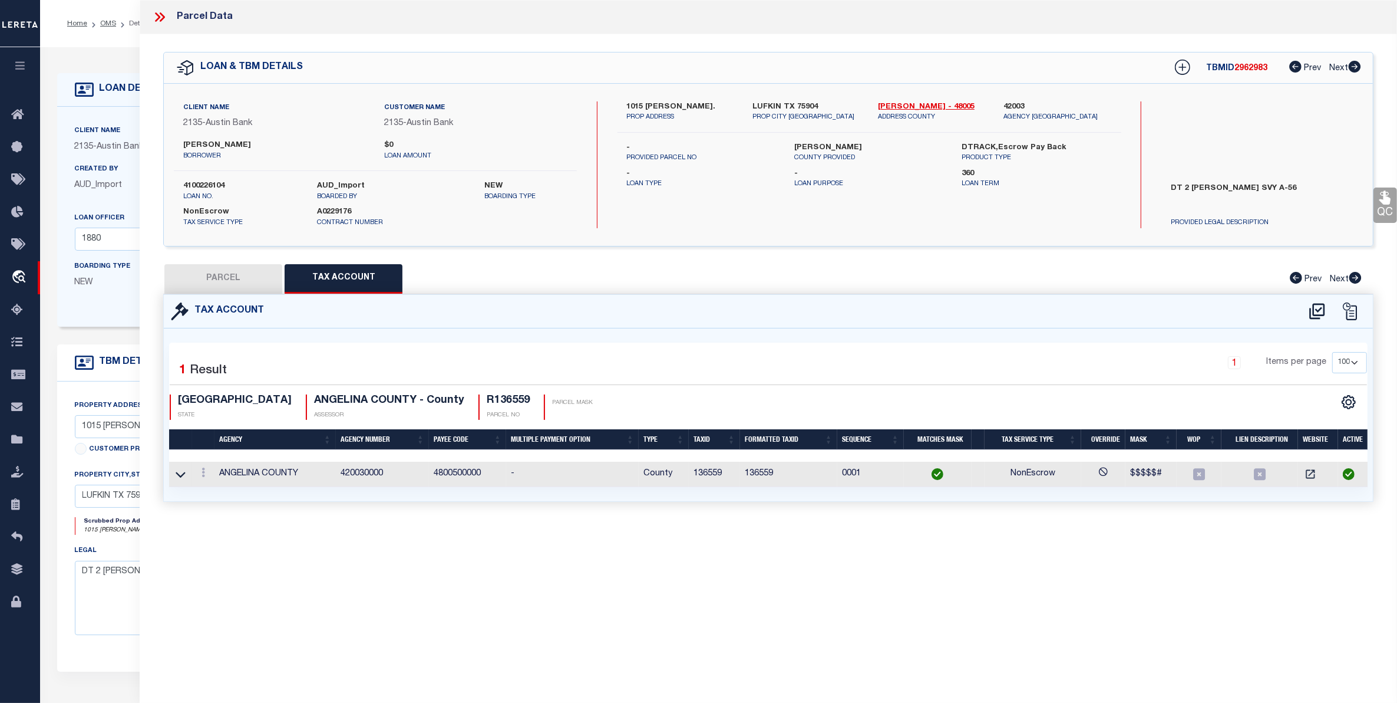
click at [159, 16] on icon at bounding box center [157, 16] width 5 height 9
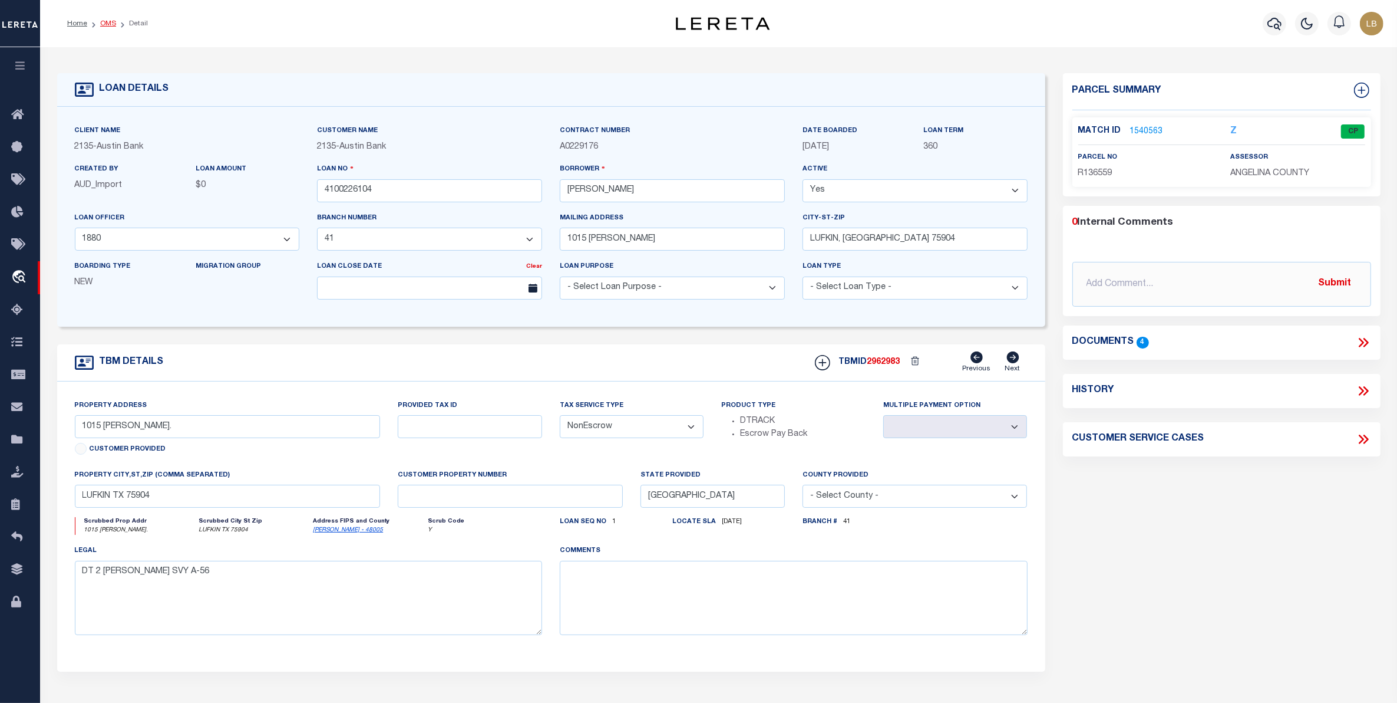
click at [106, 21] on link "OMS" at bounding box center [108, 23] width 16 height 7
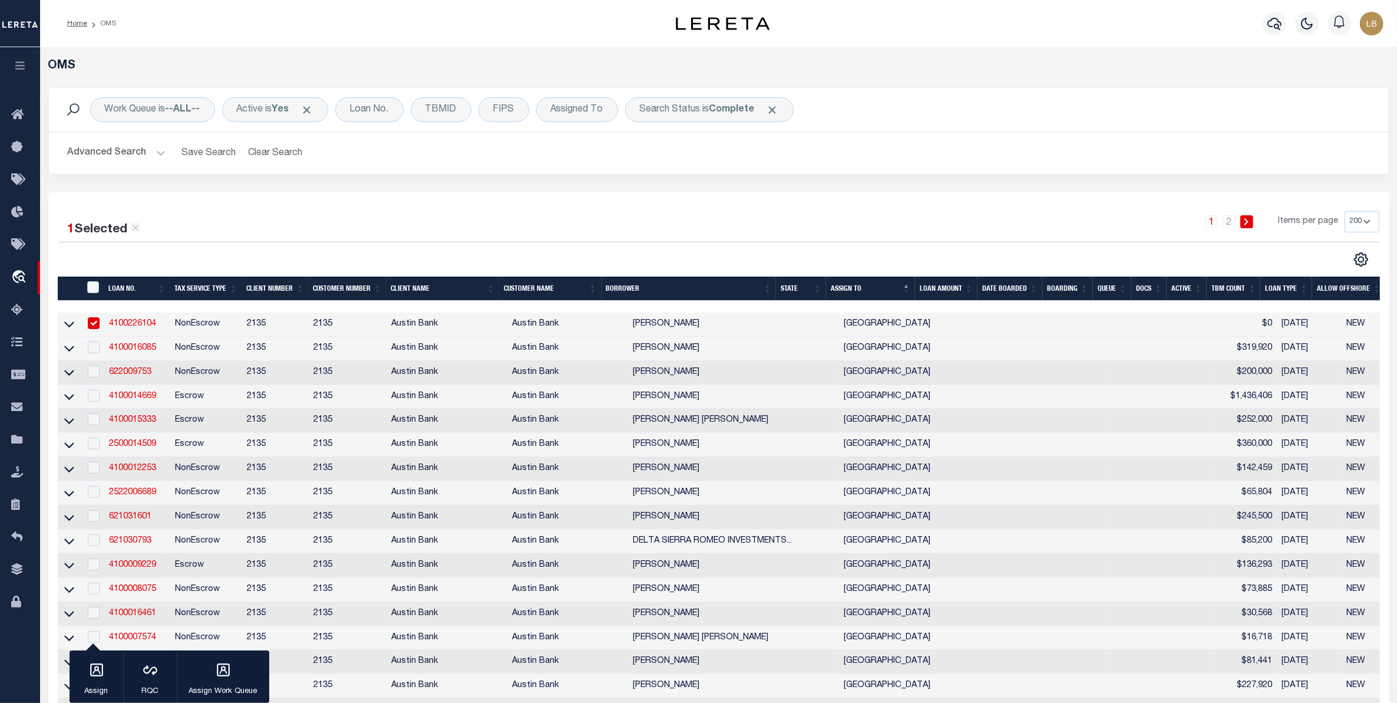
click at [124, 147] on button "Advanced Search" at bounding box center [117, 152] width 98 height 23
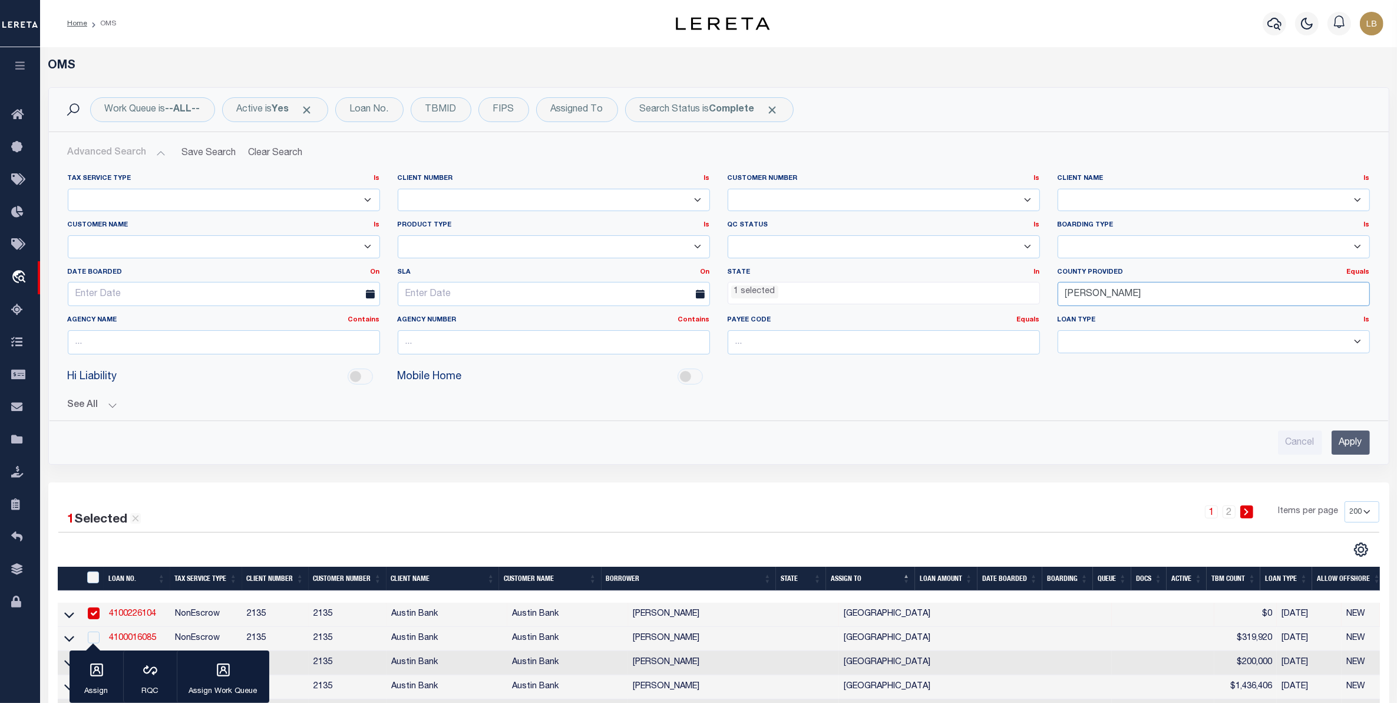
drag, startPoint x: 1120, startPoint y: 289, endPoint x: 1004, endPoint y: 286, distance: 116.1
click at [1004, 286] on div "Tax Service Type Is Is Contains Escrow NonEscrow Client Number Is Is Contains 1…" at bounding box center [719, 269] width 1320 height 190
click at [1076, 319] on div "[PERSON_NAME]" at bounding box center [1213, 317] width 311 height 19
type input "[PERSON_NAME]"
click at [1345, 437] on input "Apply" at bounding box center [1351, 442] width 38 height 24
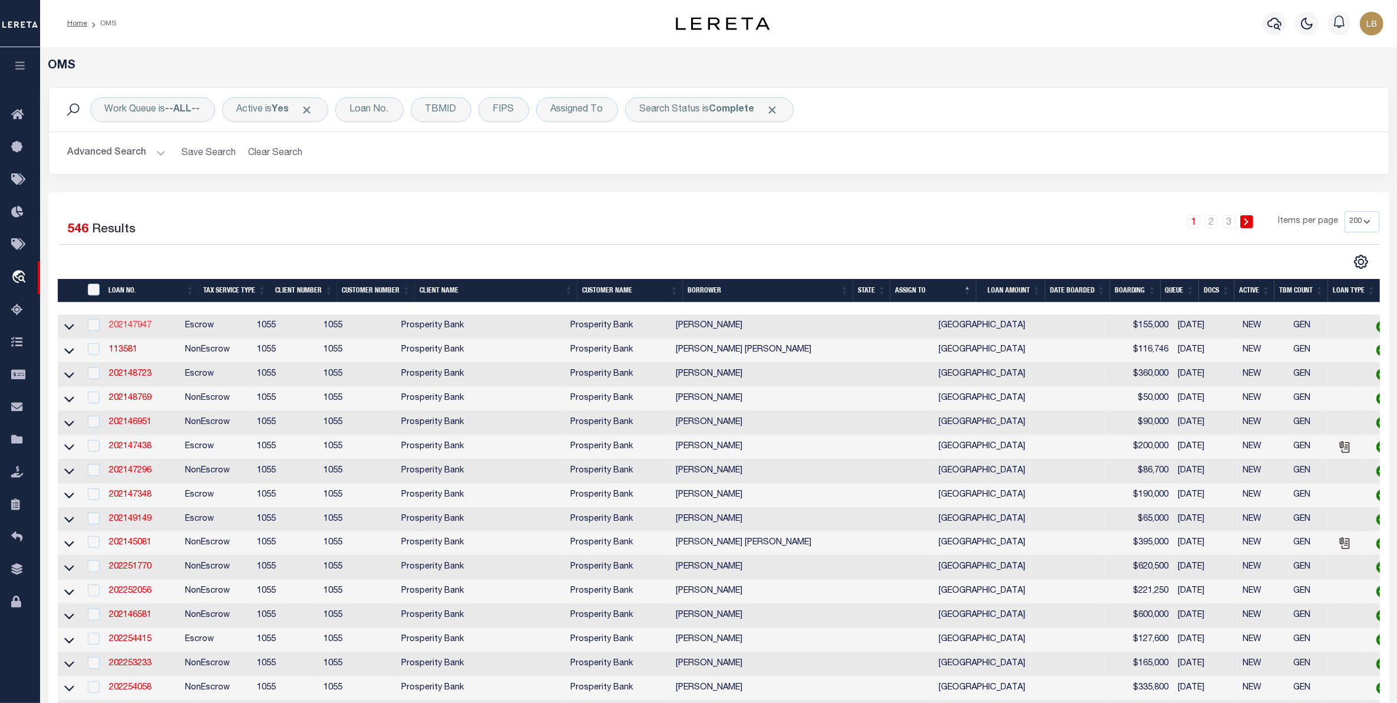
click at [130, 325] on link "202147947" at bounding box center [130, 325] width 42 height 8
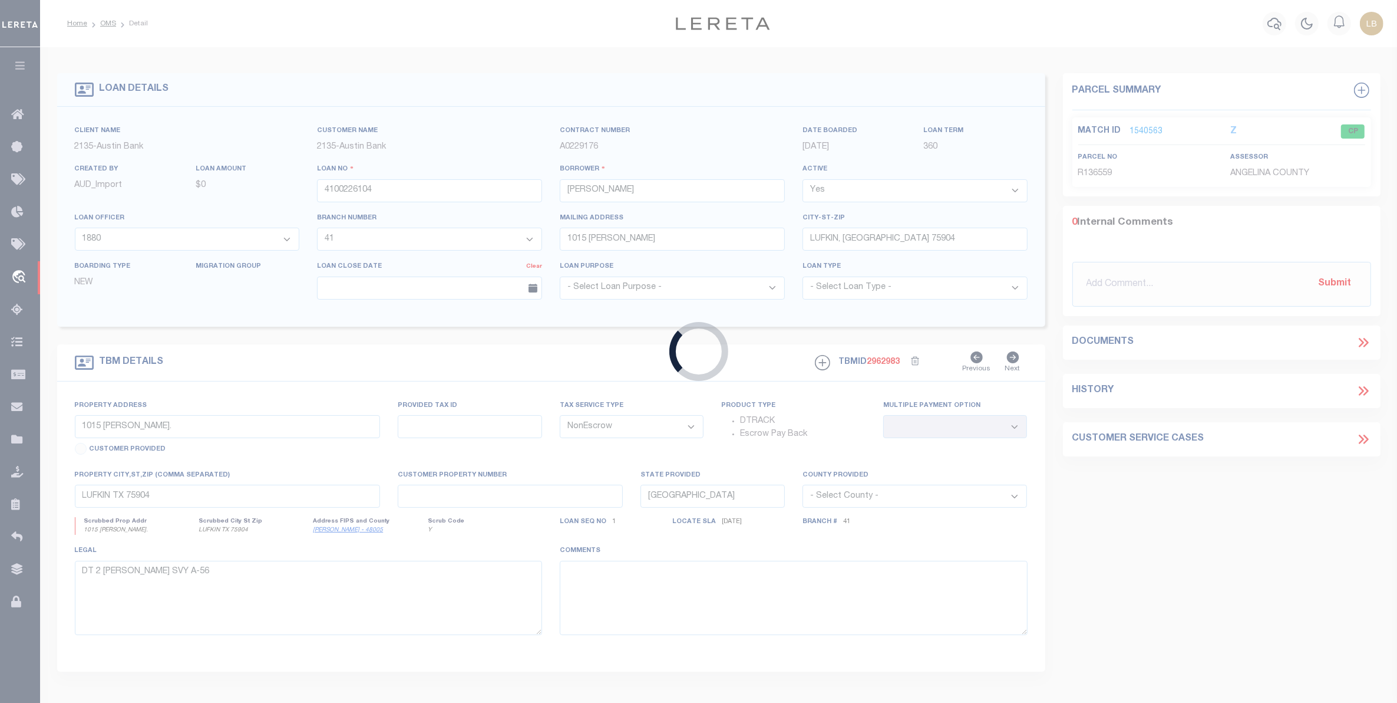
type input "202147947"
type input "[PERSON_NAME]"
select select
type input "20536 FM 359"
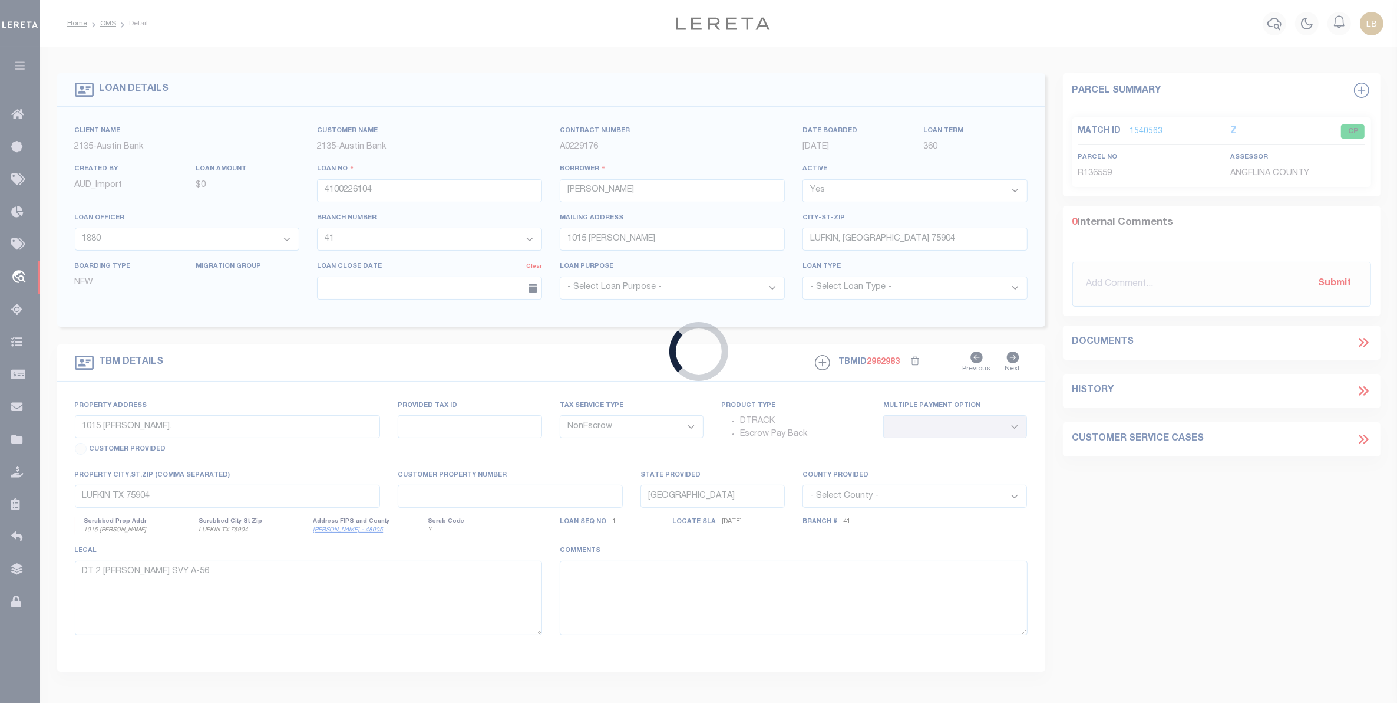
type input "[GEOGRAPHIC_DATA]"
select select "100"
select select "Escrow"
select select "10435"
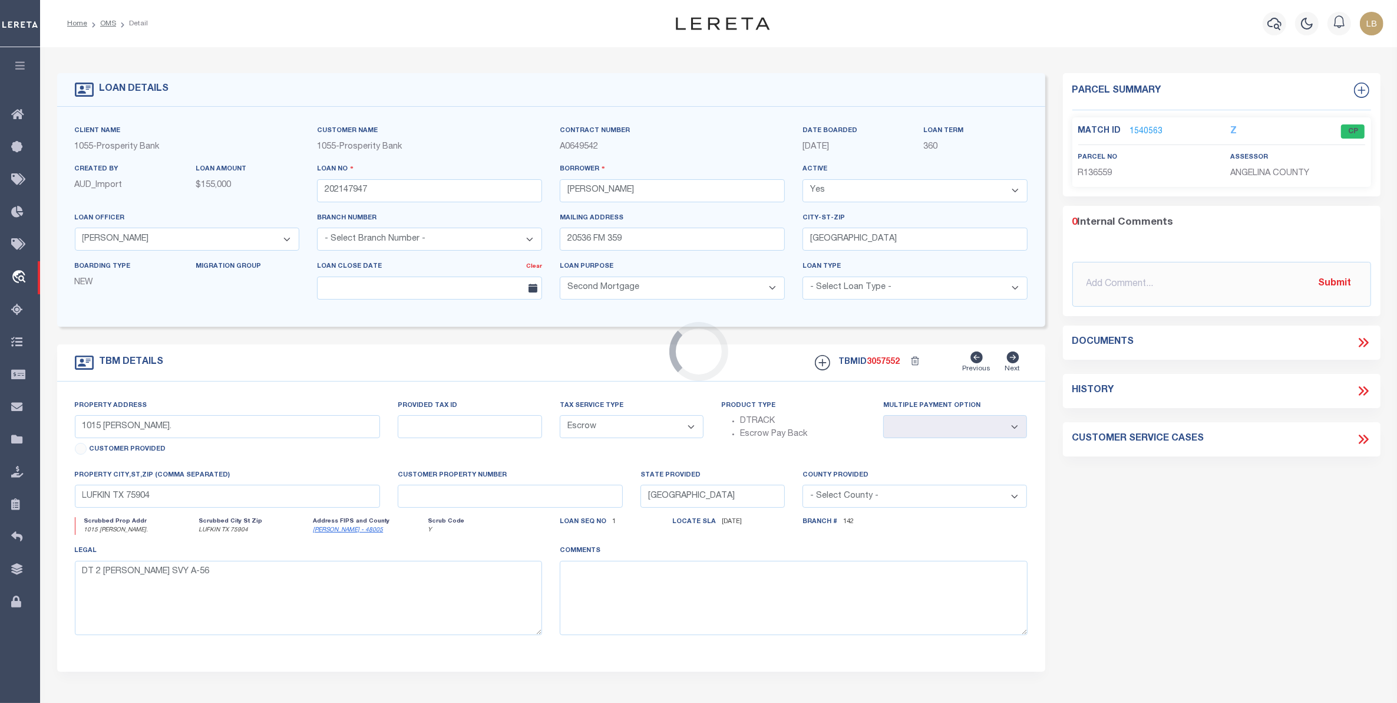
select select "3932"
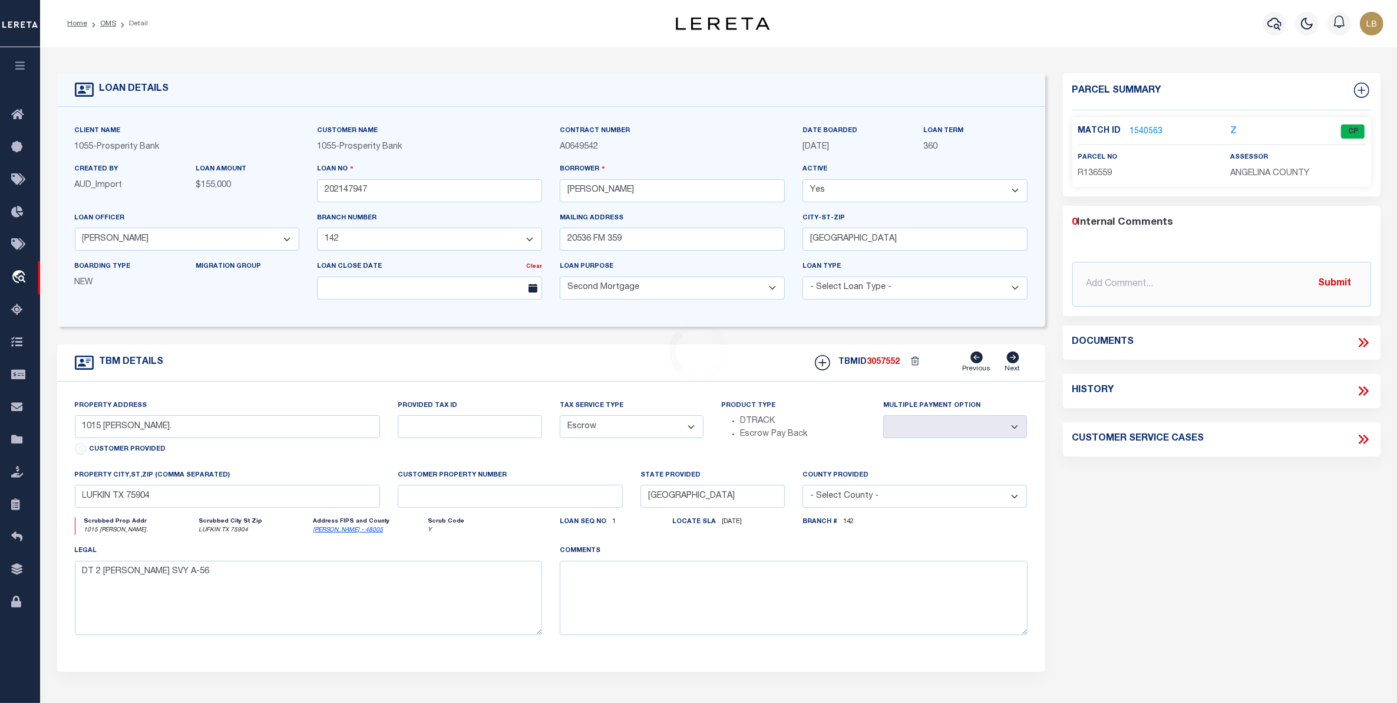
type input "[STREET_ADDRESS]"
type input "244704"
select select
type textarea "2.000 AC OF LAND TRACT 1 PART OF [PERSON_NAME] SURV"
click at [1140, 128] on link "1673075" at bounding box center [1146, 132] width 33 height 12
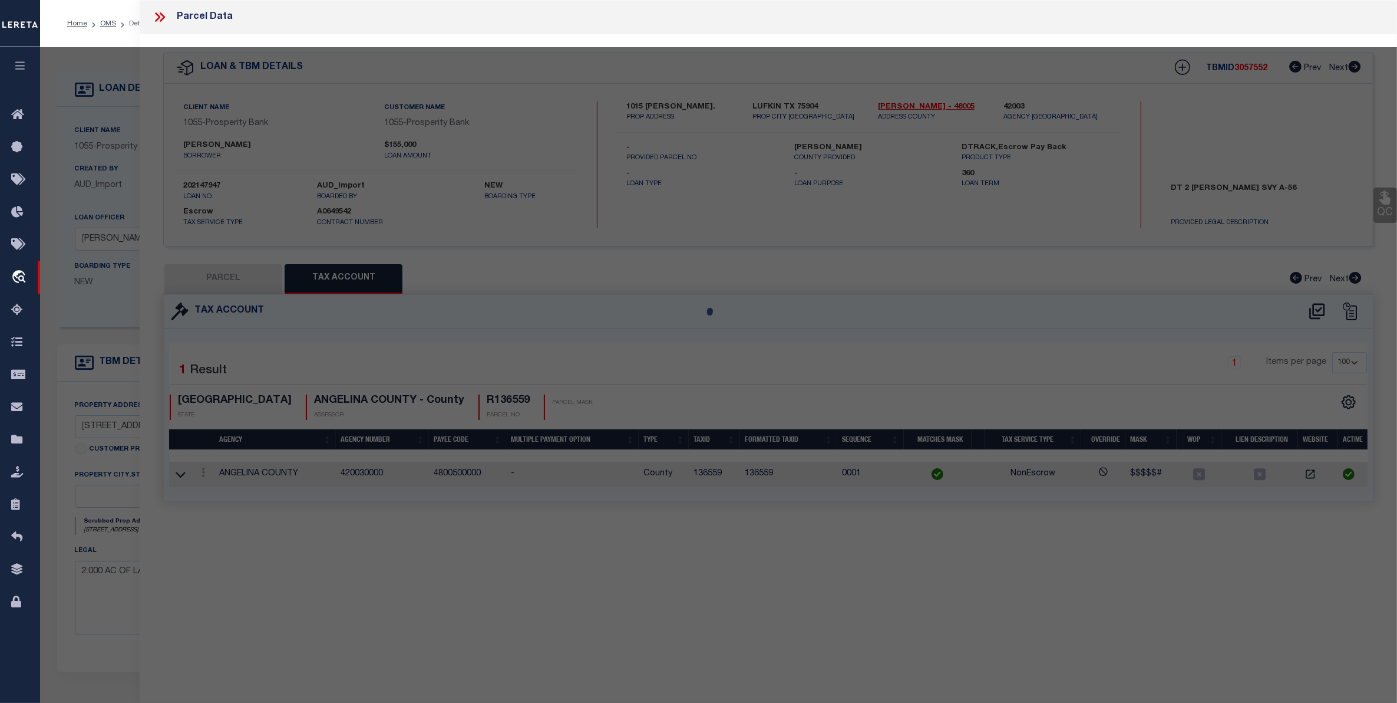
select select "AS"
checkbox input "false"
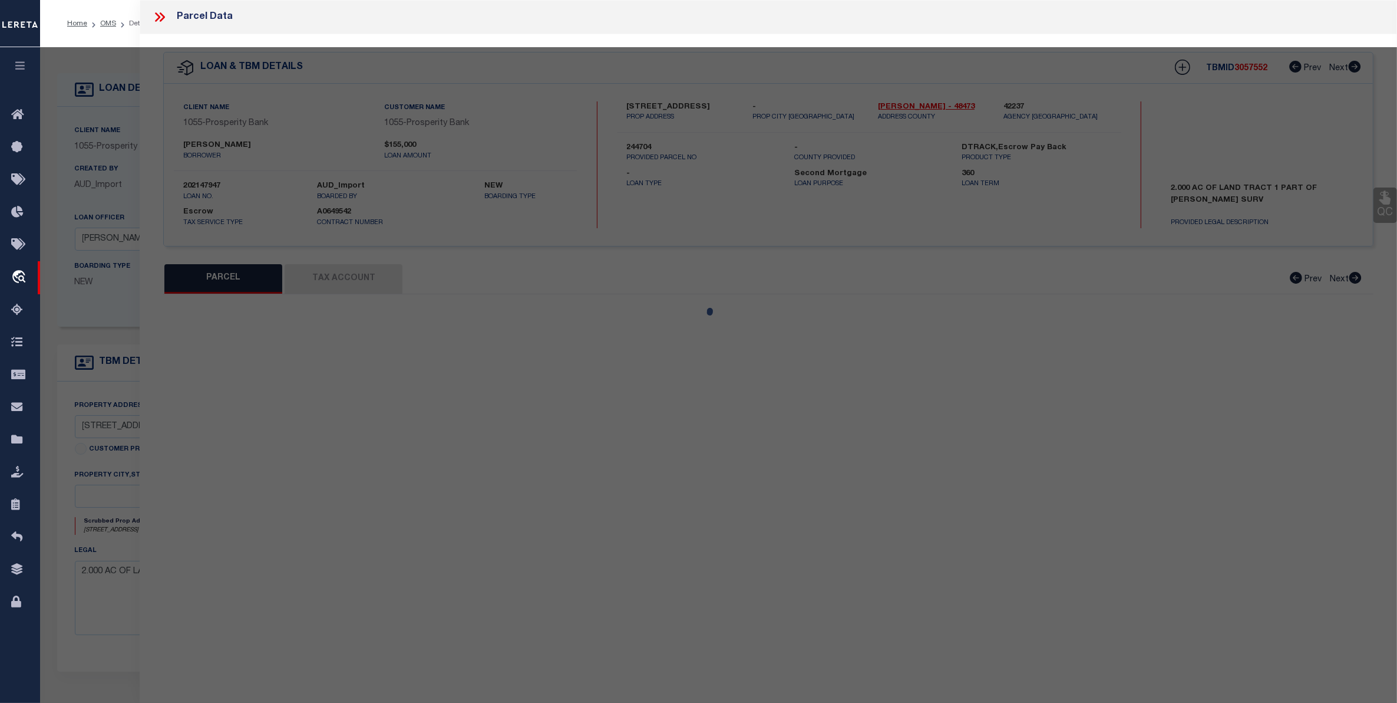
select select "CP"
type input "[PERSON_NAME] & [PERSON_NAME]"
type input "20536 FM 359"
checkbox input "false"
type textarea "ABS A302400 A-24 [PERSON_NAME] TRACT 132-1 ACRES 2.0"
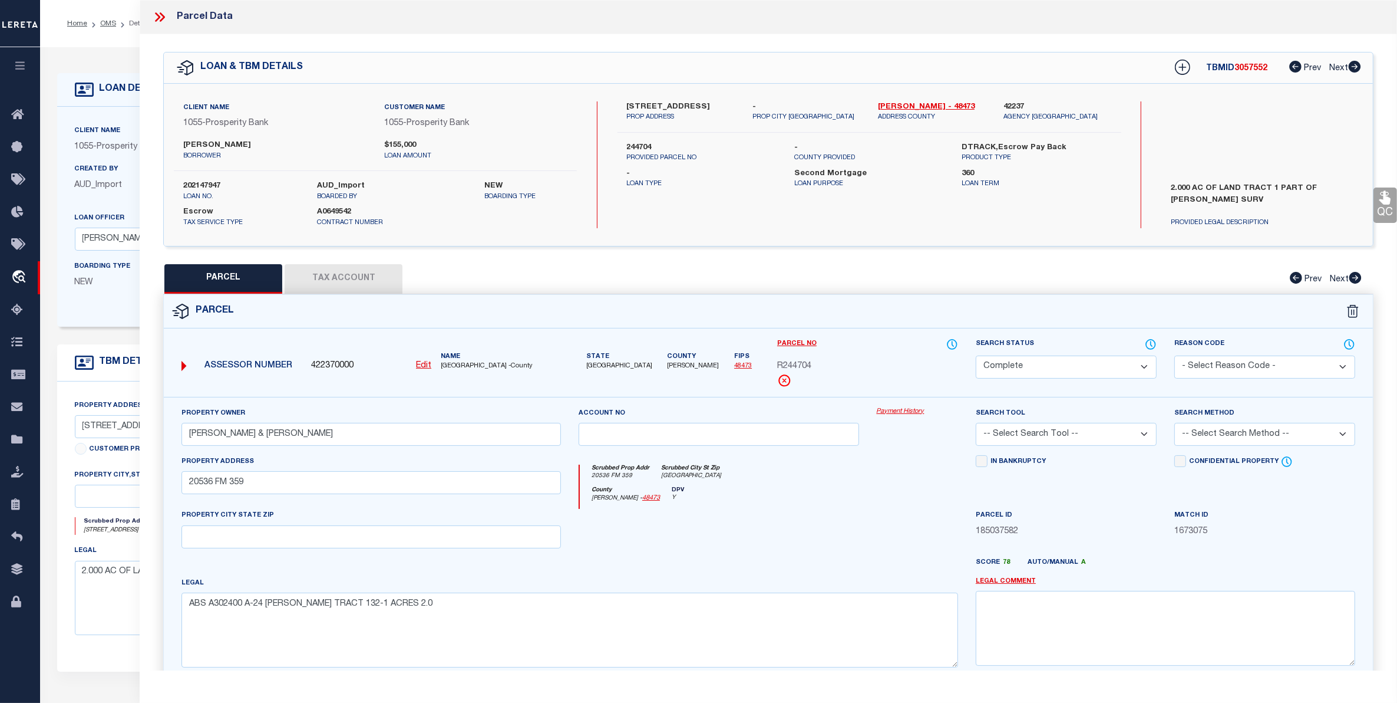
click at [334, 281] on button "Tax Account" at bounding box center [344, 278] width 118 height 29
select select "100"
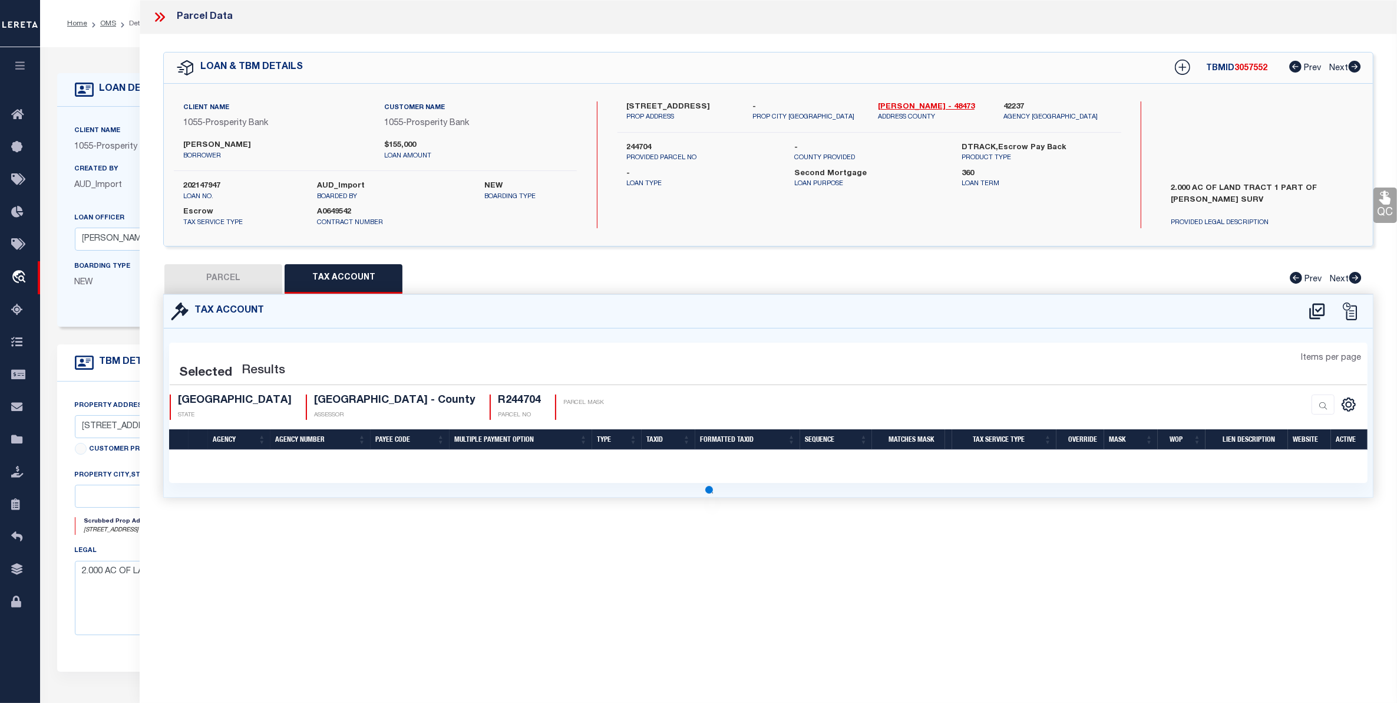
select select "100"
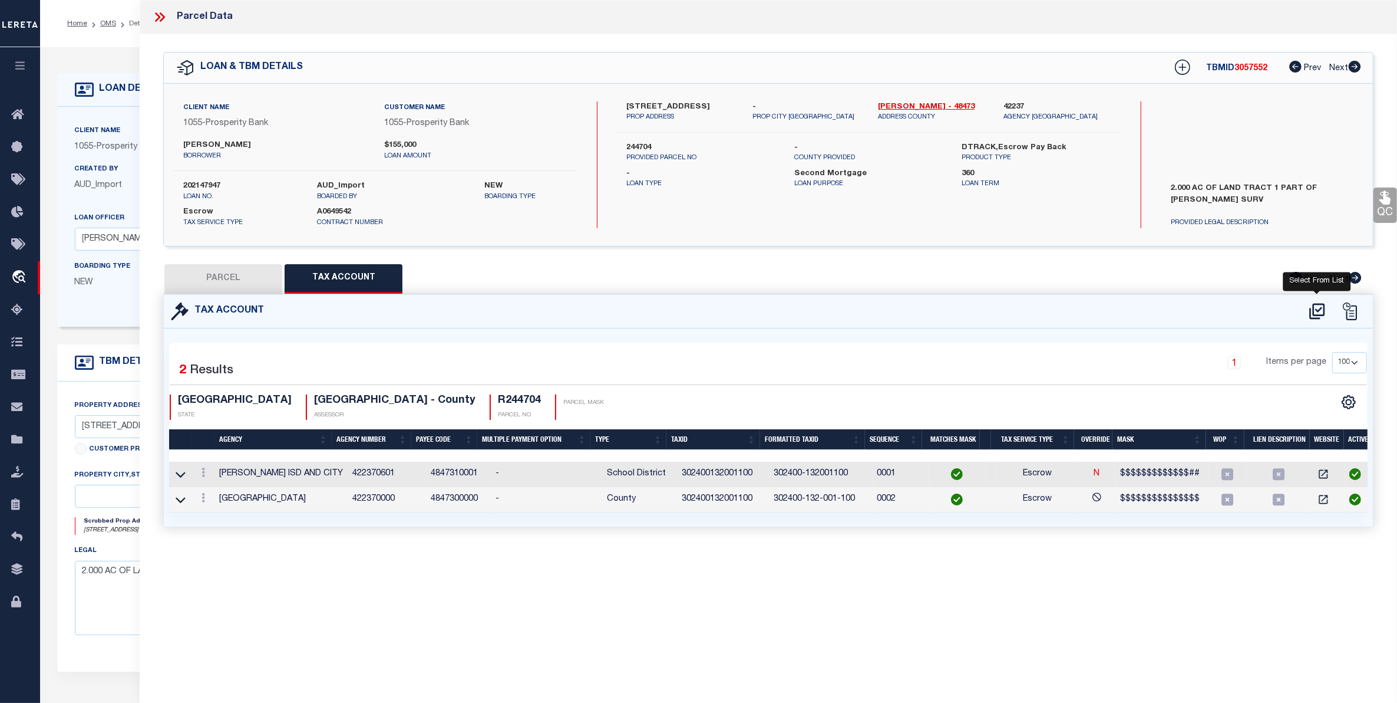
click at [1318, 311] on icon at bounding box center [1317, 311] width 19 height 19
select select "100"
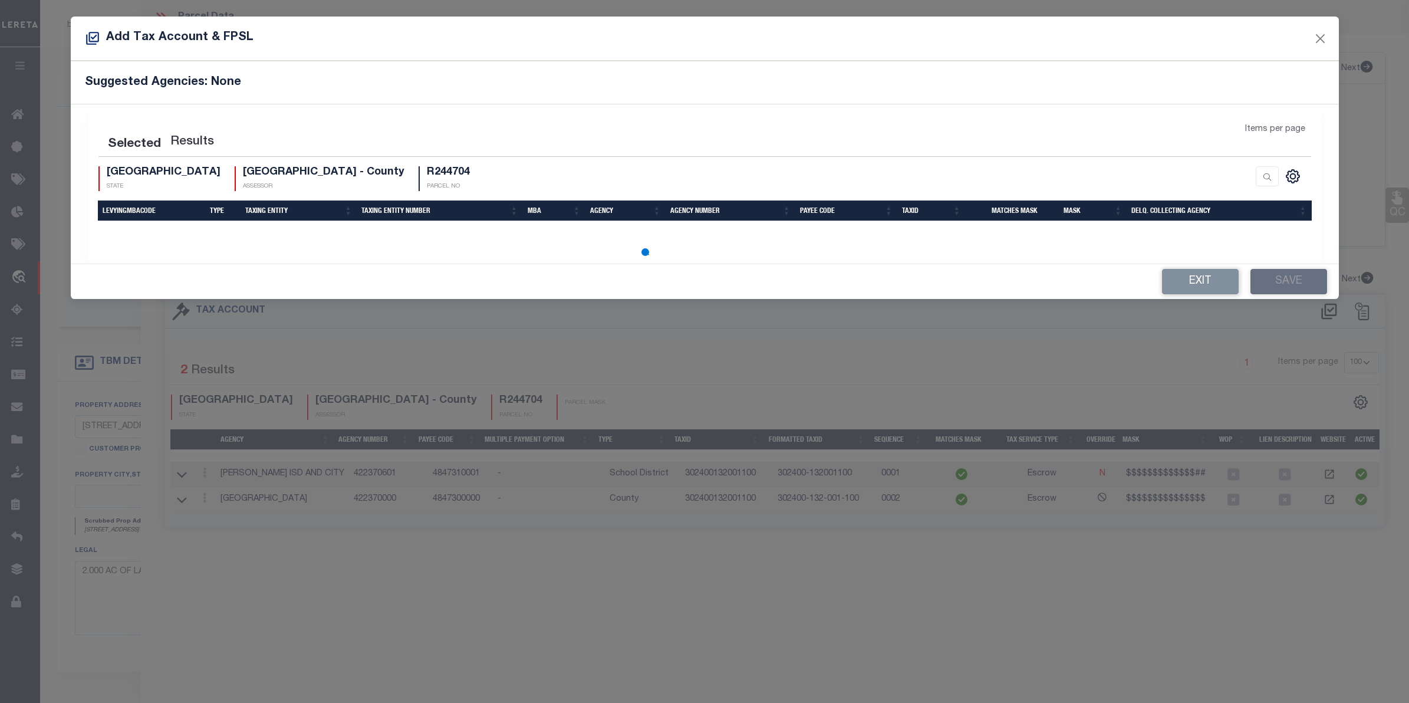
select select "100"
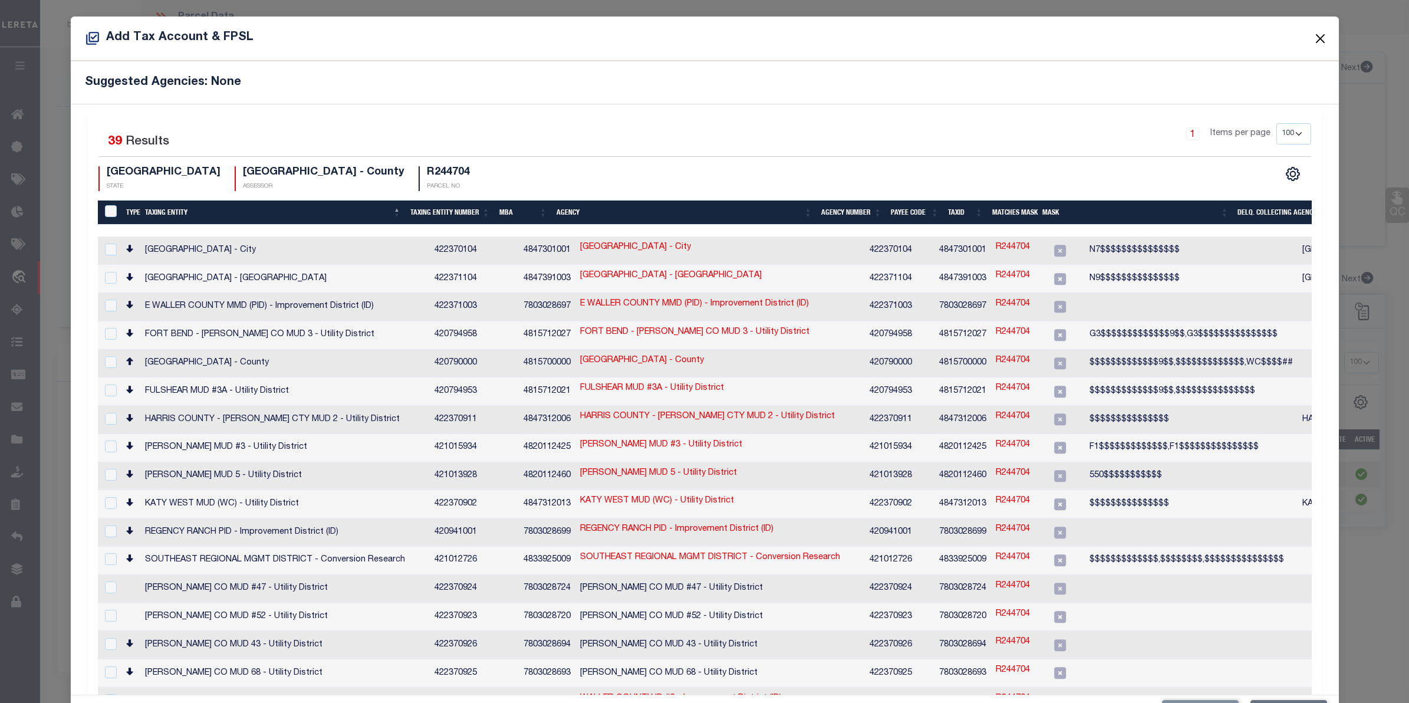
click at [1312, 40] on button "Close" at bounding box center [1319, 38] width 15 height 15
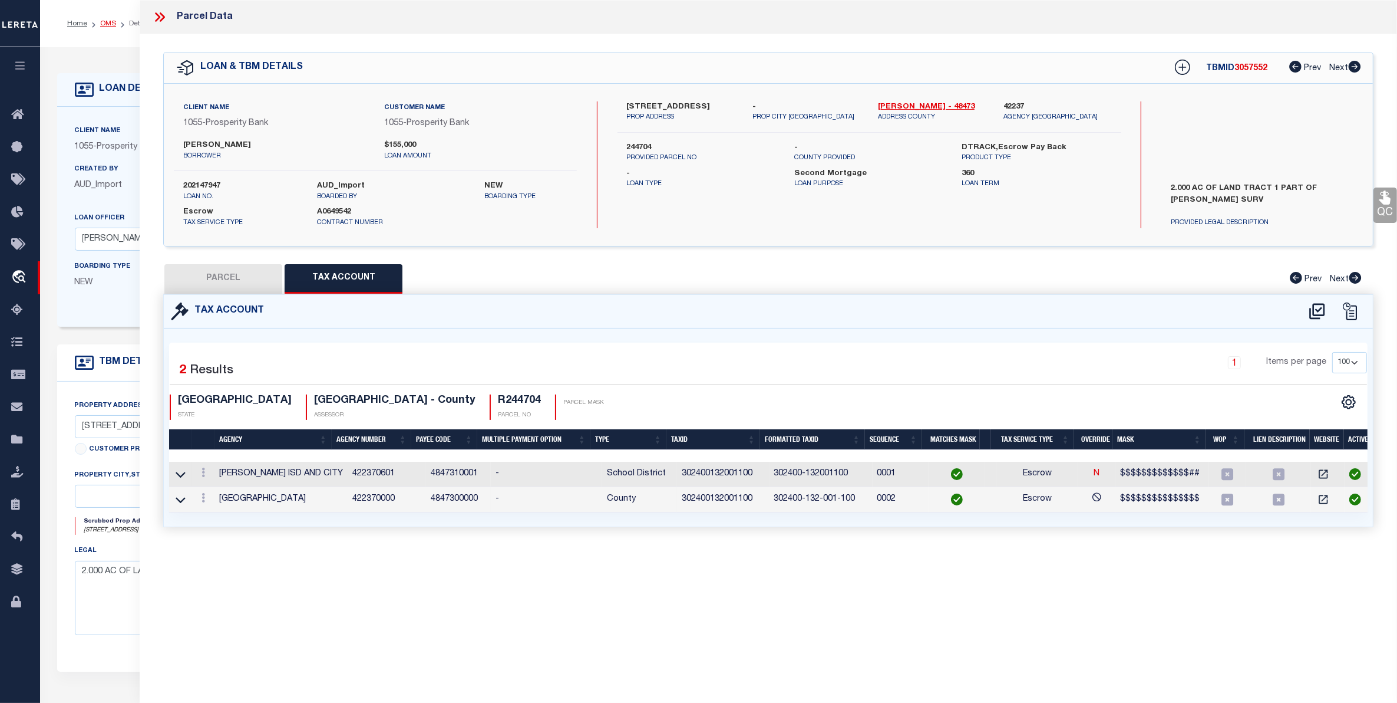
click at [110, 22] on link "OMS" at bounding box center [108, 23] width 16 height 7
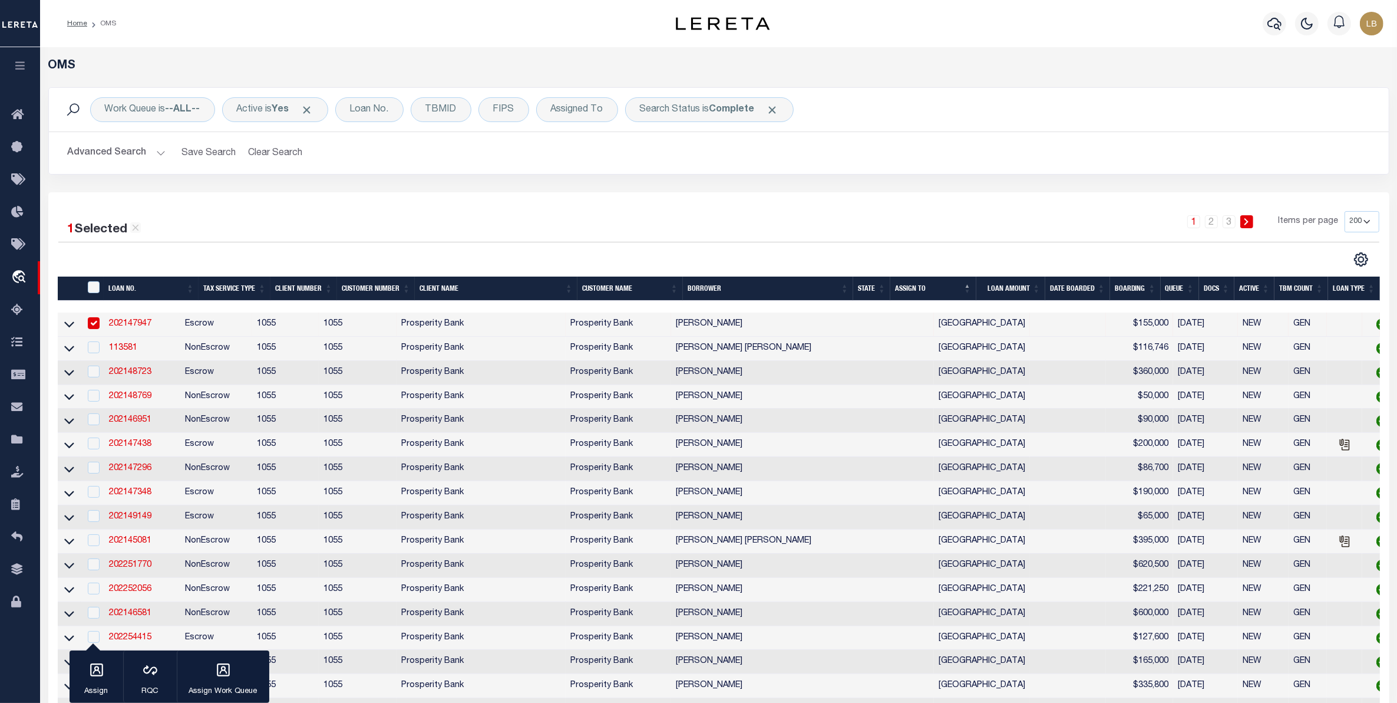
click at [97, 154] on button "Advanced Search" at bounding box center [117, 152] width 98 height 23
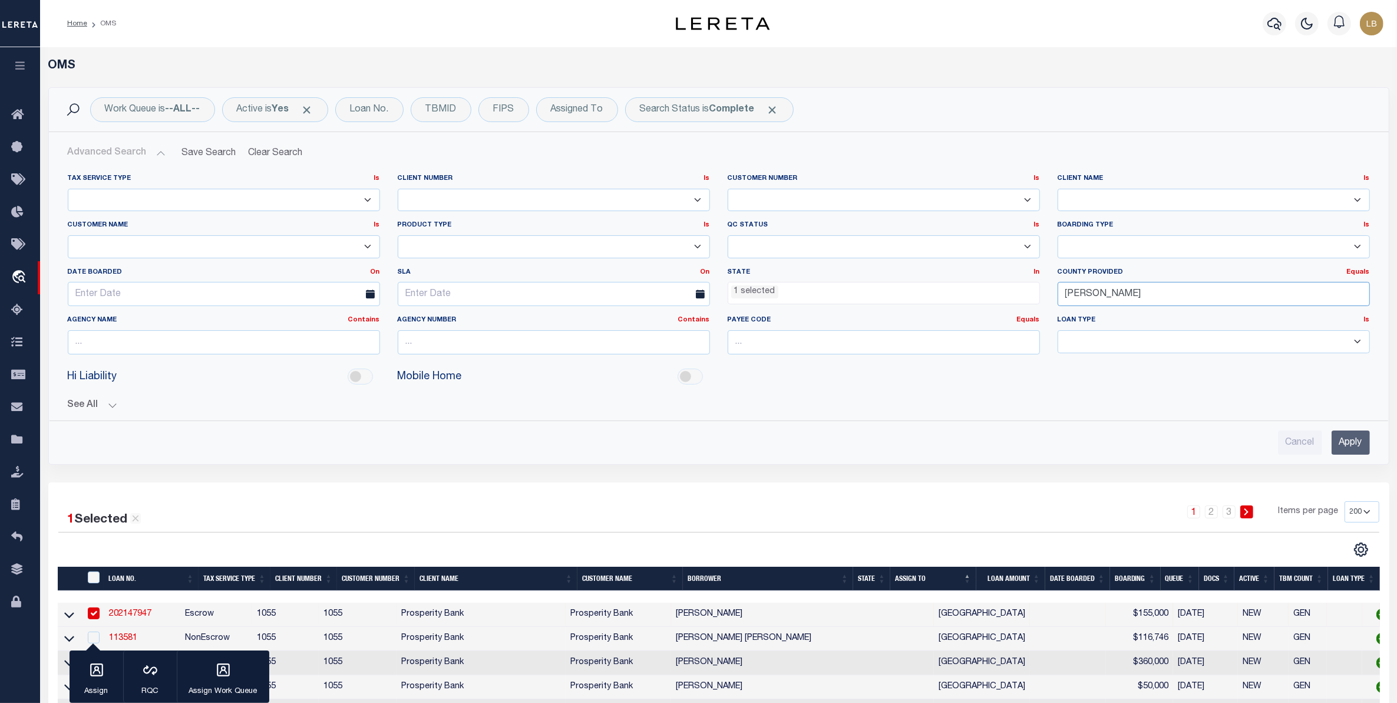
drag, startPoint x: 1093, startPoint y: 295, endPoint x: 1007, endPoint y: 305, distance: 87.2
click at [1007, 305] on div "Tax Service Type Is Is Contains Escrow NonEscrow Client Number Is Is Contains 1…" at bounding box center [719, 269] width 1320 height 190
type input "[PERSON_NAME]"
click at [1079, 311] on div "[PERSON_NAME]" at bounding box center [1213, 317] width 311 height 19
drag, startPoint x: 1354, startPoint y: 444, endPoint x: 1351, endPoint y: 438, distance: 6.6
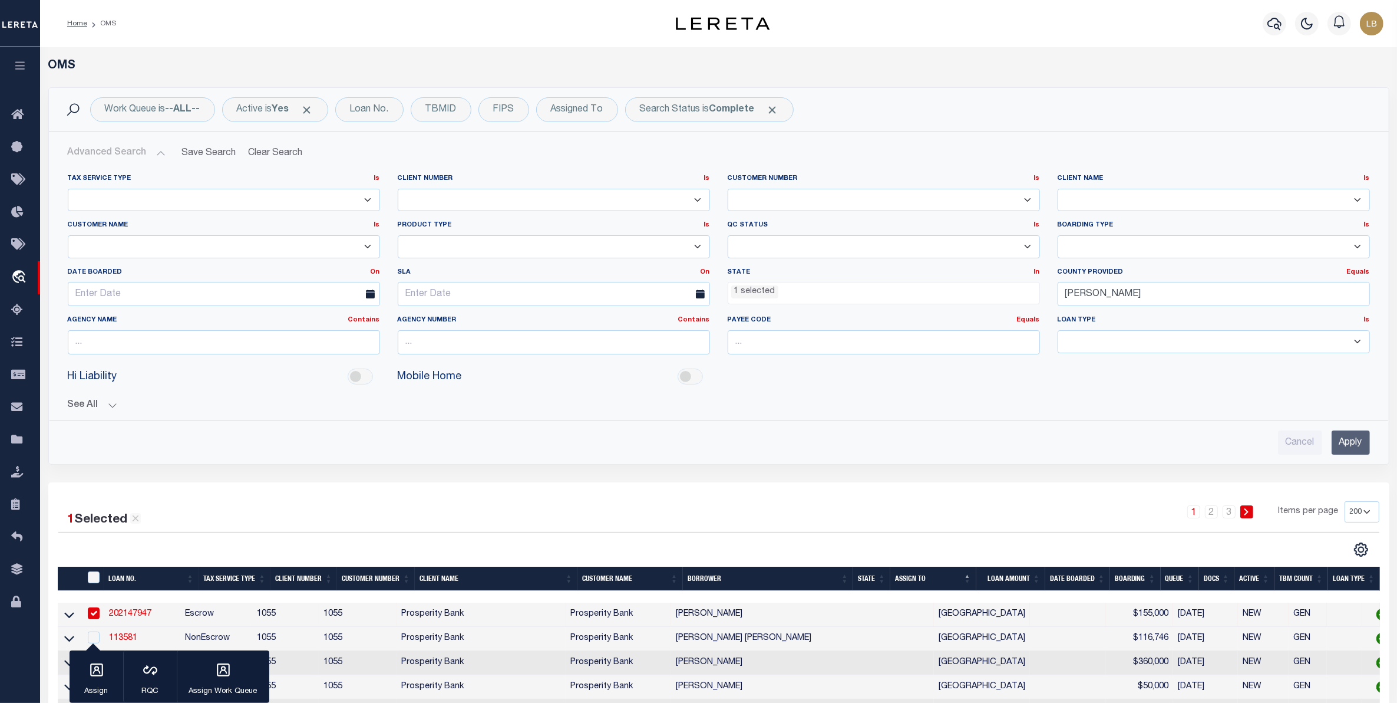
click at [1354, 443] on input "Apply" at bounding box center [1351, 442] width 38 height 24
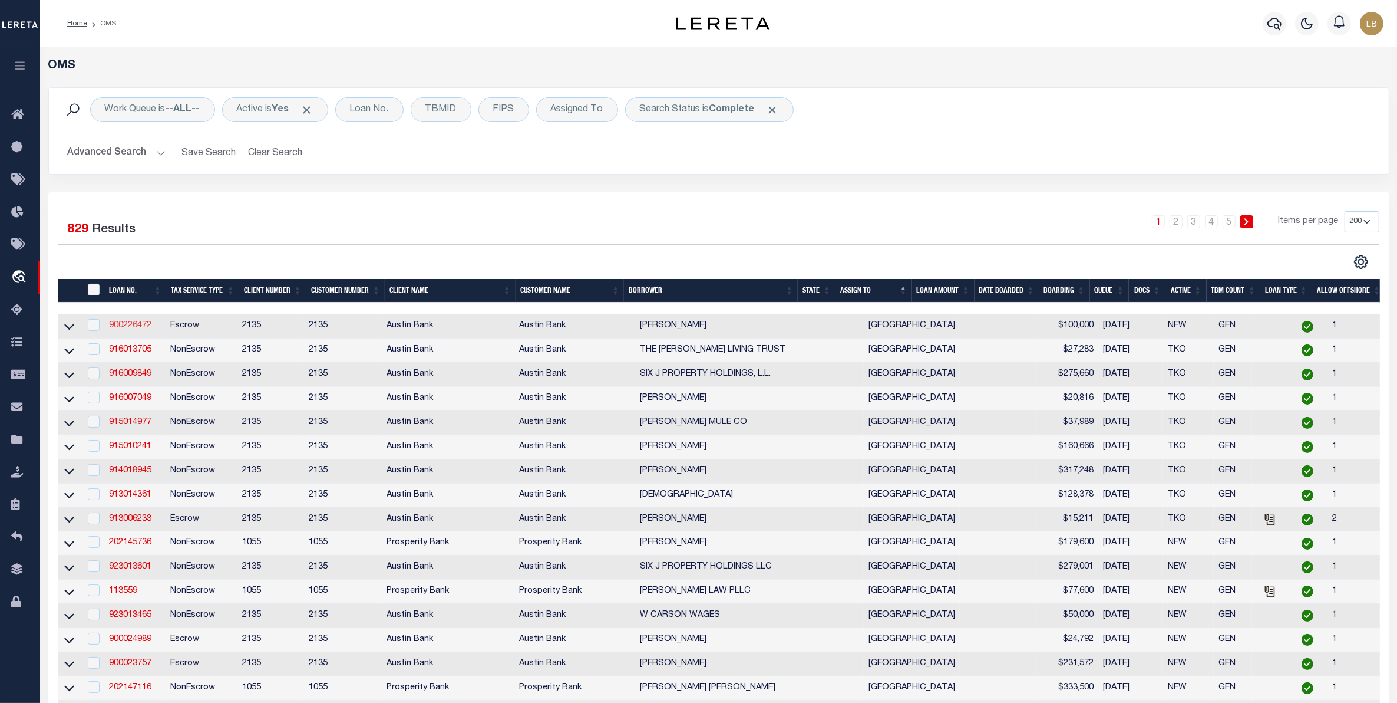
click at [127, 326] on link "900226472" at bounding box center [130, 325] width 42 height 8
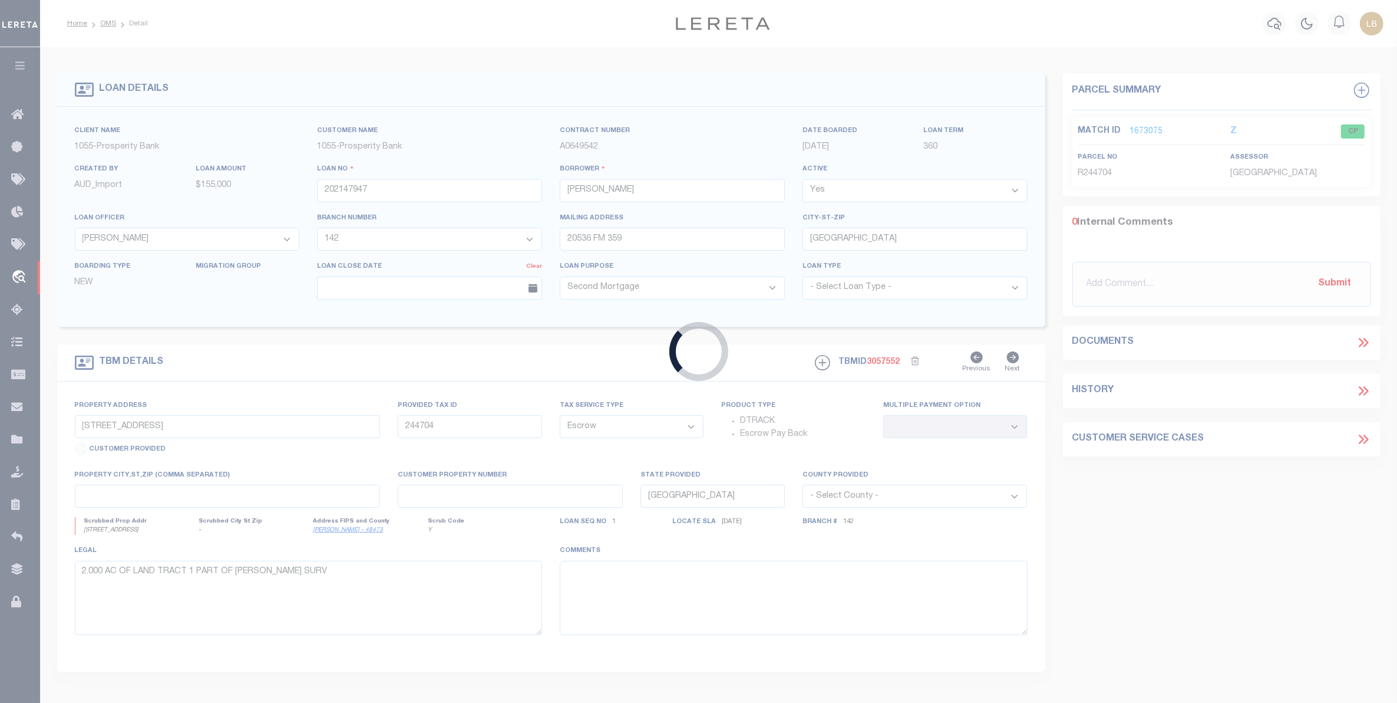
type input "900226472"
type input "[PERSON_NAME]"
select select
type input "PO BOX 4359"
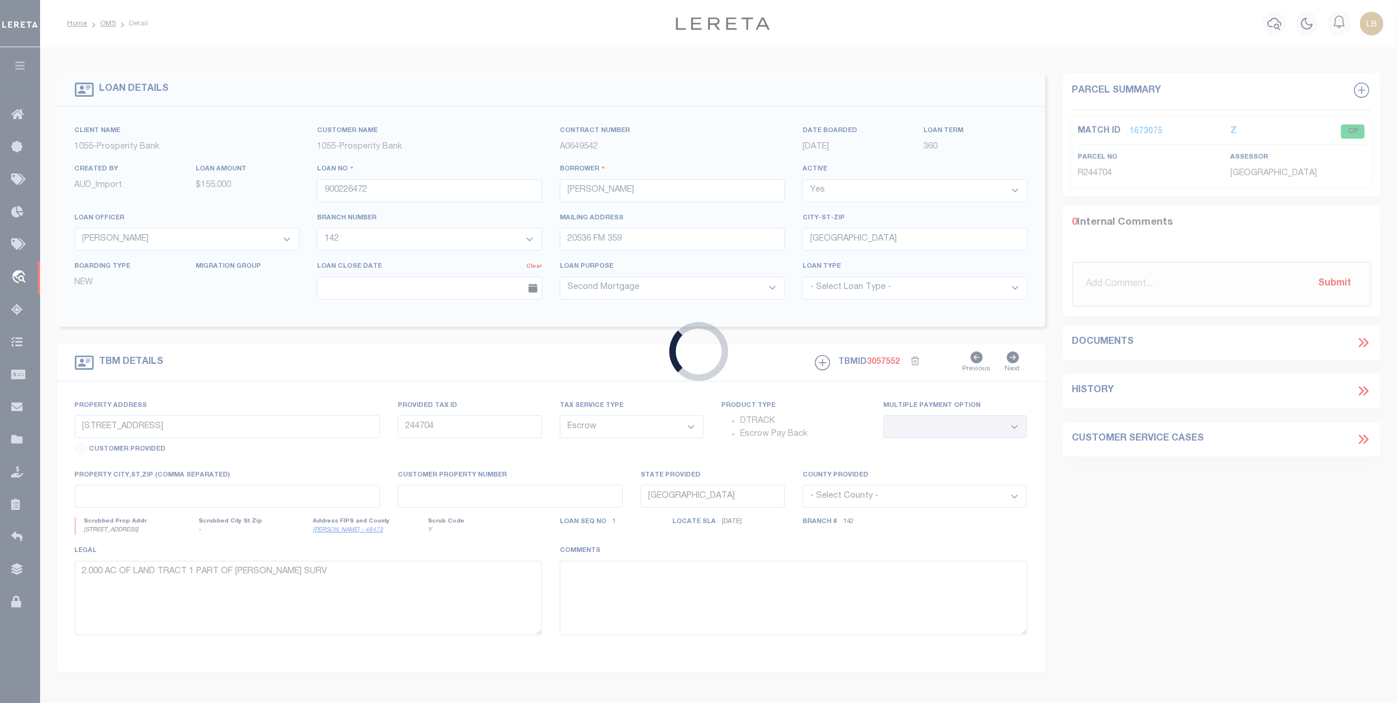
type input "[GEOGRAPHIC_DATA]"
select select
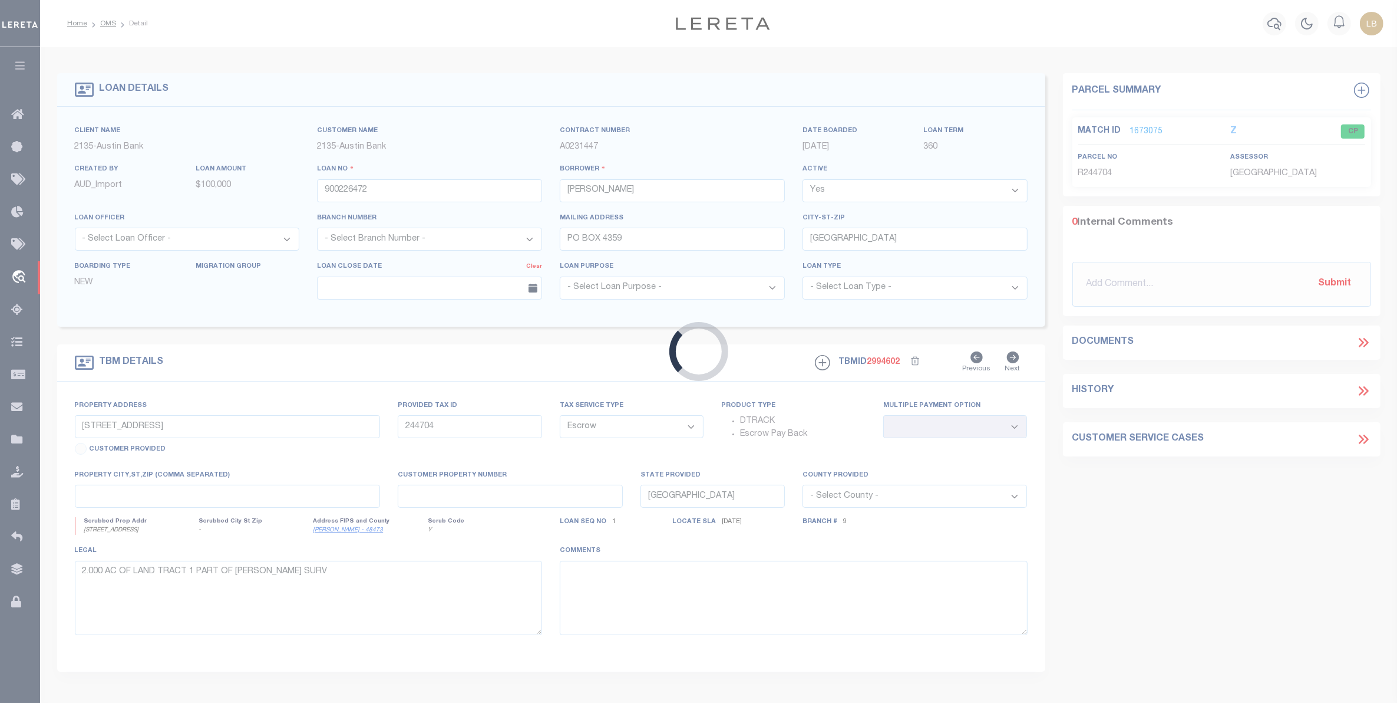
select select "8094"
select select "2593"
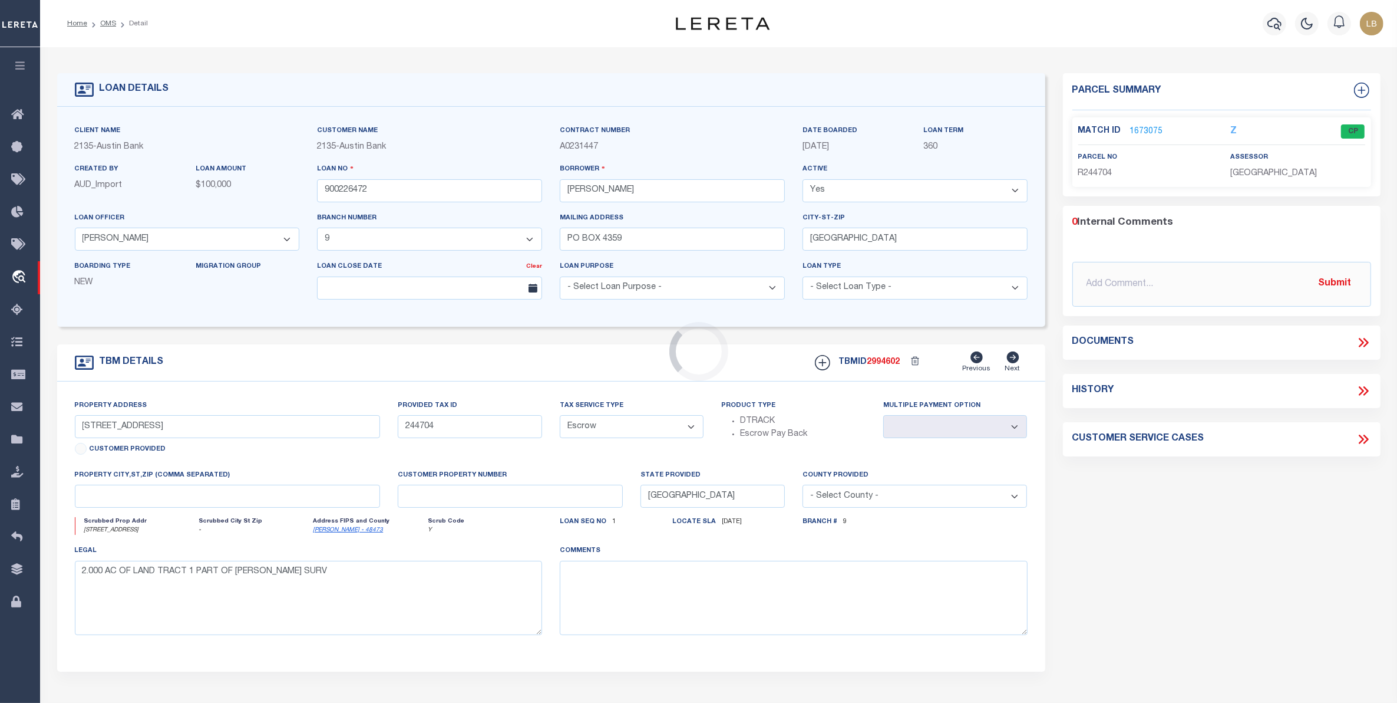
type input "[STREET_ADDRESS]"
type input "ANDERSON COUNTY GF# [PHONE_NUMBER]"
select select
type input "[GEOGRAPHIC_DATA] [GEOGRAPHIC_DATA] 75803"
select select
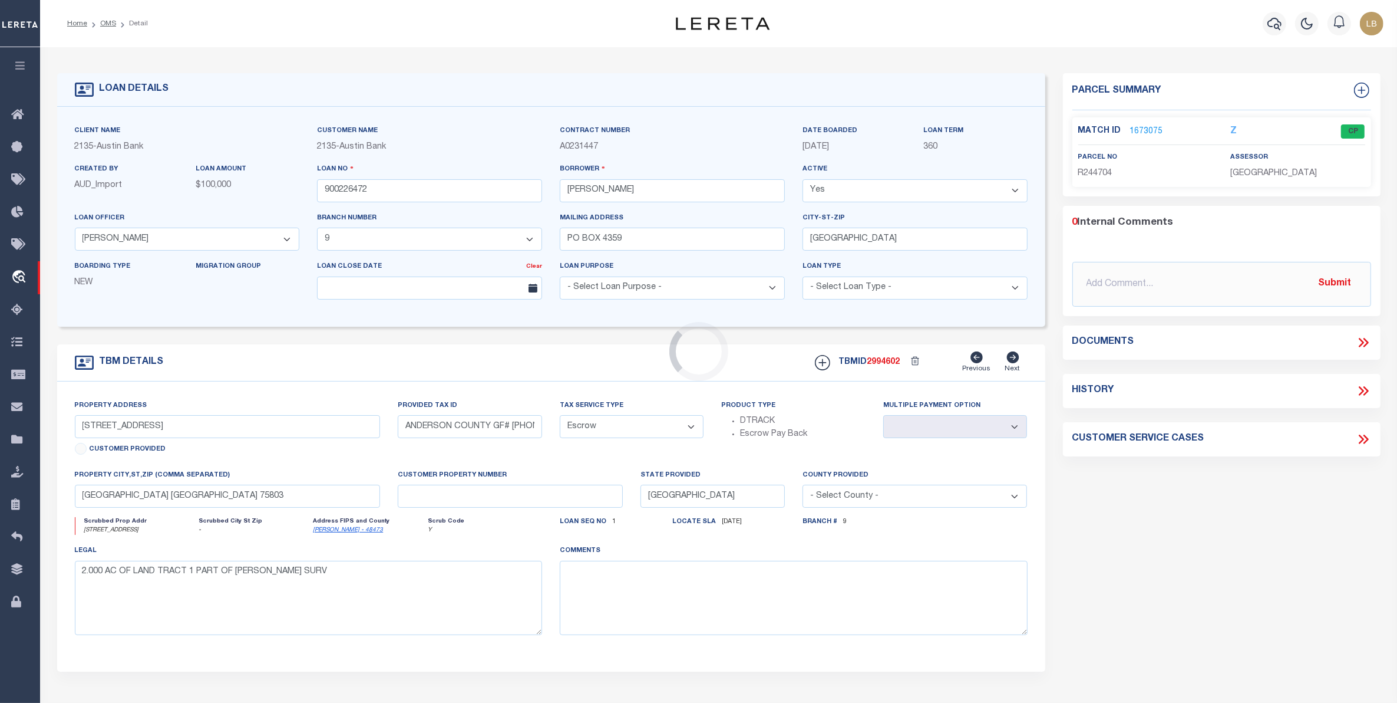
type textarea "DT LAKEWOOD BLK 2 LT 17"
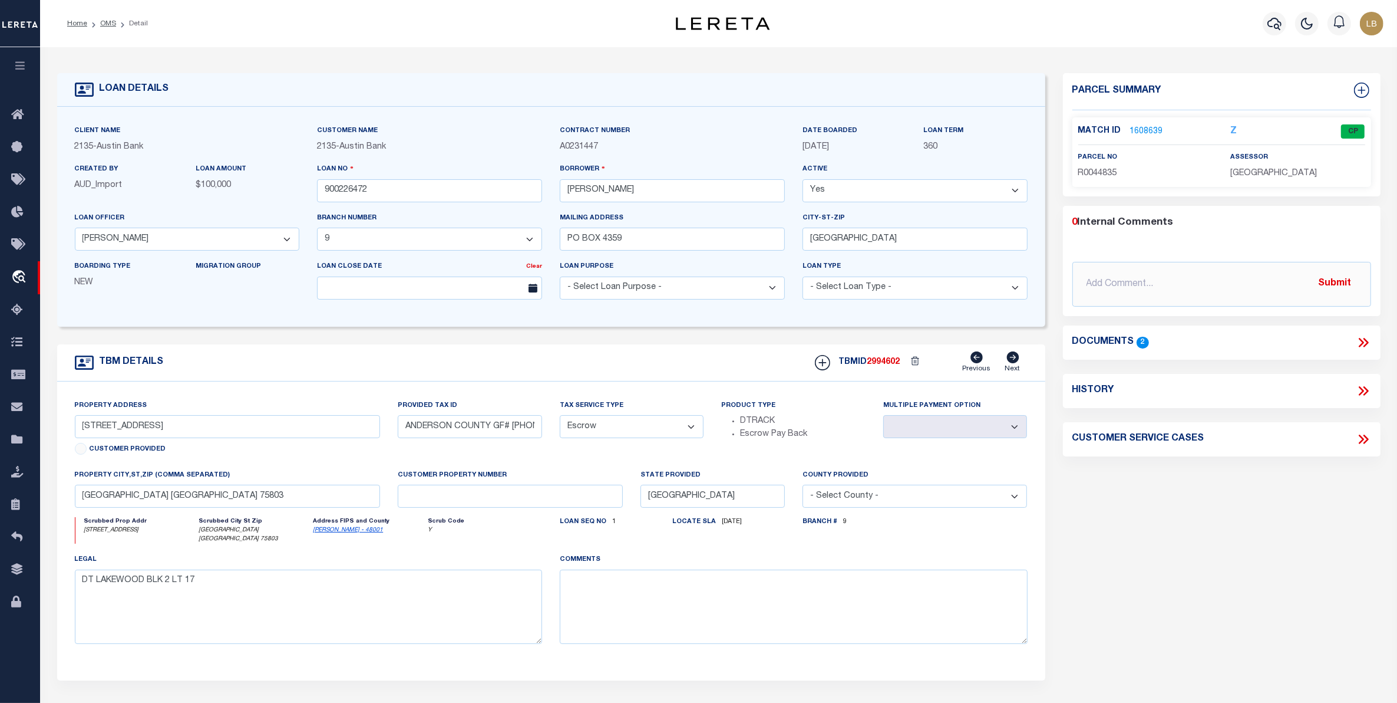
click at [1136, 131] on link "1608639" at bounding box center [1146, 132] width 33 height 12
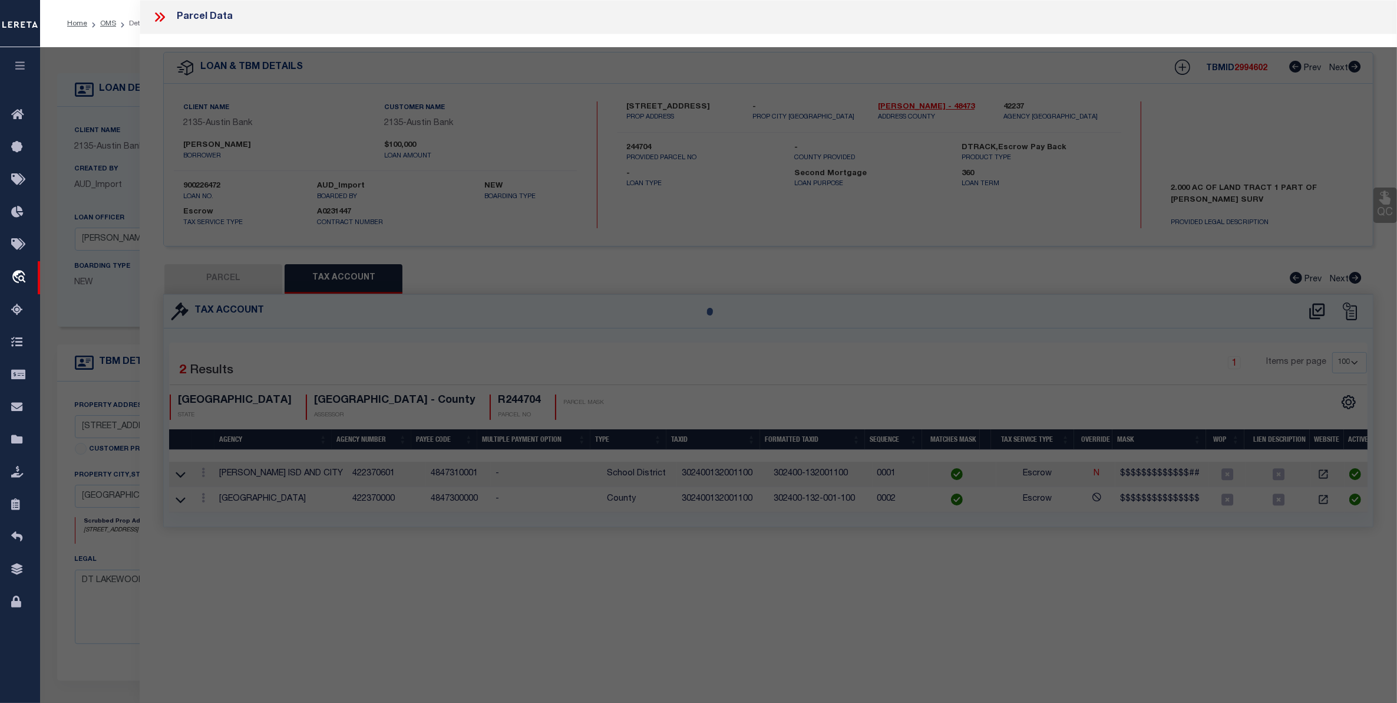
select select "AS"
checkbox input "false"
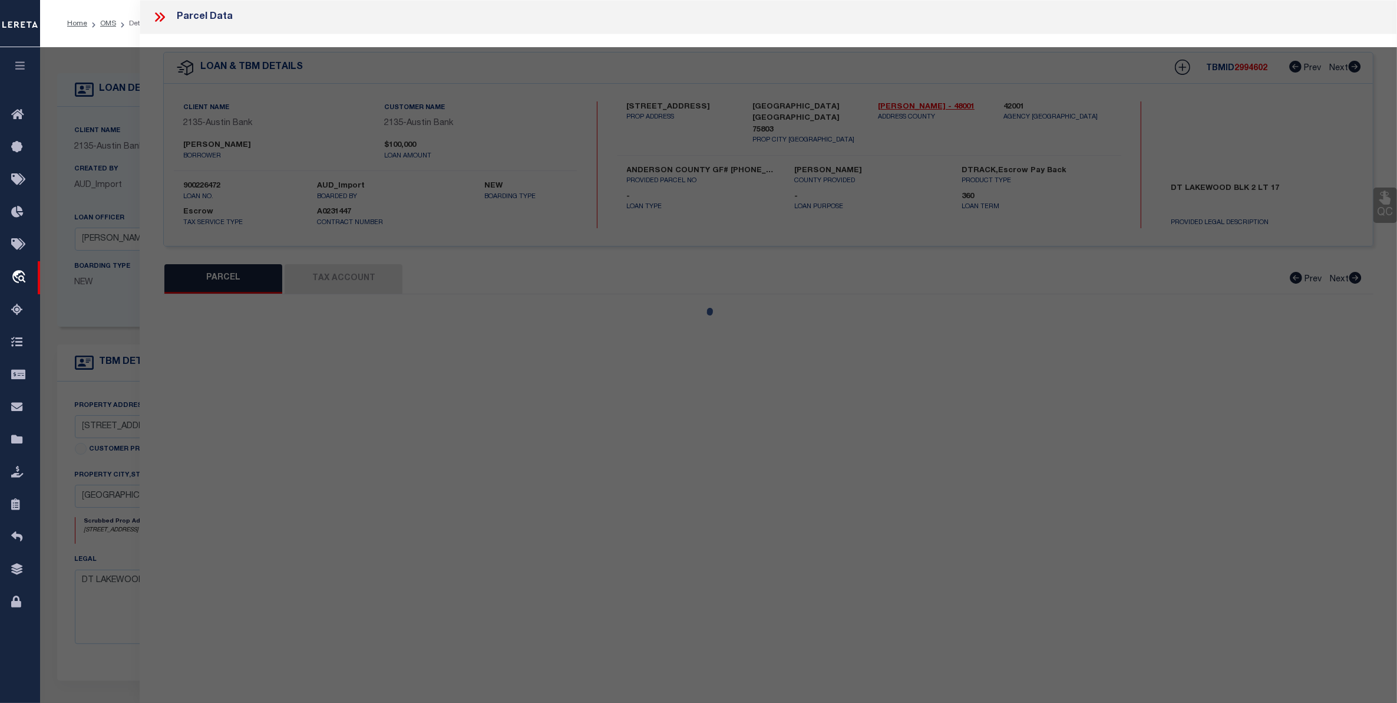
select select "CP"
type input "[PERSON_NAME]"
type input "[STREET_ADDRESS]"
checkbox input "false"
type input "[GEOGRAPHIC_DATA] [GEOGRAPHIC_DATA]"
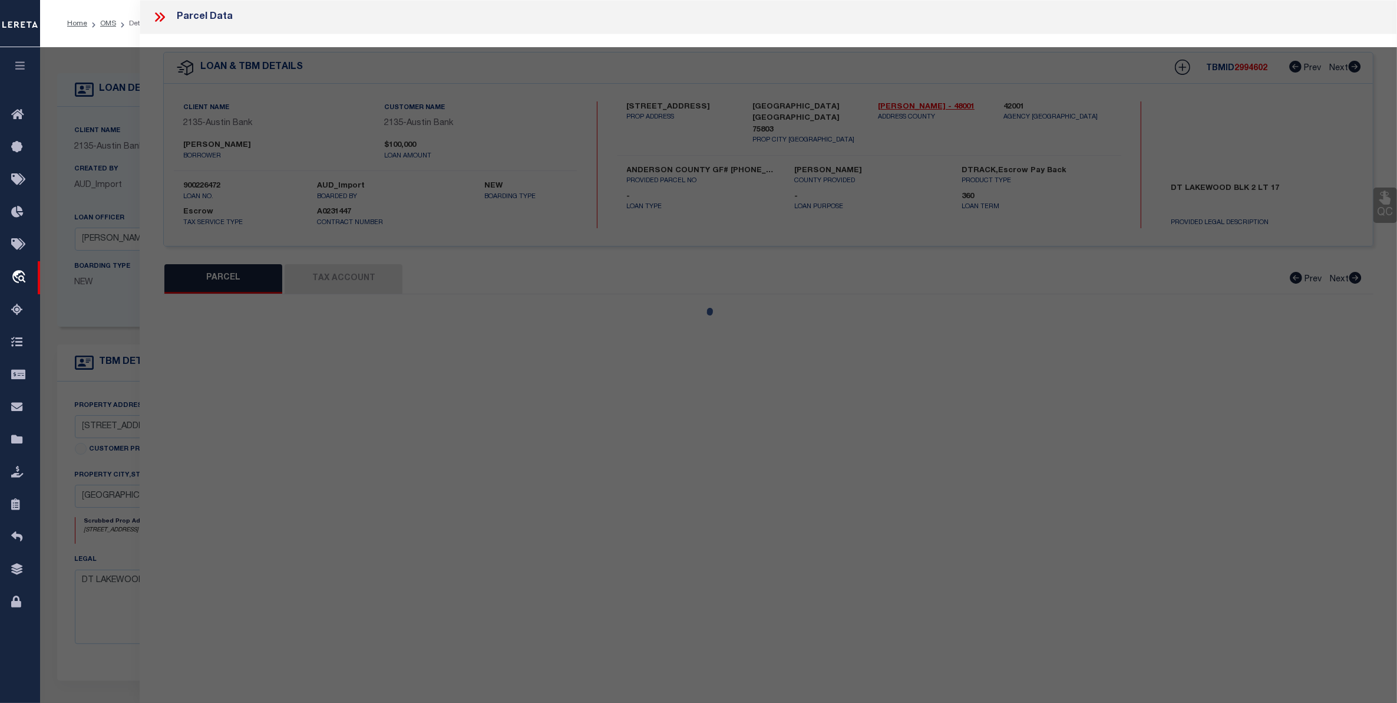
type textarea "LAKEWOODBLOCK 2 LOT 17"
type textarea "Tax Id Special Project"
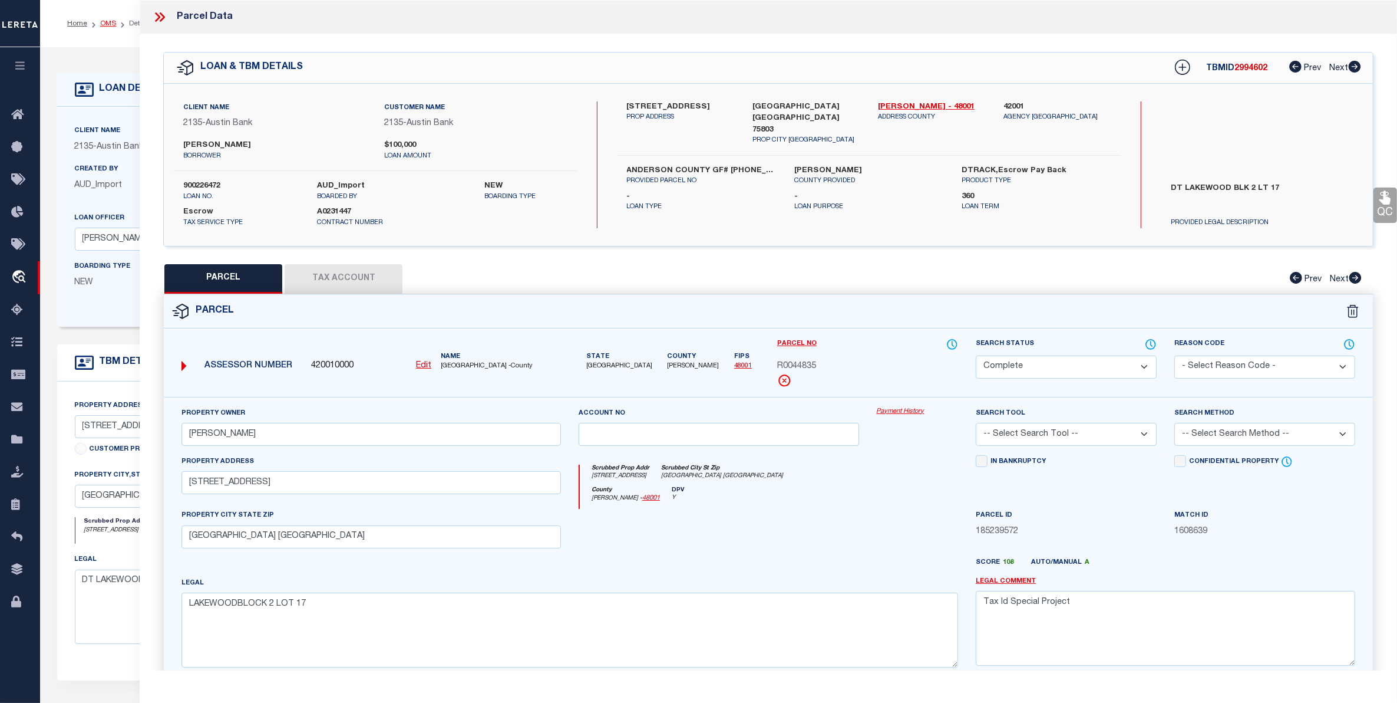
click at [111, 22] on link "OMS" at bounding box center [108, 23] width 16 height 7
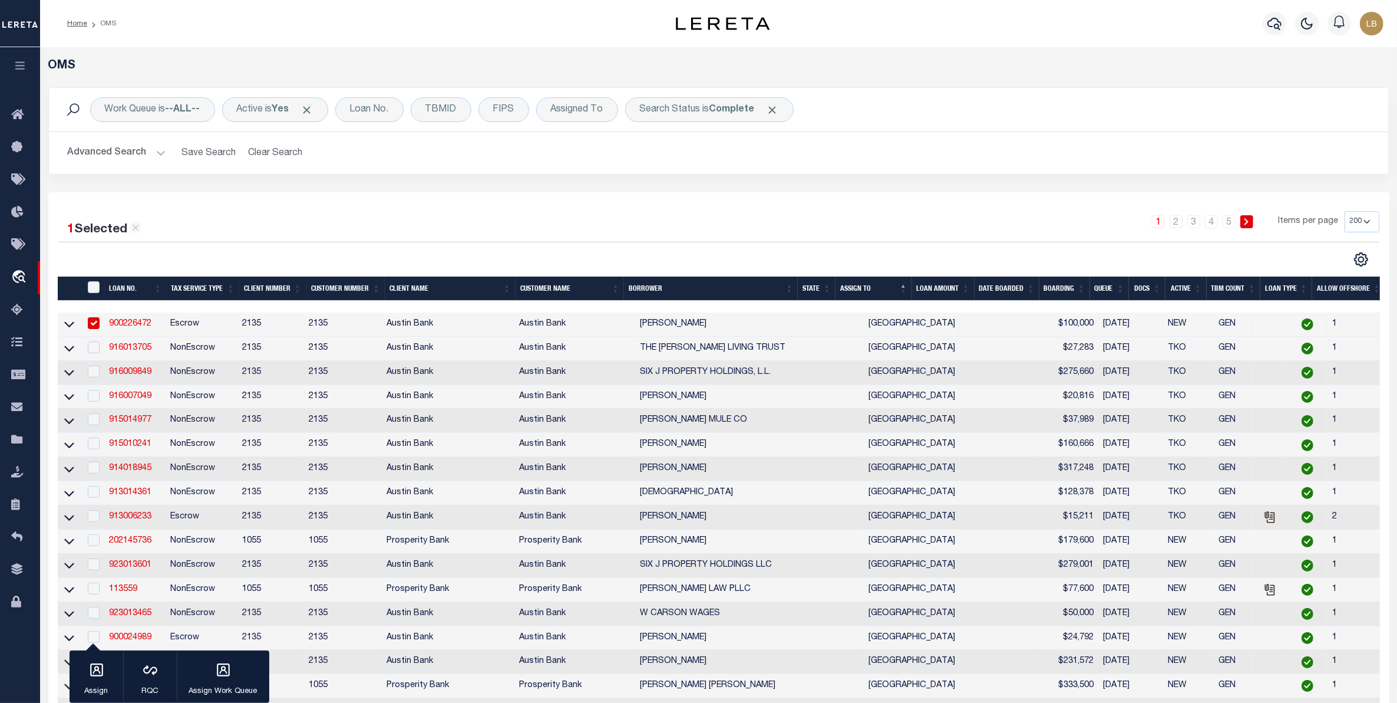
click at [128, 151] on button "Advanced Search" at bounding box center [117, 152] width 98 height 23
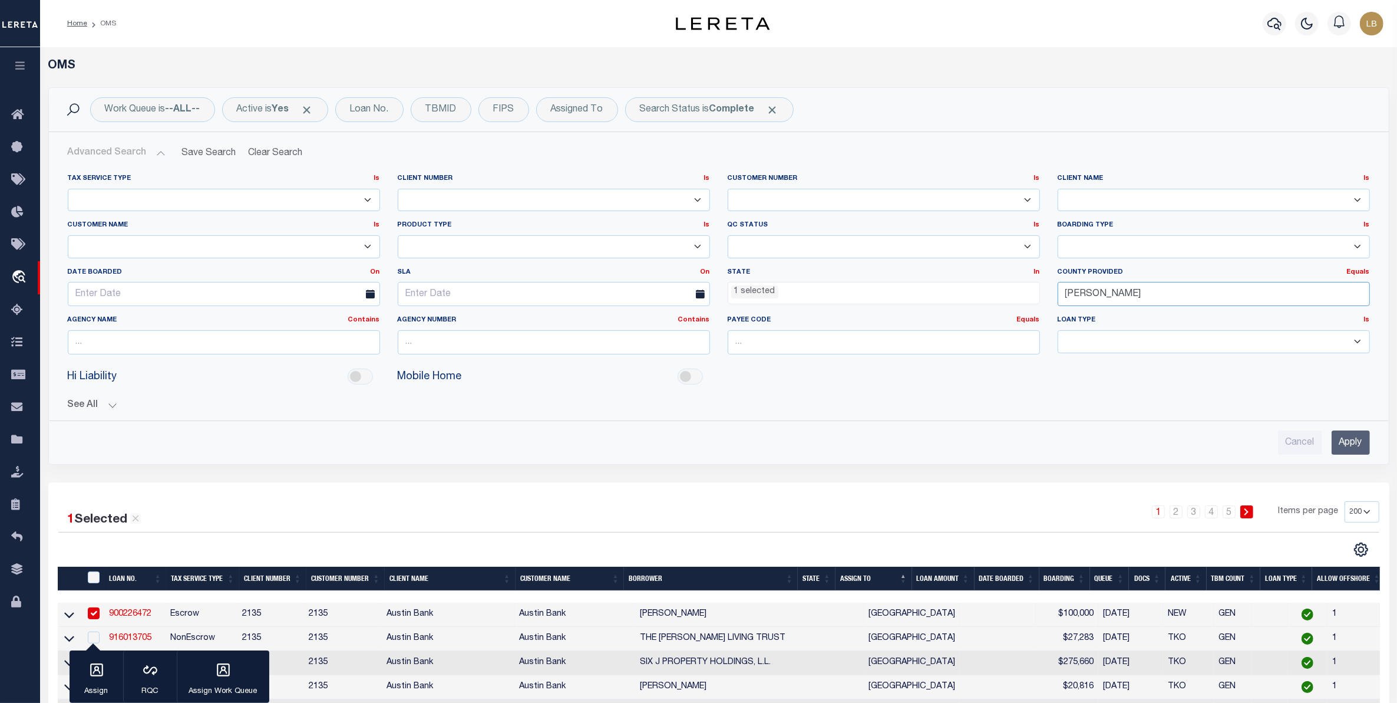
drag, startPoint x: 1070, startPoint y: 289, endPoint x: 1005, endPoint y: 294, distance: 64.4
click at [1005, 294] on div "Tax Service Type Is Is Contains Escrow NonEscrow Client Number Is Is Contains 1…" at bounding box center [719, 269] width 1320 height 190
click at [1071, 316] on div "[PERSON_NAME]" at bounding box center [1213, 317] width 311 height 19
type input "[PERSON_NAME]"
click at [1333, 444] on input "Apply" at bounding box center [1351, 442] width 38 height 24
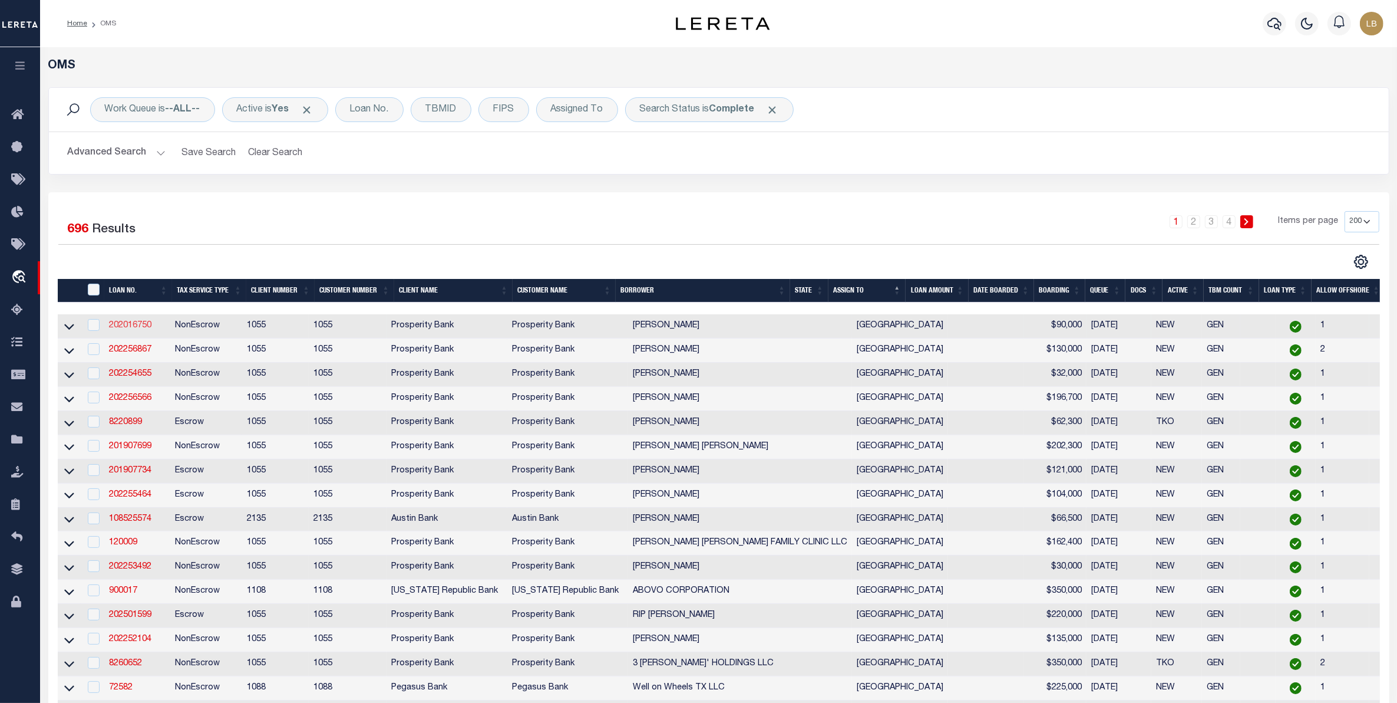
click at [141, 325] on link "202016750" at bounding box center [130, 325] width 42 height 8
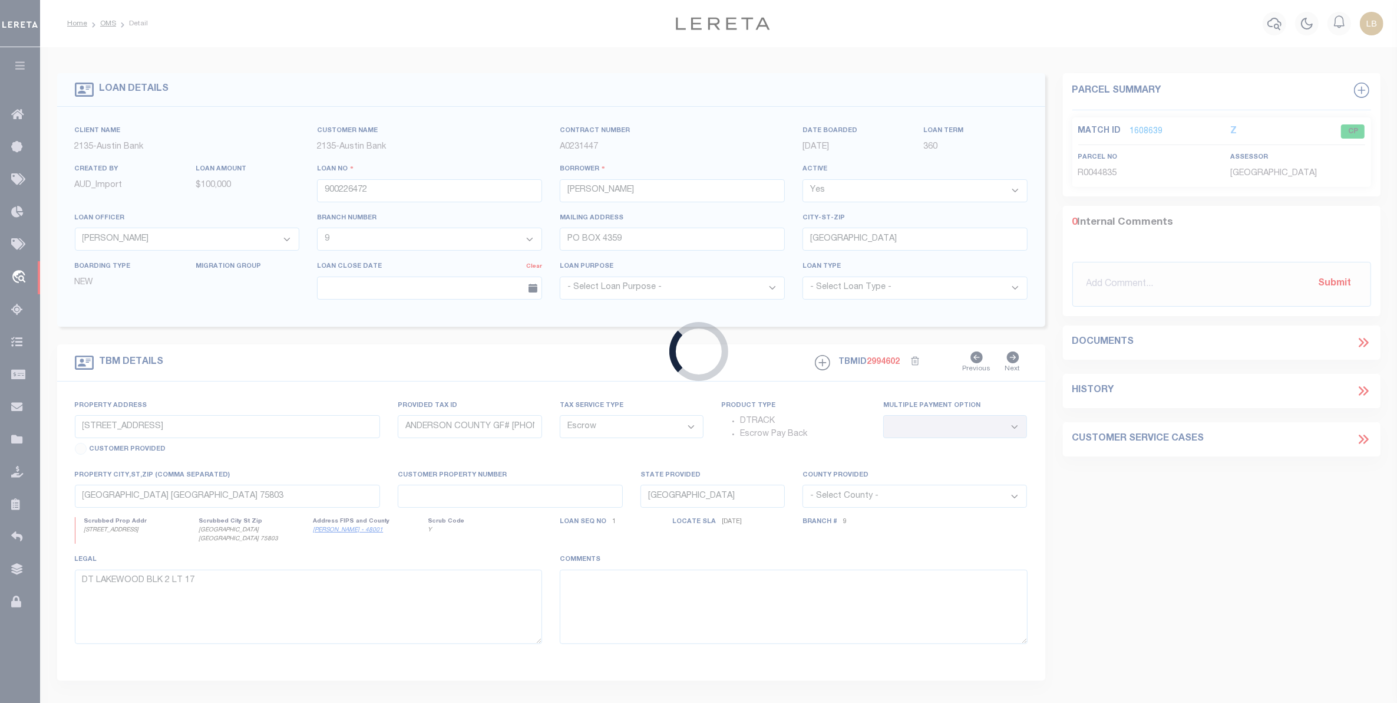
type input "202016750"
type input "[PERSON_NAME]"
select select
type input "7340 FM 607 N"
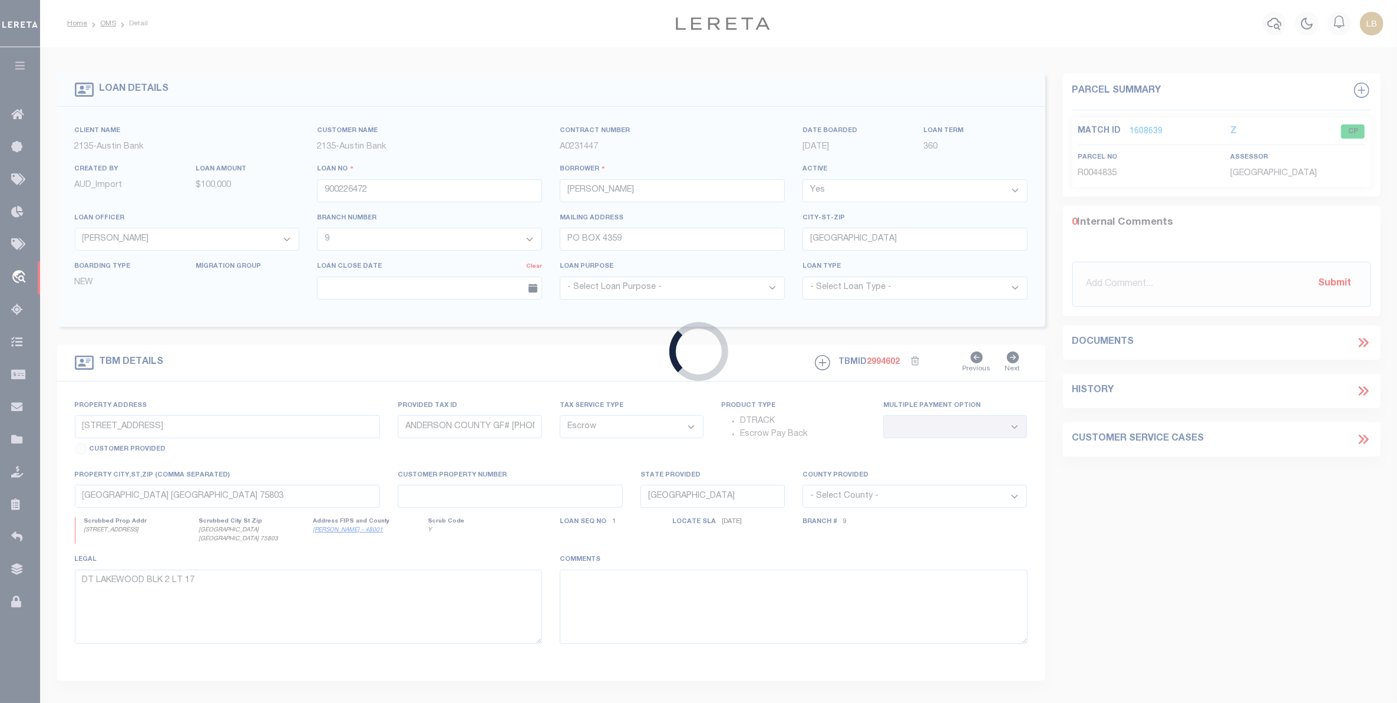
type input "[PERSON_NAME] [GEOGRAPHIC_DATA] 75778"
select select "100"
select select "NonEscrow"
select select "10686"
select select "3949"
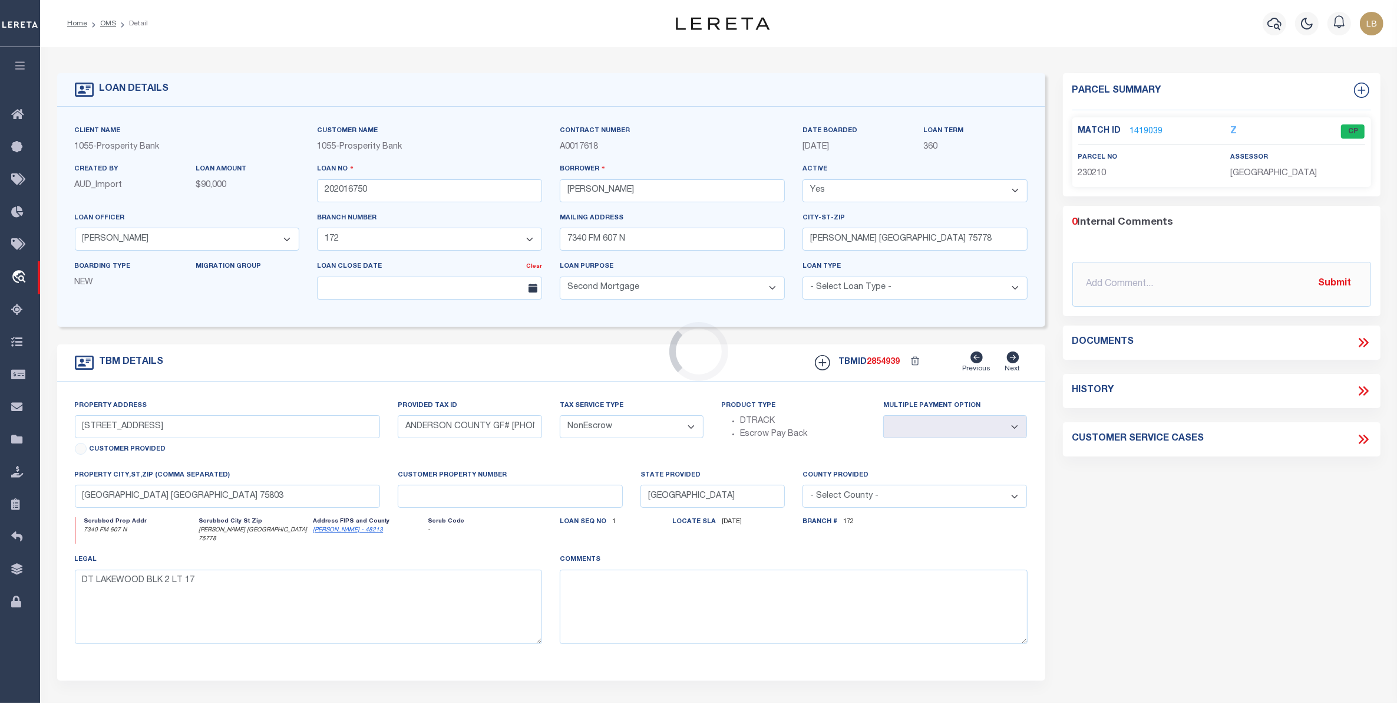
type input "7340 FM 607 N"
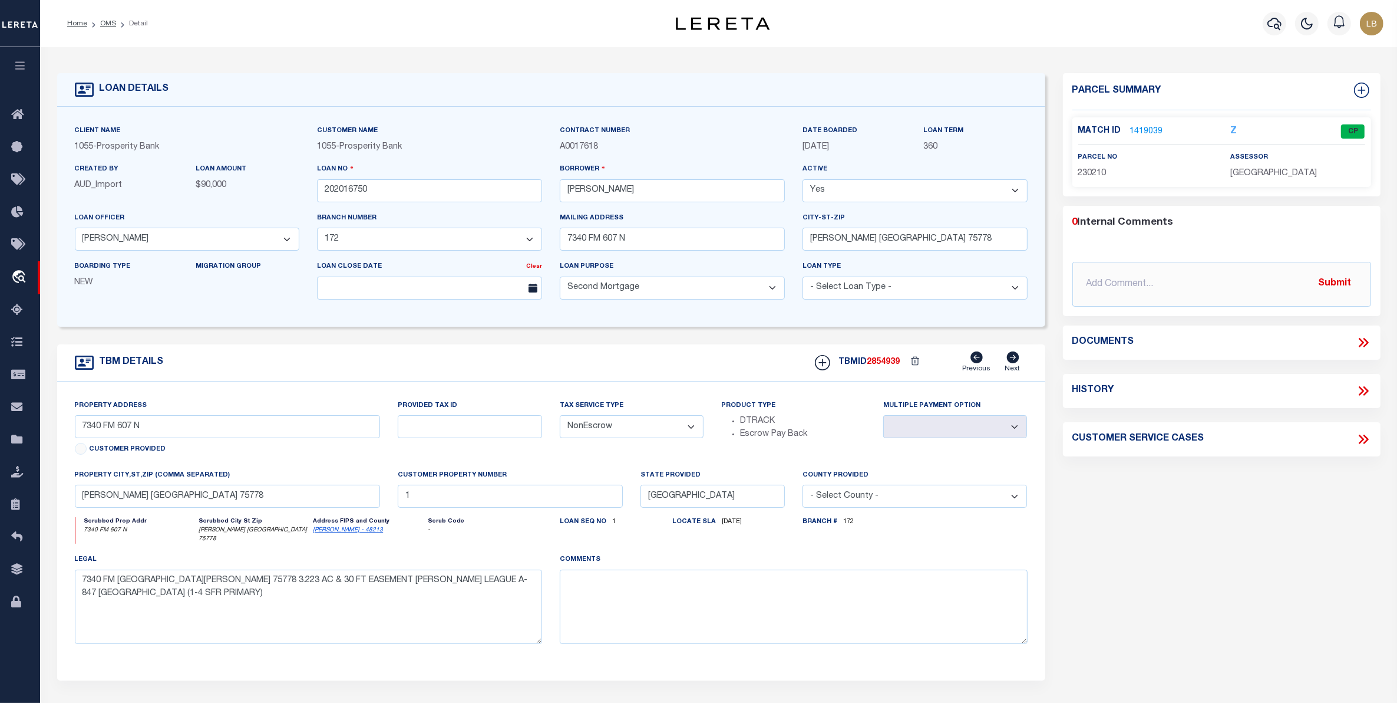
click at [1133, 133] on link "1419039" at bounding box center [1146, 132] width 33 height 12
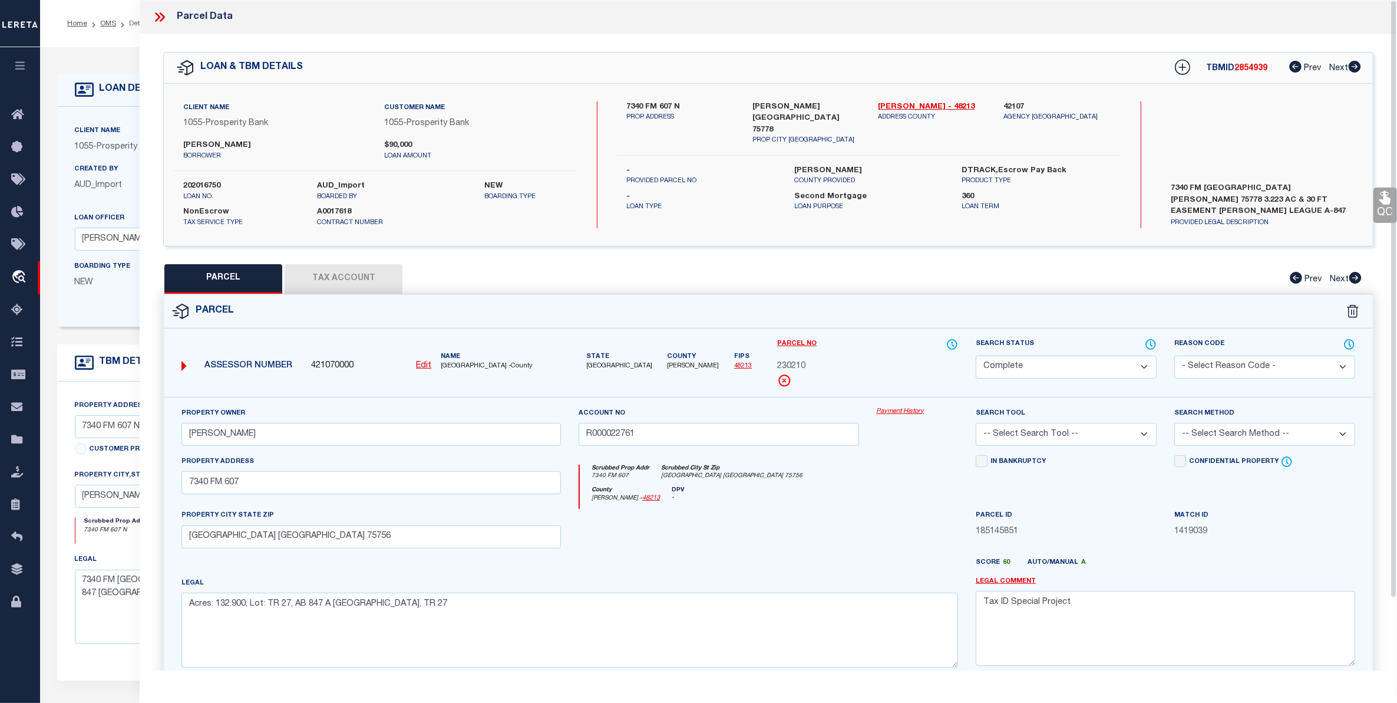
click at [111, 40] on div "Home OMS Detail Profile Sign out" at bounding box center [718, 23] width 1357 height 47
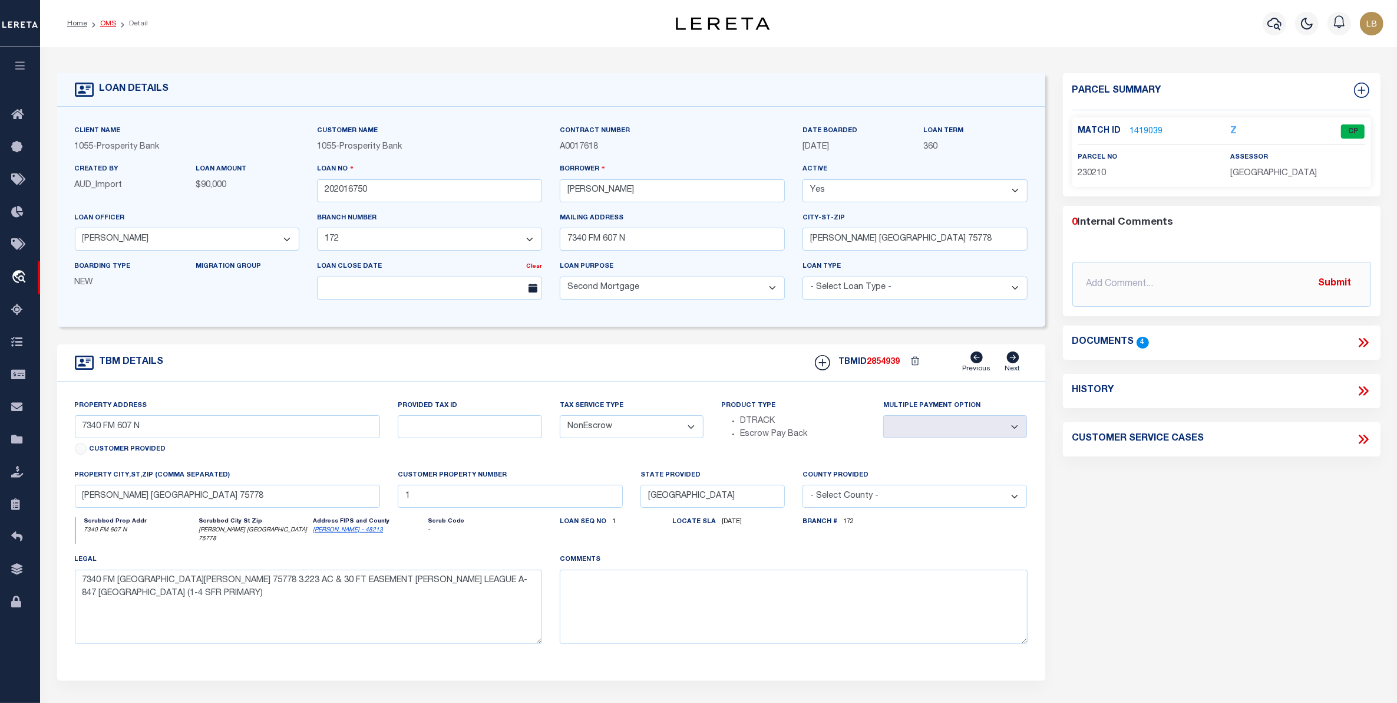
click at [107, 25] on link "OMS" at bounding box center [108, 23] width 16 height 7
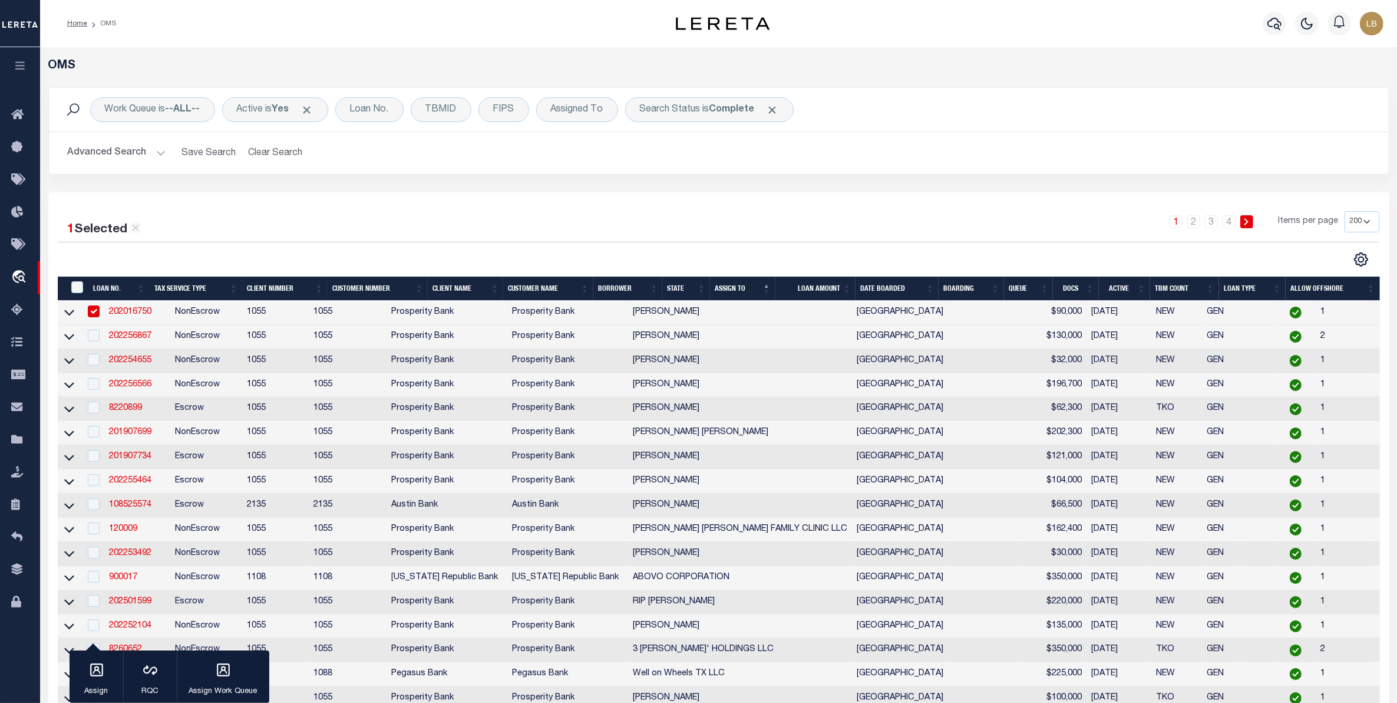
click at [110, 151] on button "Advanced Search" at bounding box center [117, 152] width 98 height 23
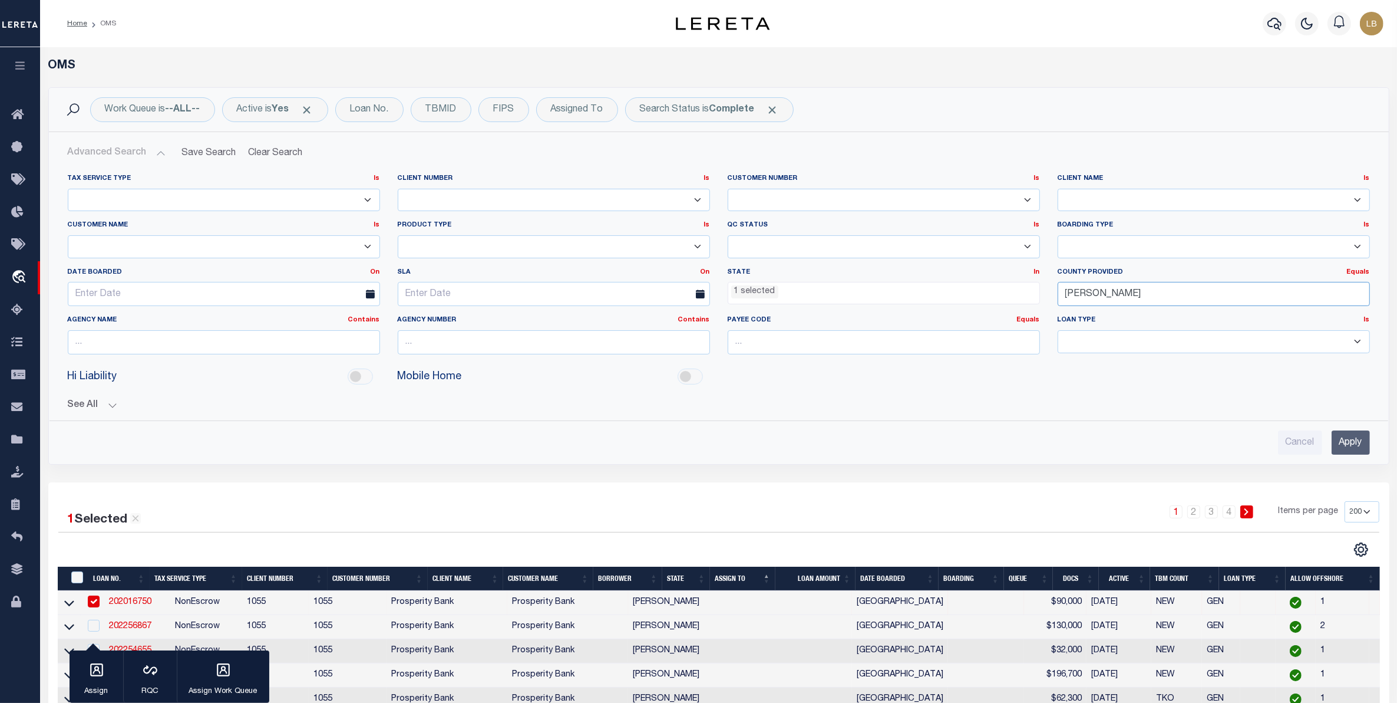
drag, startPoint x: 1124, startPoint y: 296, endPoint x: 973, endPoint y: 298, distance: 151.5
click at [973, 298] on div "Tax Service Type Is Is Contains Escrow NonEscrow Client Number Is Is Contains 1…" at bounding box center [719, 269] width 1320 height 190
click at [1097, 316] on div "[PERSON_NAME]" at bounding box center [1214, 317] width 312 height 19
click at [1368, 440] on input "Apply" at bounding box center [1351, 442] width 38 height 24
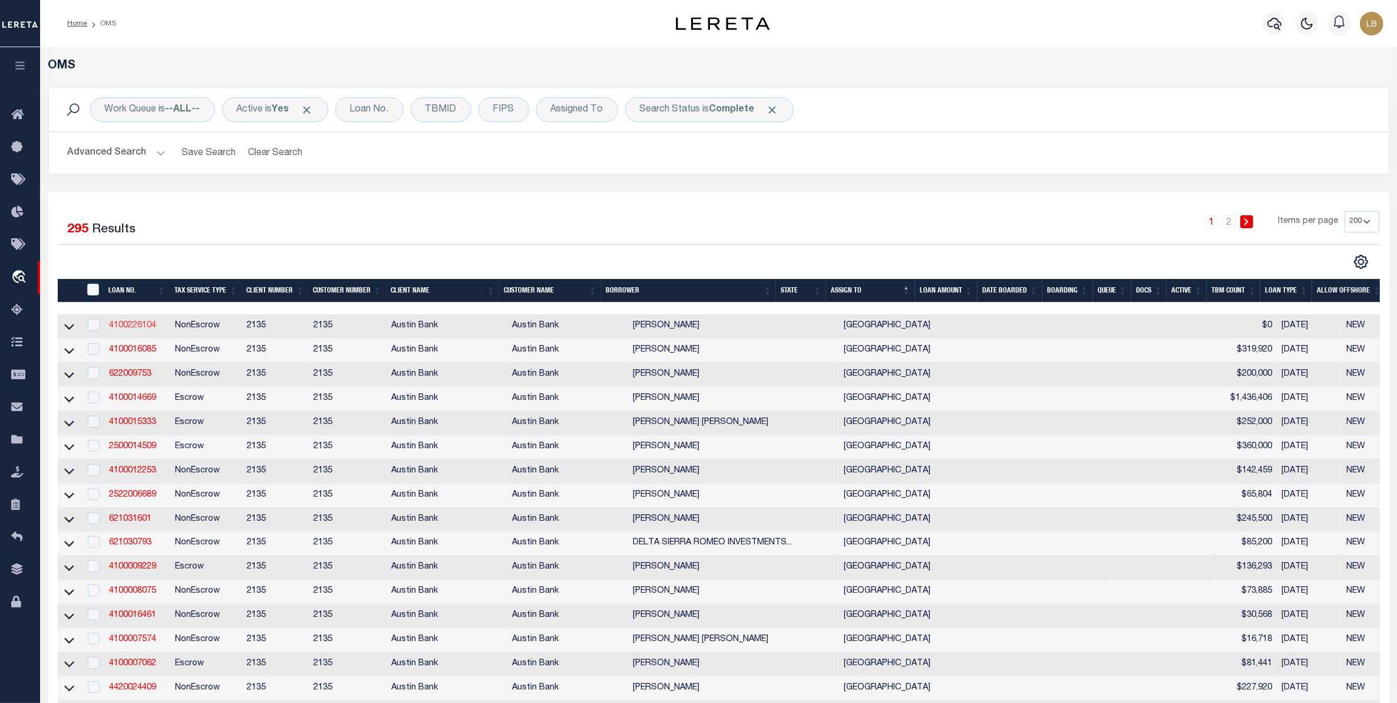
click at [137, 325] on link "4100226104" at bounding box center [132, 325] width 47 height 8
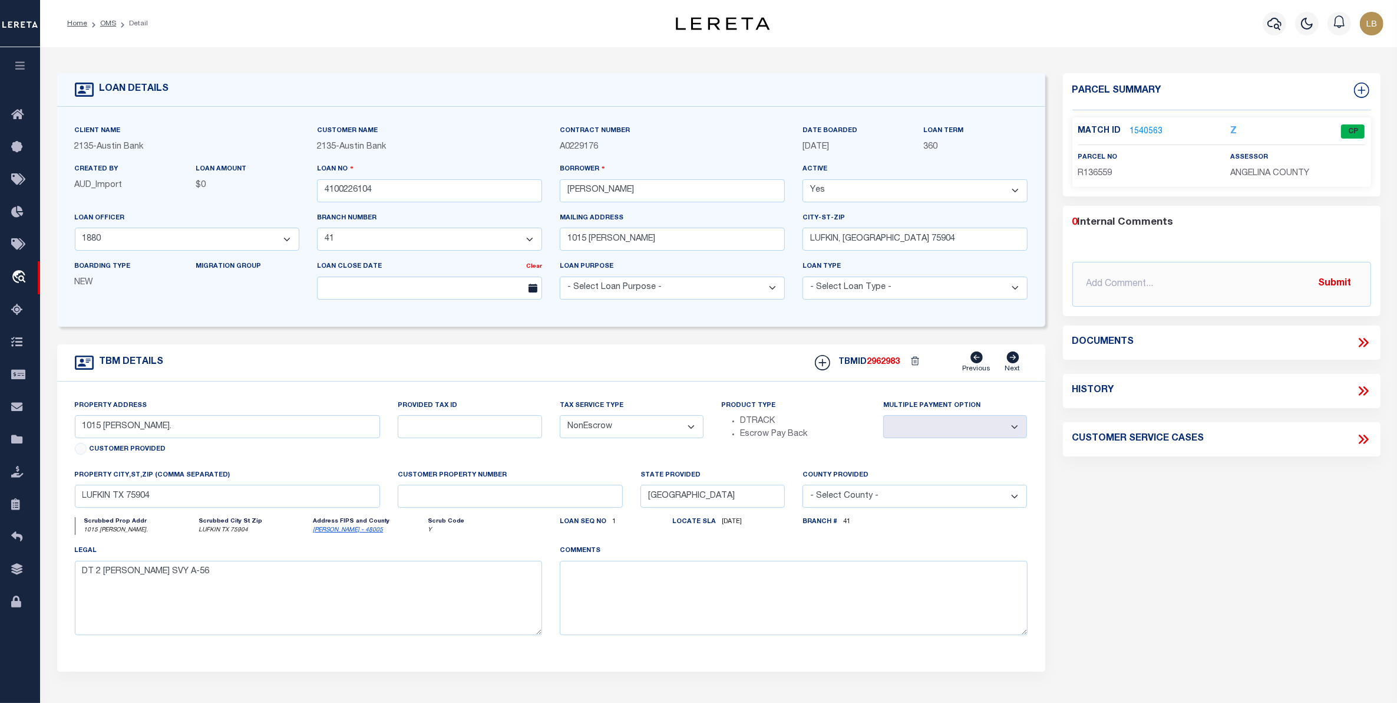
click at [1143, 130] on link "1540563" at bounding box center [1146, 132] width 33 height 12
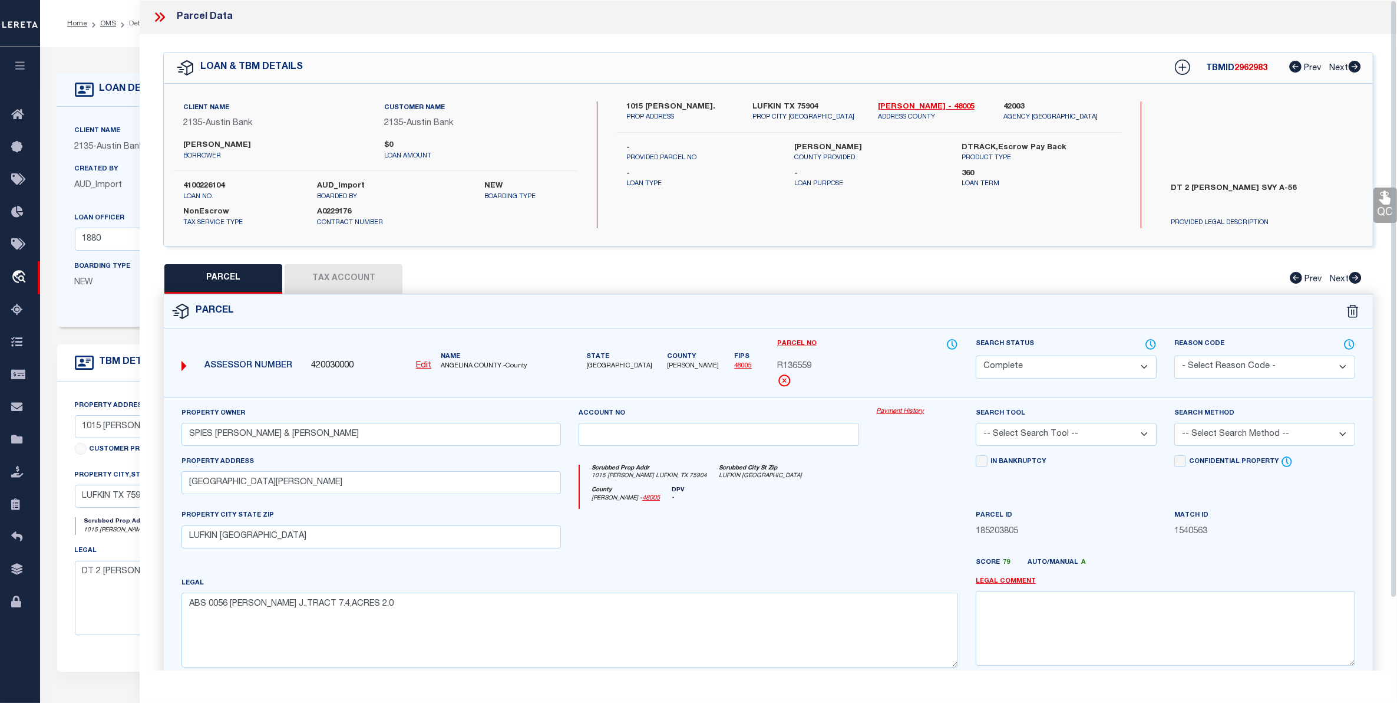
click at [361, 275] on button "Tax Account" at bounding box center [344, 278] width 118 height 29
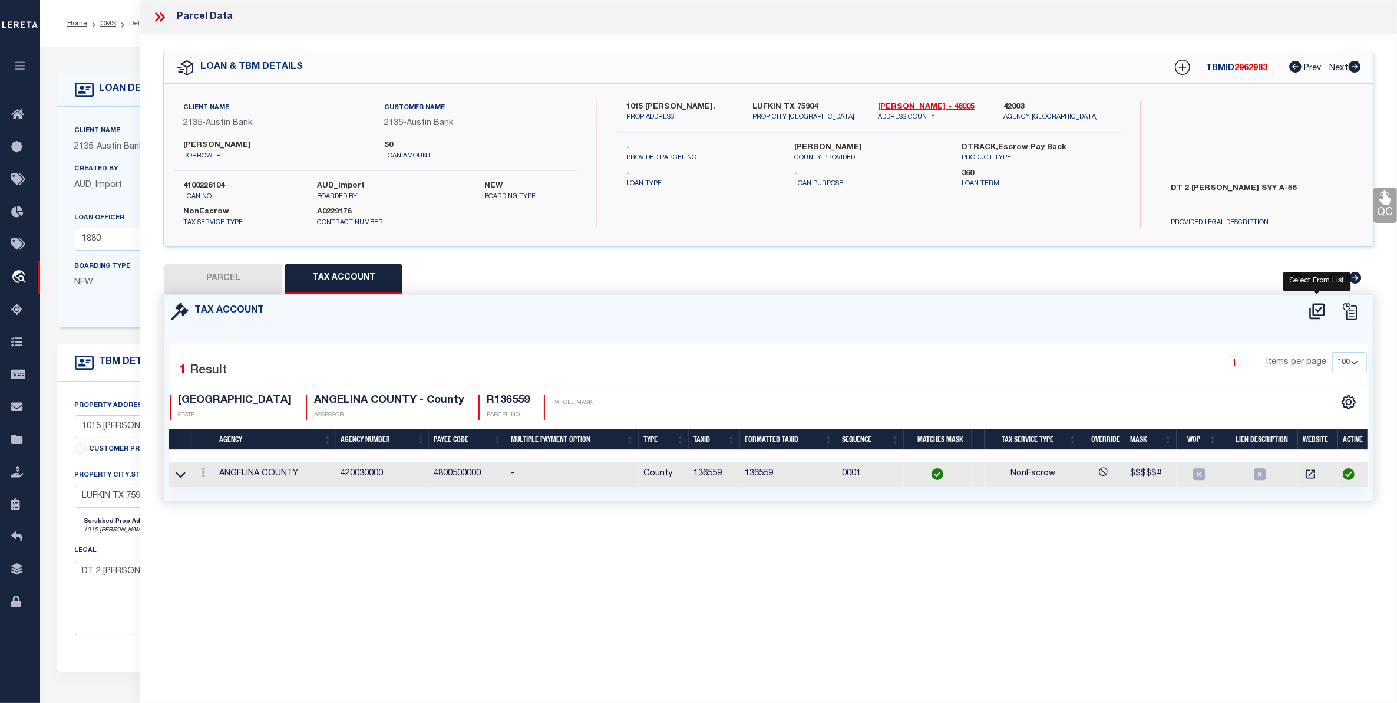
click at [1316, 310] on icon at bounding box center [1317, 311] width 19 height 19
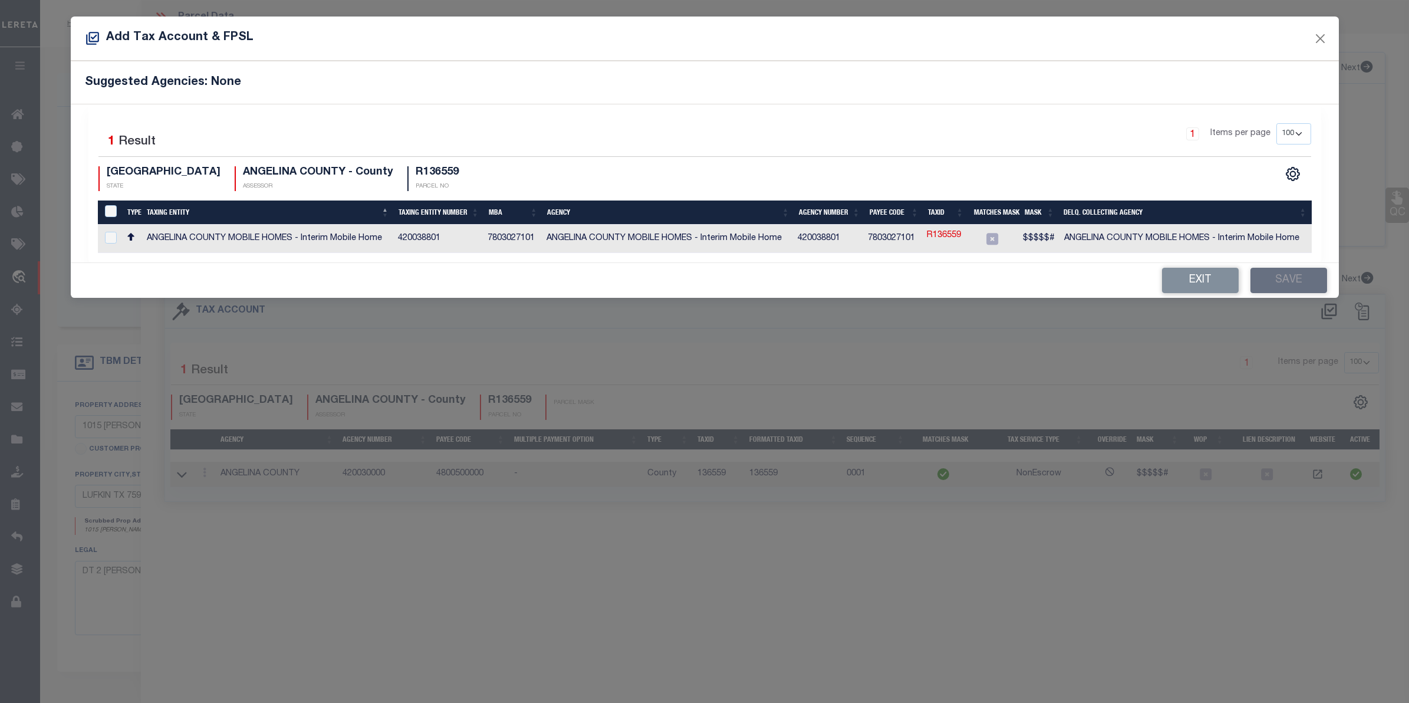
drag, startPoint x: 1189, startPoint y: 281, endPoint x: 1179, endPoint y: 307, distance: 27.8
click at [1186, 295] on div "Exit Save" at bounding box center [705, 280] width 1268 height 35
click at [1189, 279] on button "Exit" at bounding box center [1200, 280] width 77 height 25
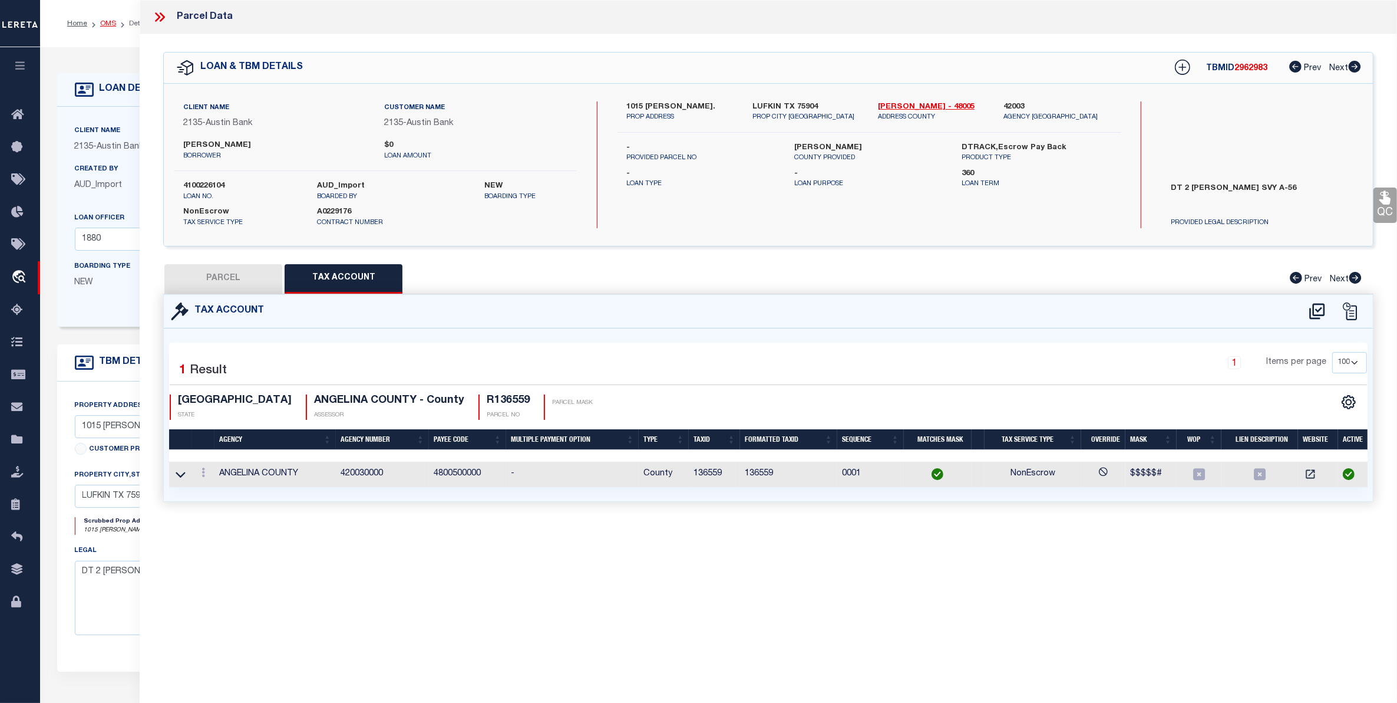
click at [107, 21] on link "OMS" at bounding box center [108, 23] width 16 height 7
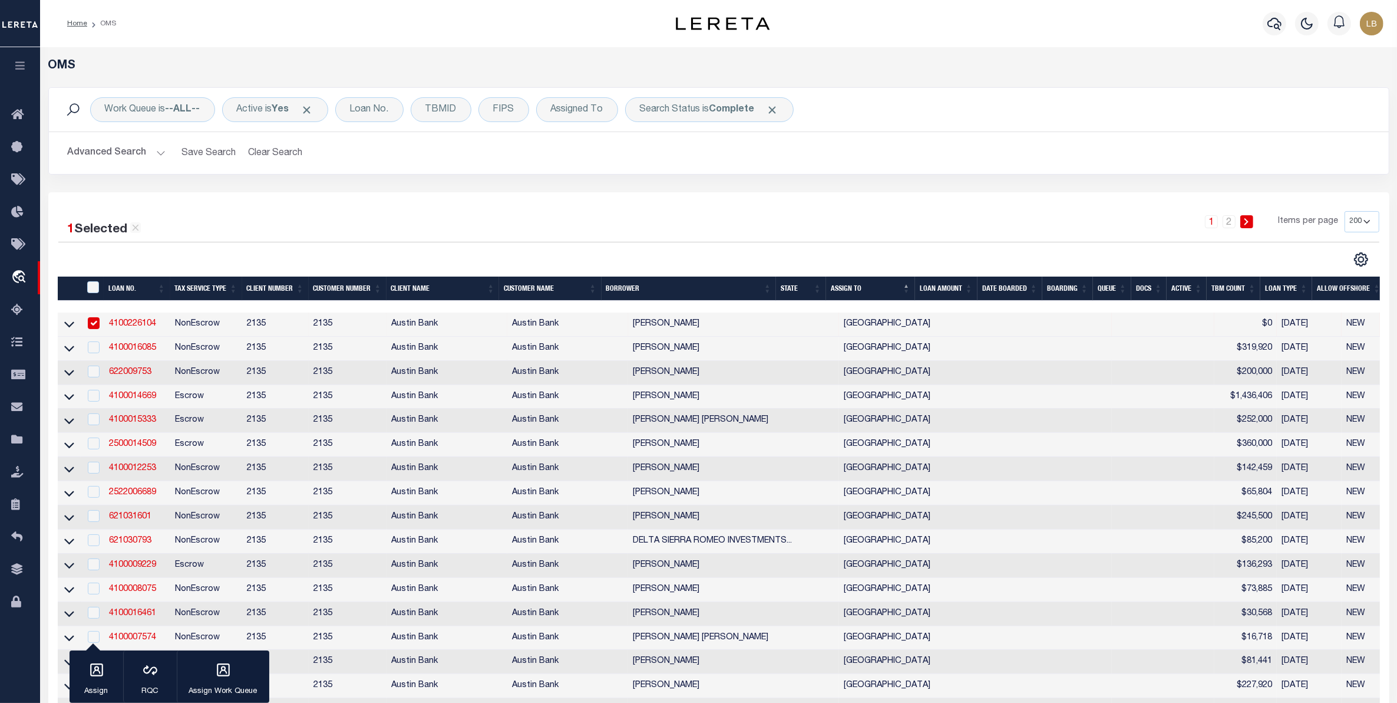
click at [101, 145] on button "Advanced Search" at bounding box center [117, 152] width 98 height 23
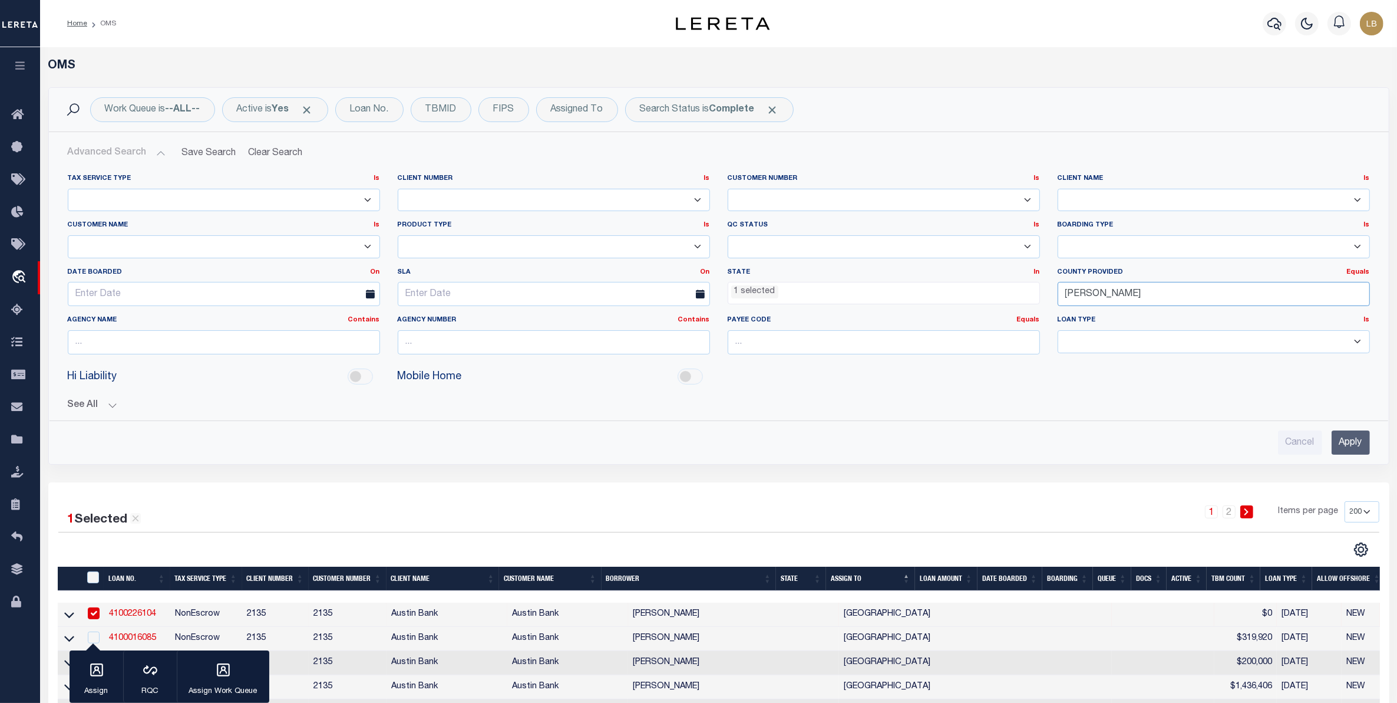
drag, startPoint x: 1103, startPoint y: 292, endPoint x: 955, endPoint y: 307, distance: 148.1
click at [955, 307] on div "Tax Service Type Is Is Contains Escrow NonEscrow Client Number Is Is Contains 1…" at bounding box center [719, 269] width 1320 height 190
click at [1089, 317] on div "Aransas" at bounding box center [1213, 317] width 311 height 19
click at [1346, 440] on input "Apply" at bounding box center [1351, 442] width 38 height 24
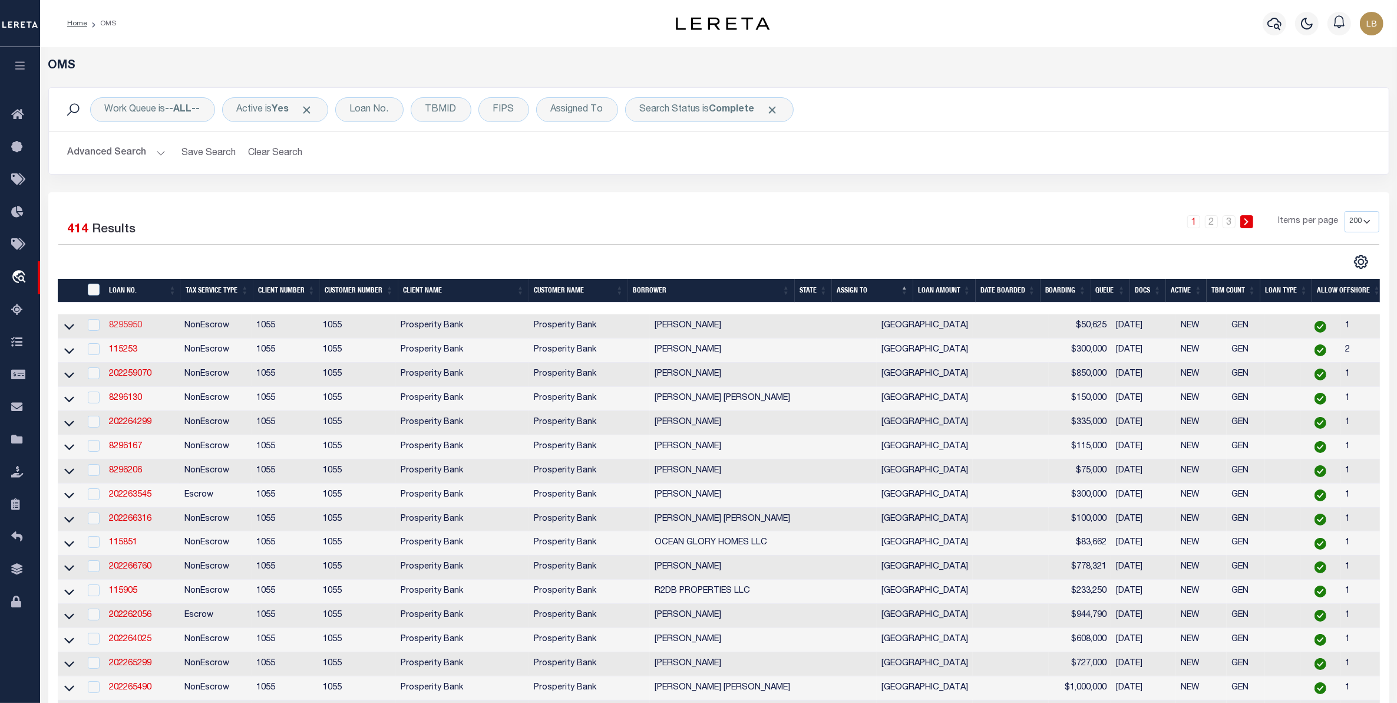
click at [123, 324] on link "8295950" at bounding box center [125, 325] width 33 height 8
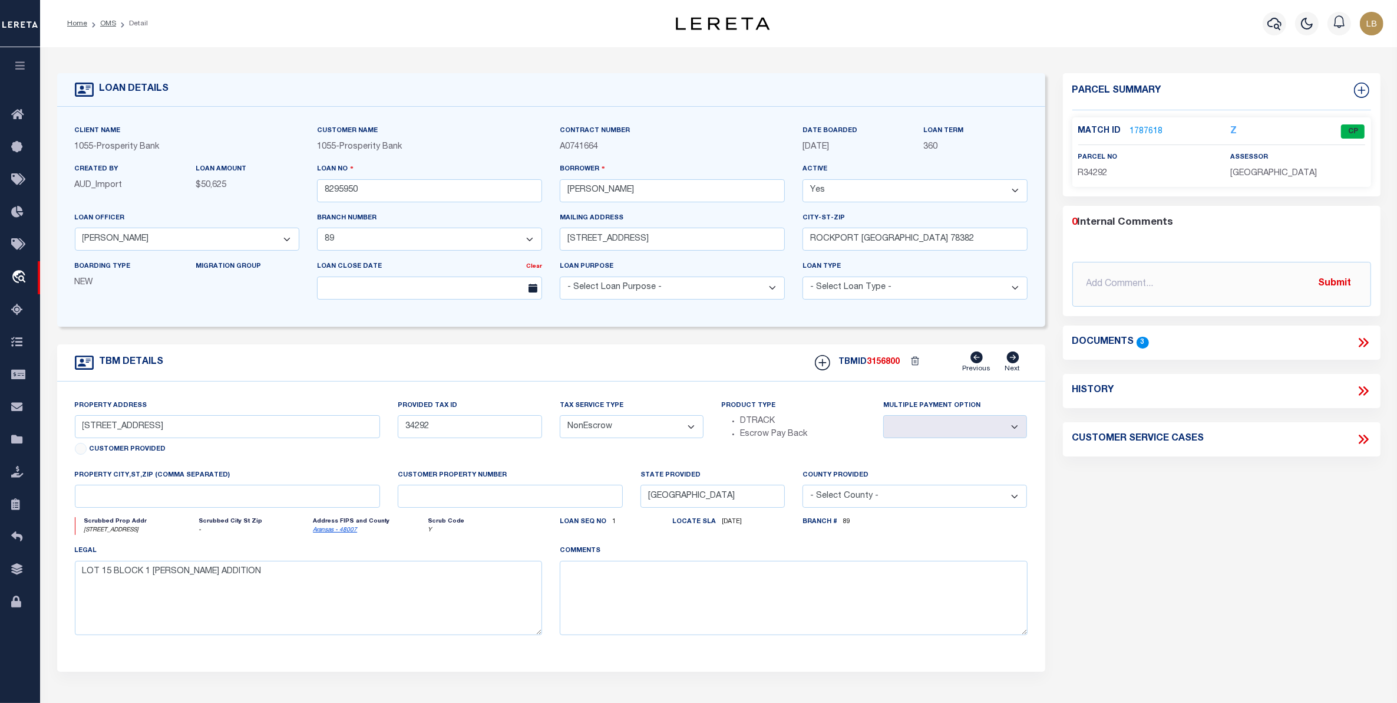
click at [1149, 130] on link "1787618" at bounding box center [1146, 132] width 33 height 12
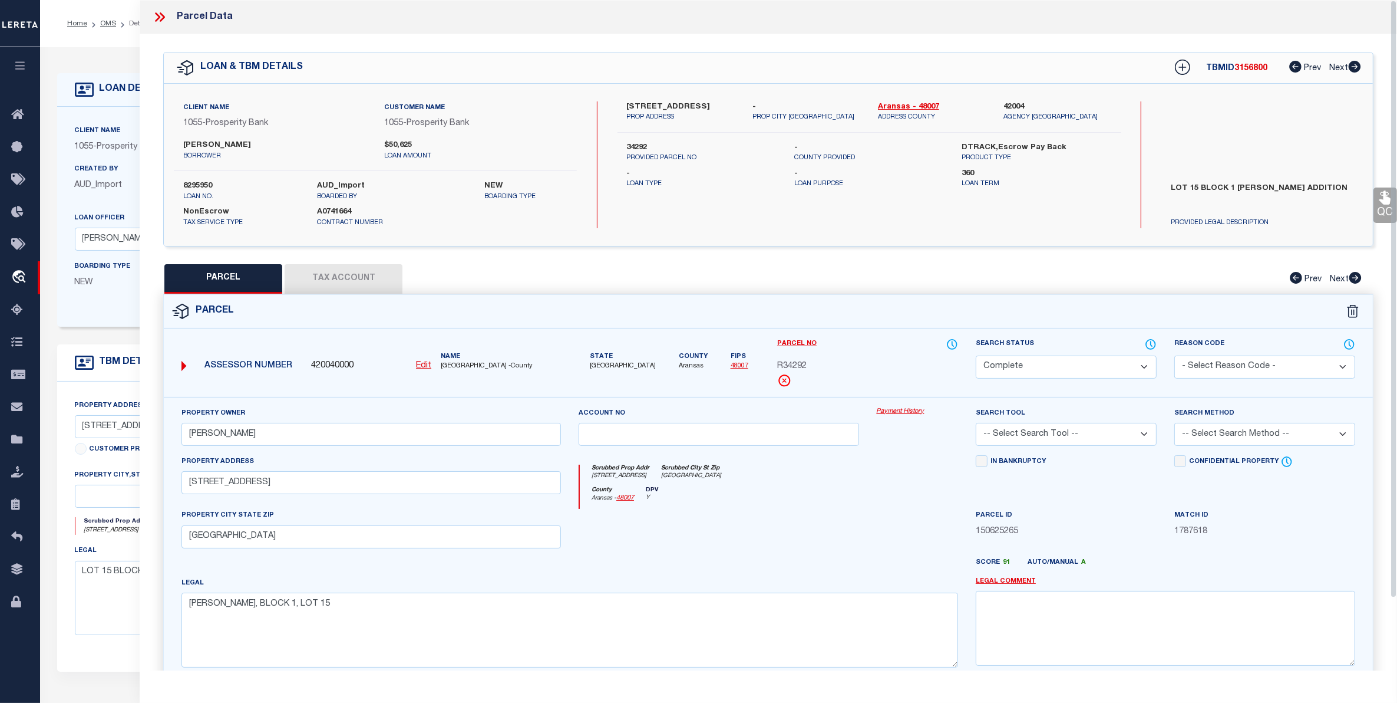
click at [349, 285] on button "Tax Account" at bounding box center [344, 278] width 118 height 29
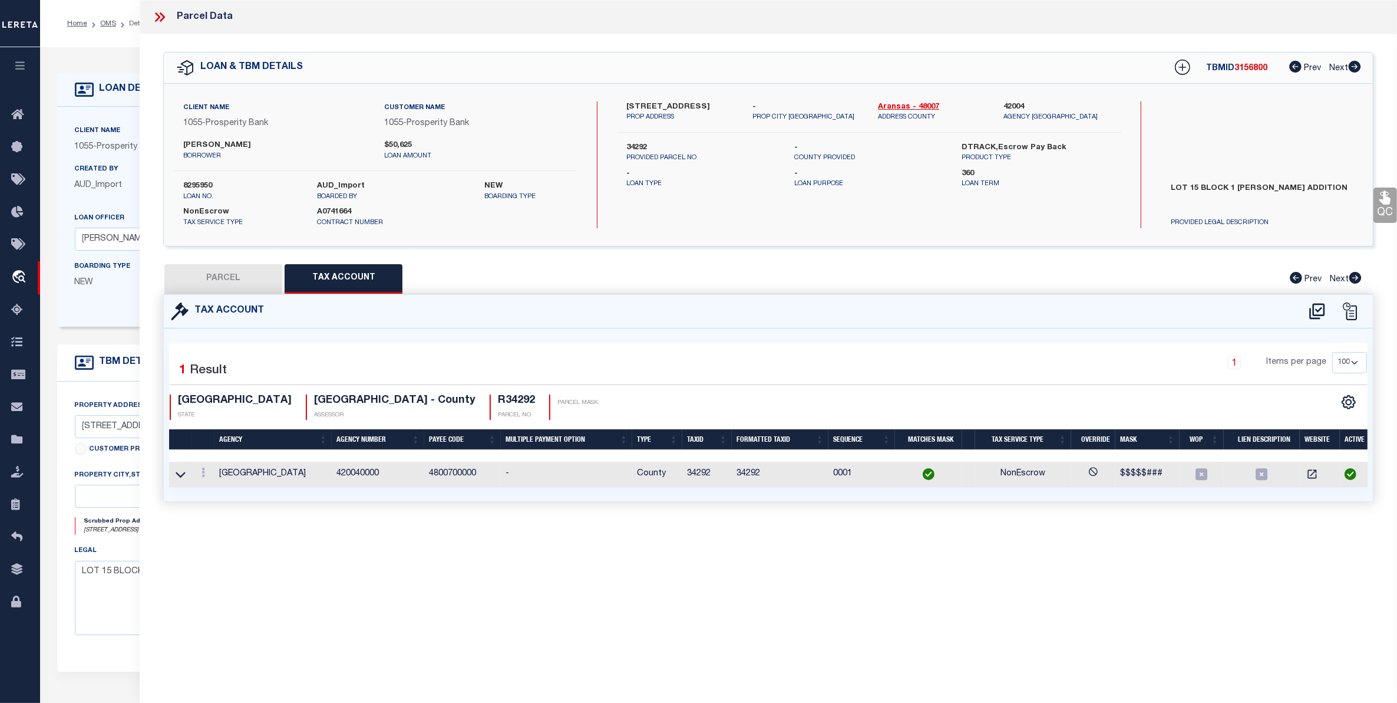
click at [1327, 311] on div at bounding box center [1333, 311] width 65 height 19
click at [1320, 310] on icon at bounding box center [1317, 311] width 19 height 19
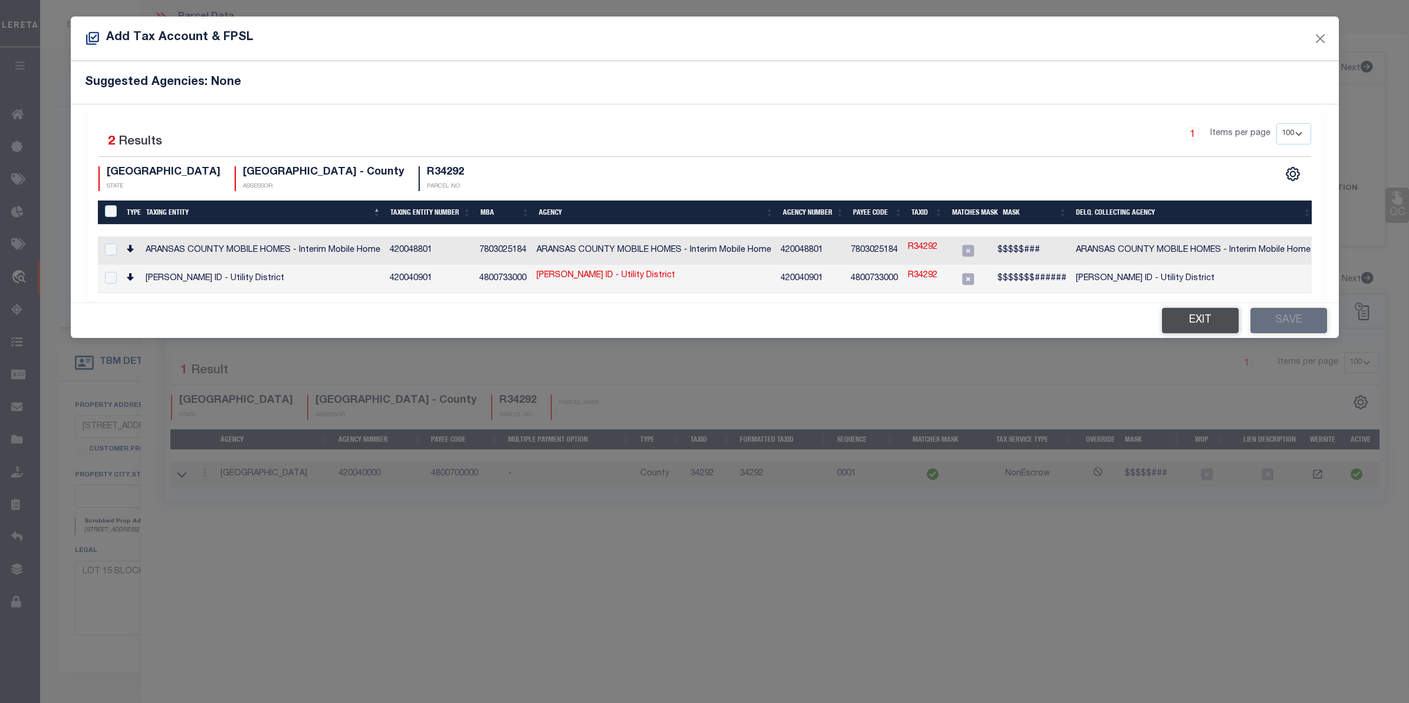
click at [1196, 324] on button "Exit" at bounding box center [1200, 320] width 77 height 25
